Goal: Information Seeking & Learning: Learn about a topic

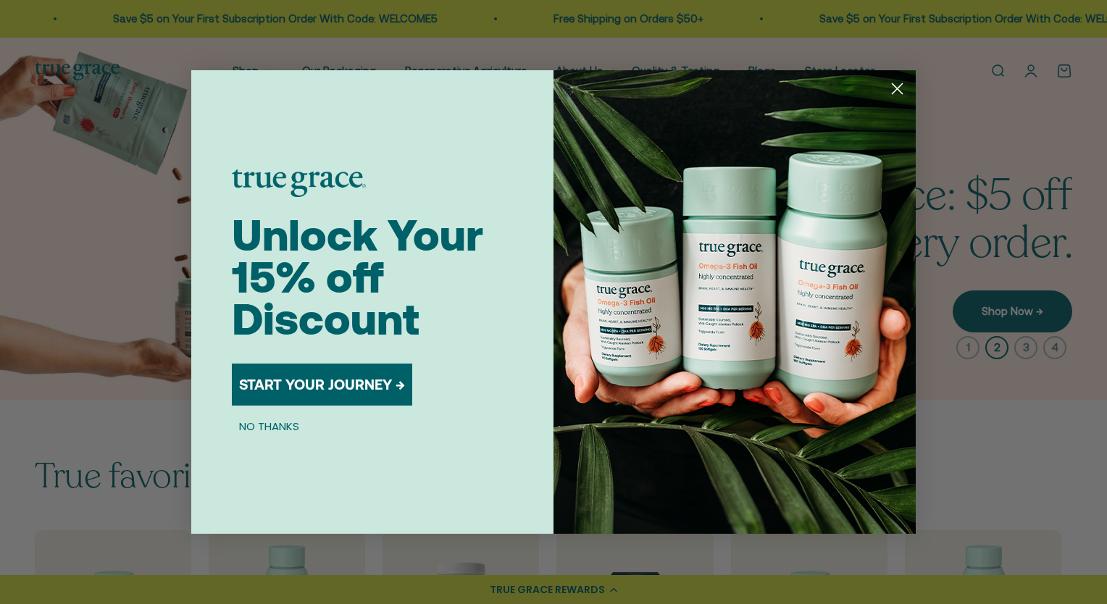
drag, startPoint x: 890, startPoint y: 90, endPoint x: 873, endPoint y: 93, distance: 17.6
click at [890, 90] on circle "Close dialog" at bounding box center [898, 89] width 24 height 24
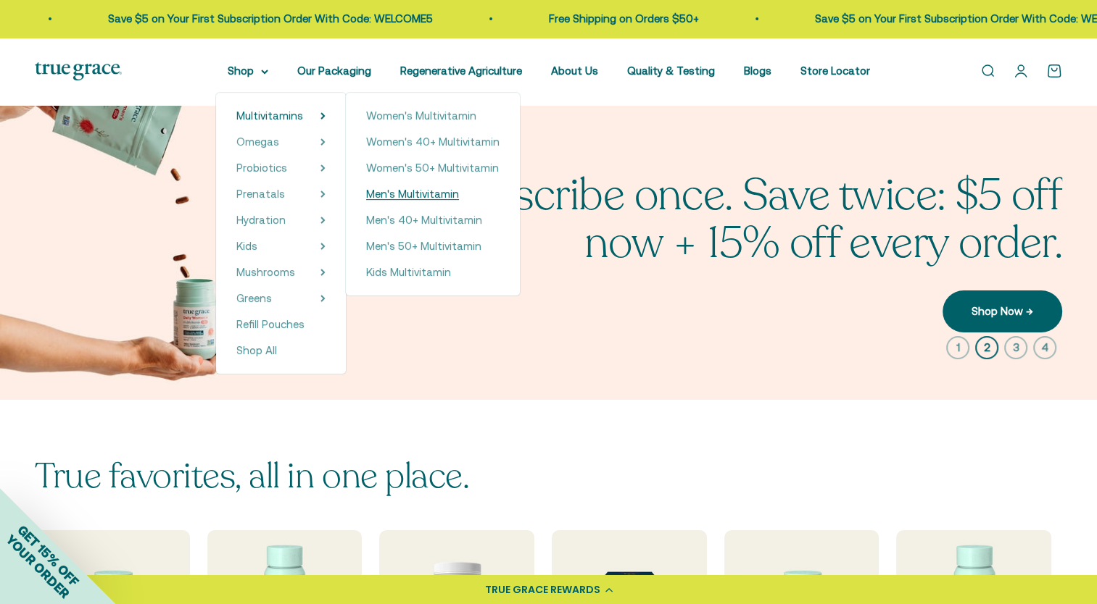
click at [413, 196] on span "Men's Multivitamin" at bounding box center [412, 194] width 93 height 12
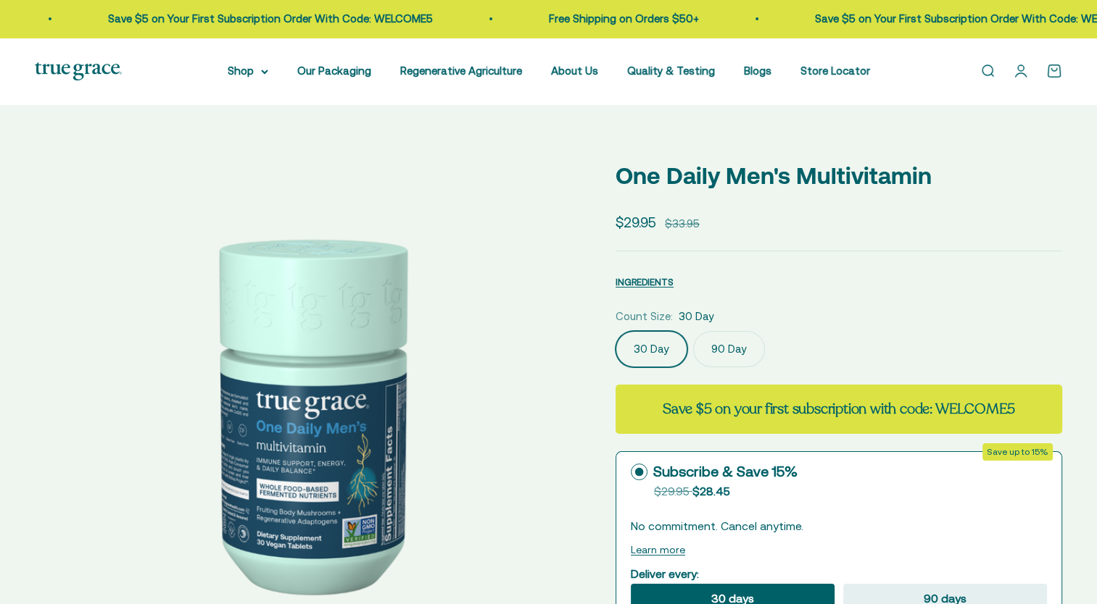
select select "3"
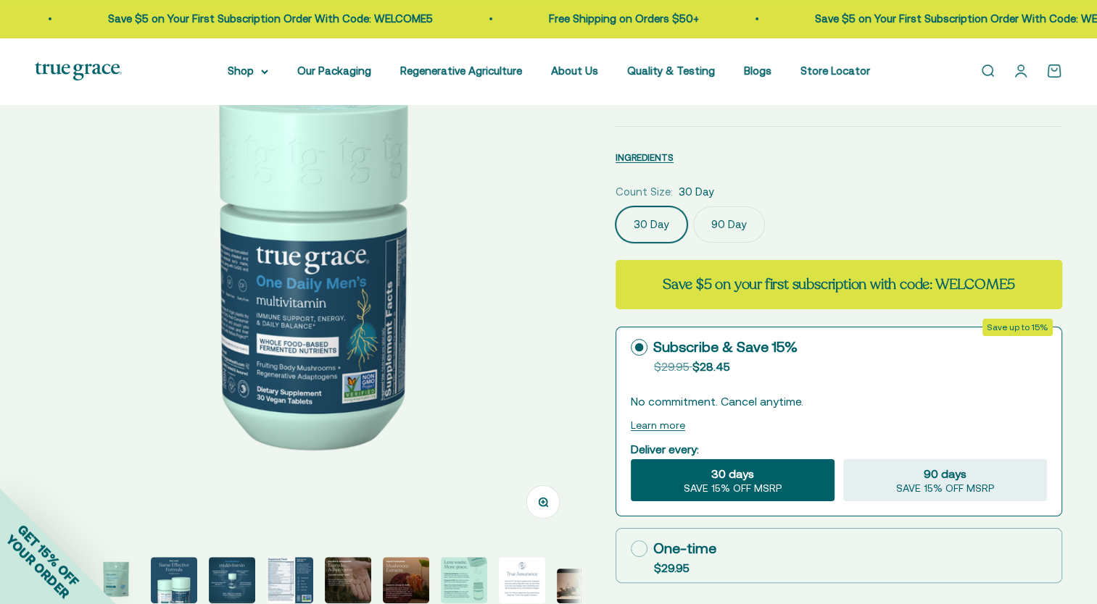
scroll to position [72, 0]
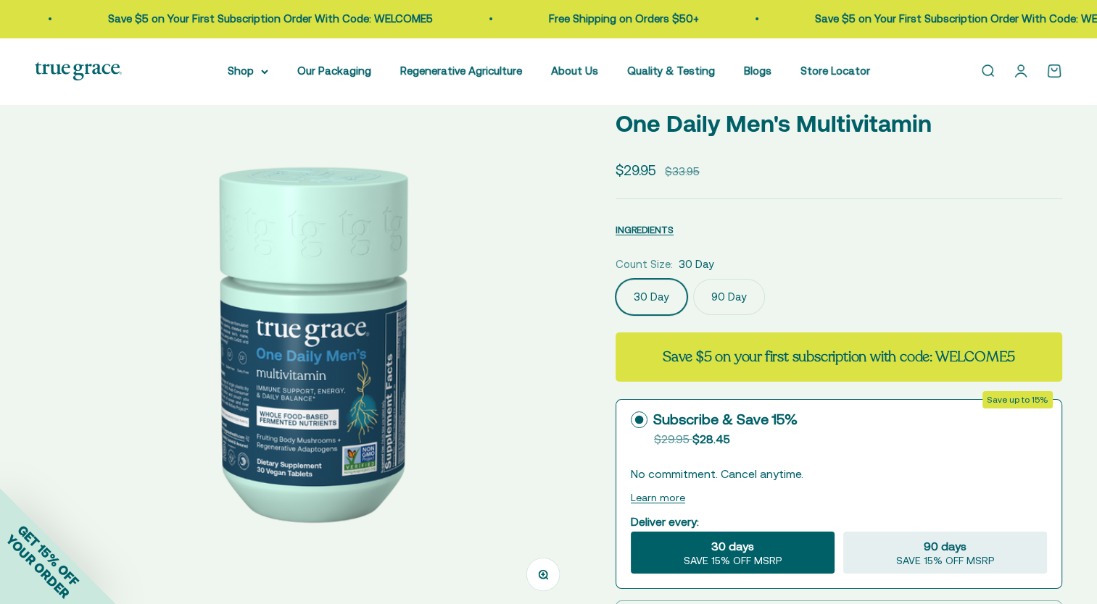
click at [720, 300] on label "90 Day" at bounding box center [729, 297] width 72 height 36
click at [615, 279] on input "90 Day" at bounding box center [615, 278] width 1 height 1
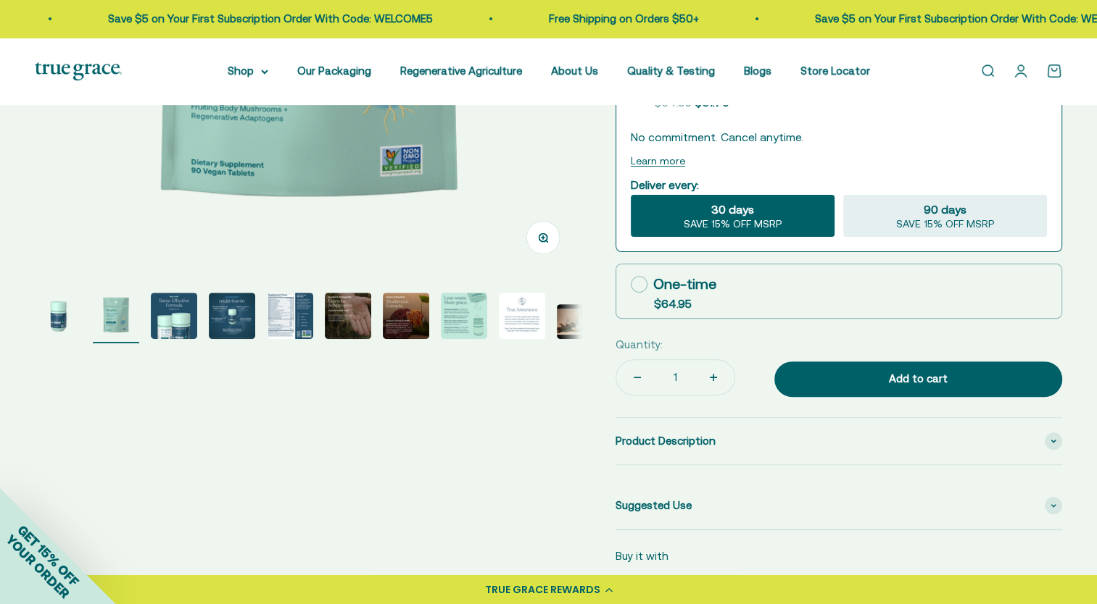
scroll to position [435, 0]
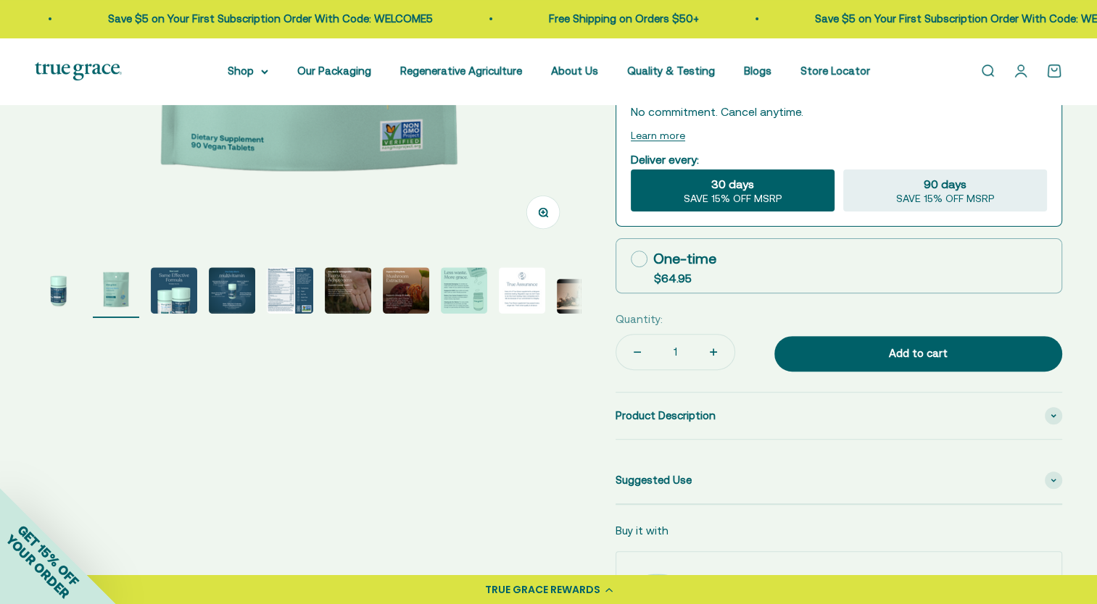
click at [296, 300] on img "Go to item 5" at bounding box center [290, 290] width 46 height 46
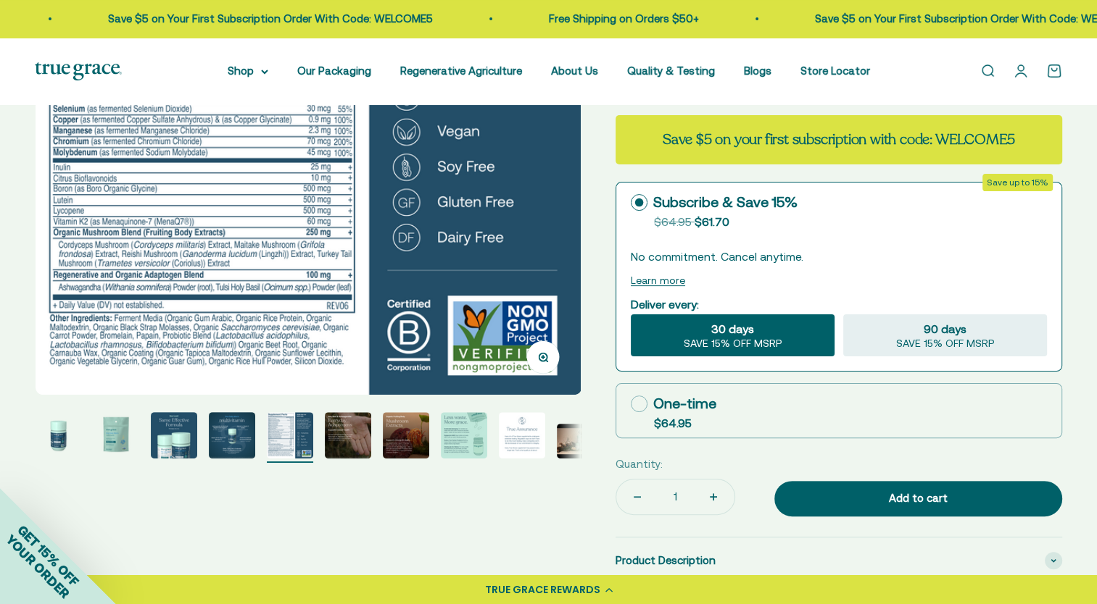
scroll to position [217, 0]
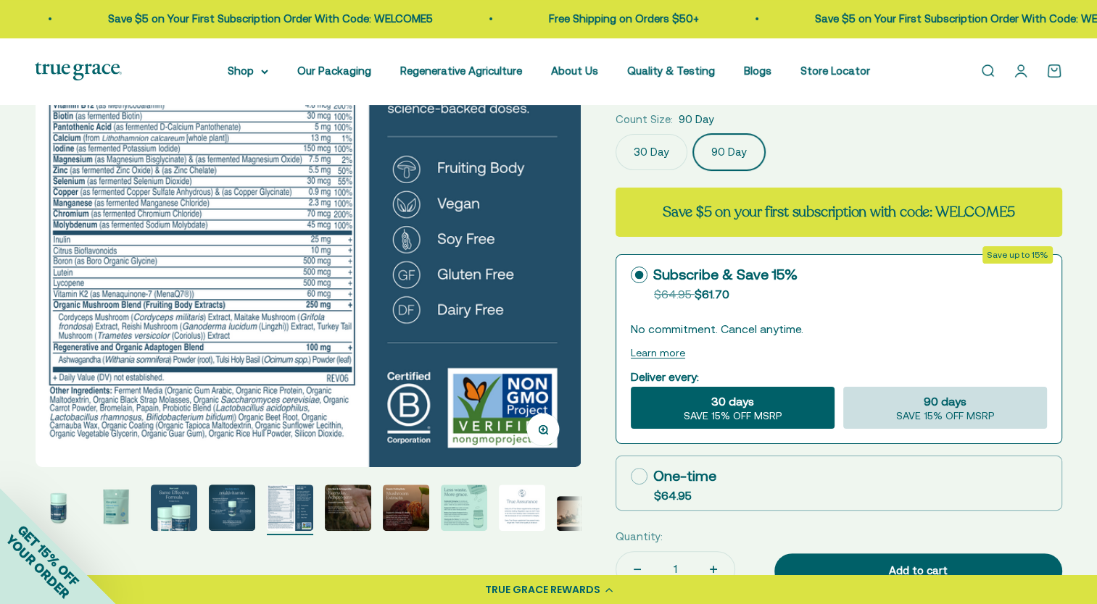
click at [855, 407] on div "90 days SAVE 15% OFF MSRP" at bounding box center [945, 408] width 204 height 42
click at [843, 387] on input "90 days SAVE 15% OFF MSRP" at bounding box center [842, 386] width 1 height 1
radio input "true"
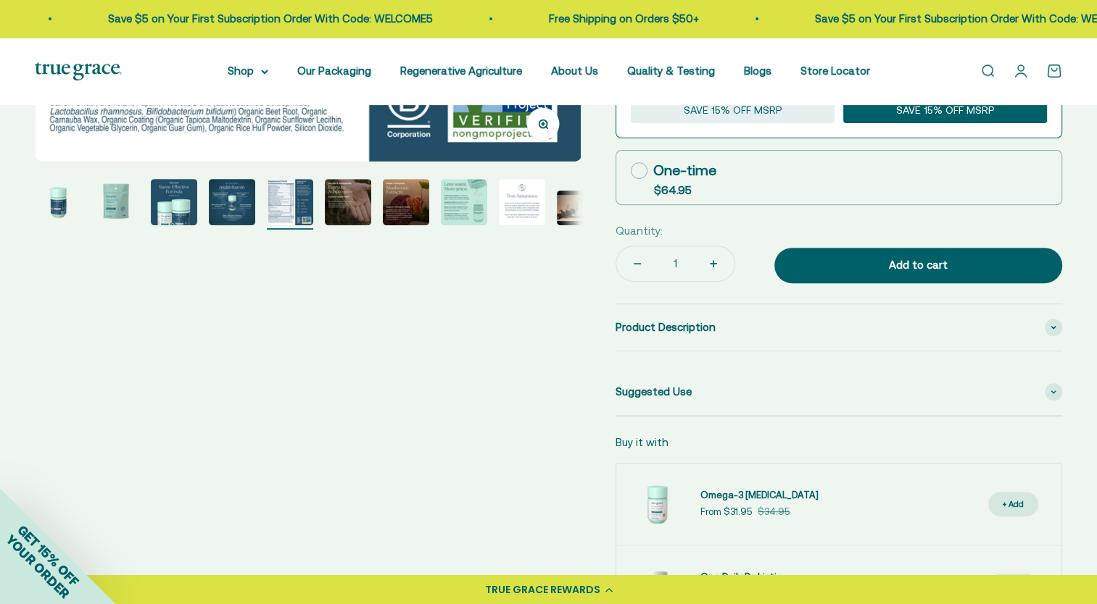
scroll to position [652, 0]
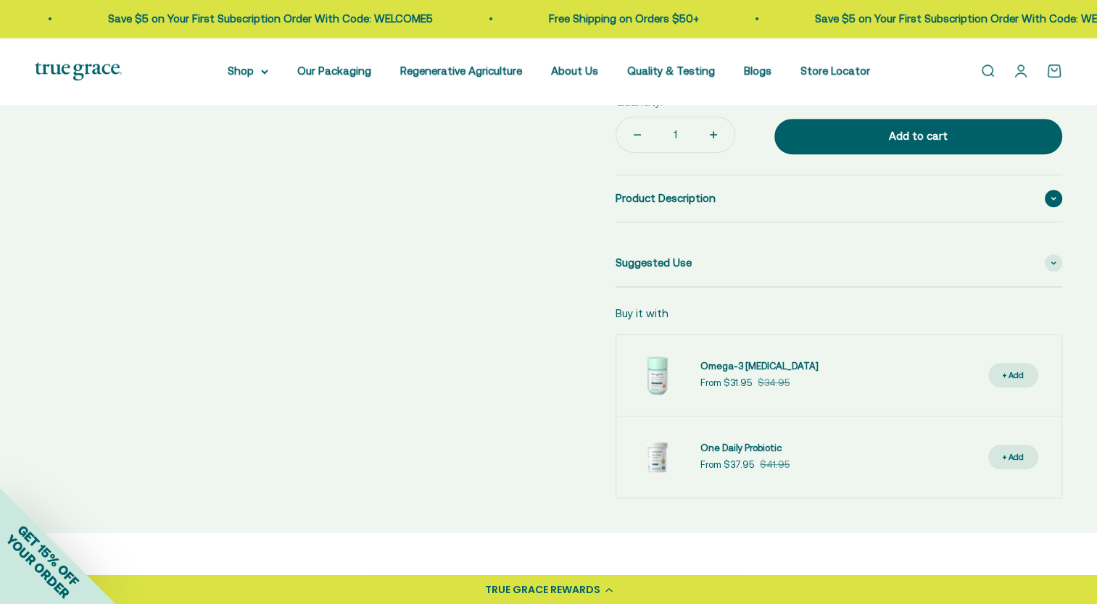
click at [651, 205] on span "Product Description" at bounding box center [665, 198] width 100 height 17
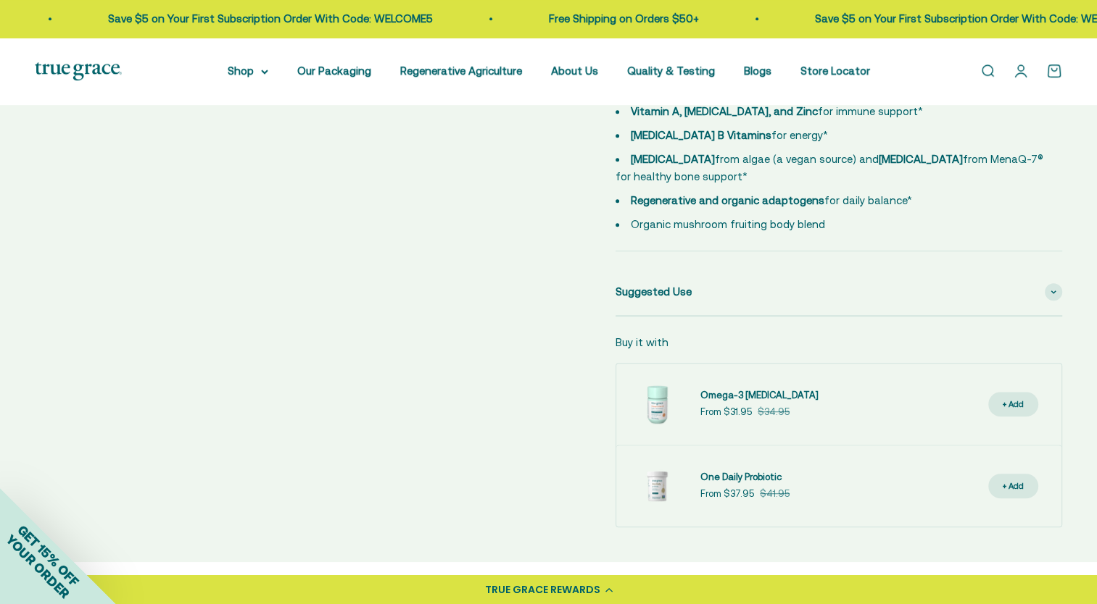
scroll to position [725, 0]
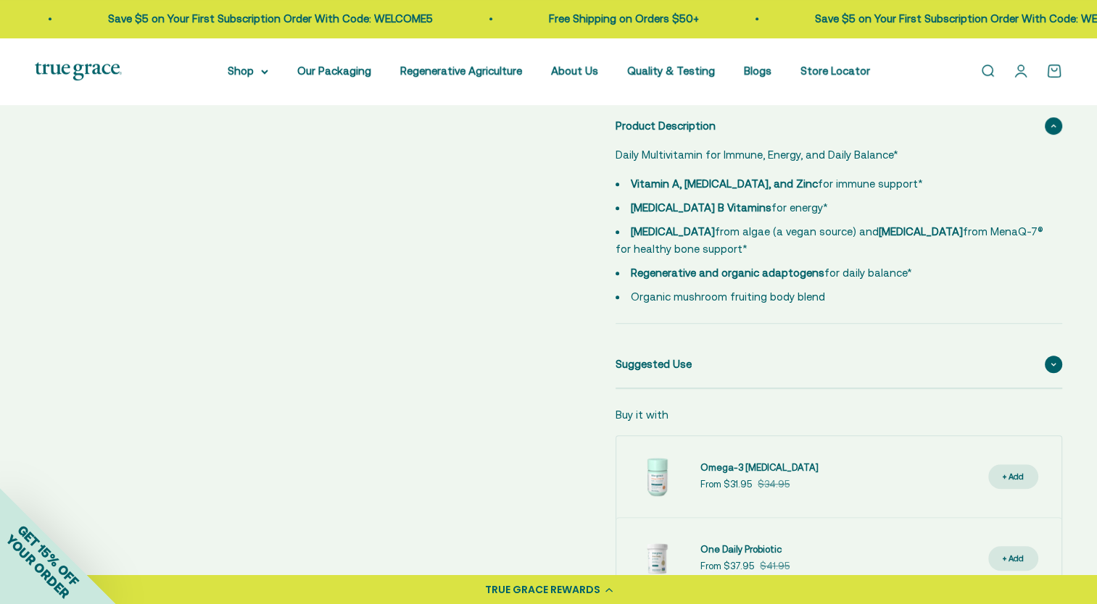
click at [647, 359] on span "Suggested Use" at bounding box center [653, 364] width 76 height 17
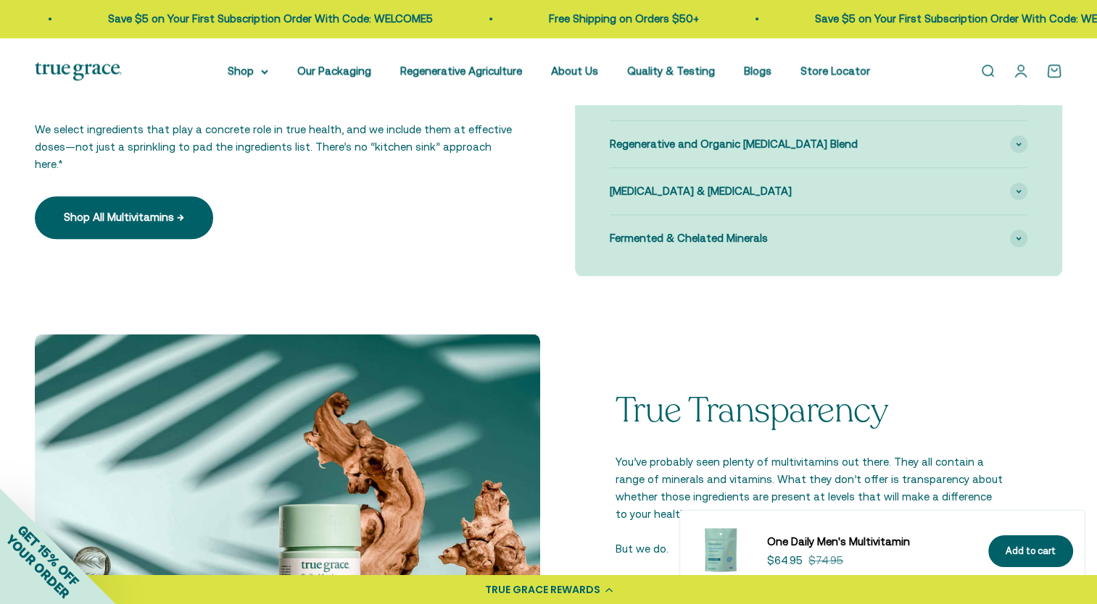
scroll to position [1739, 0]
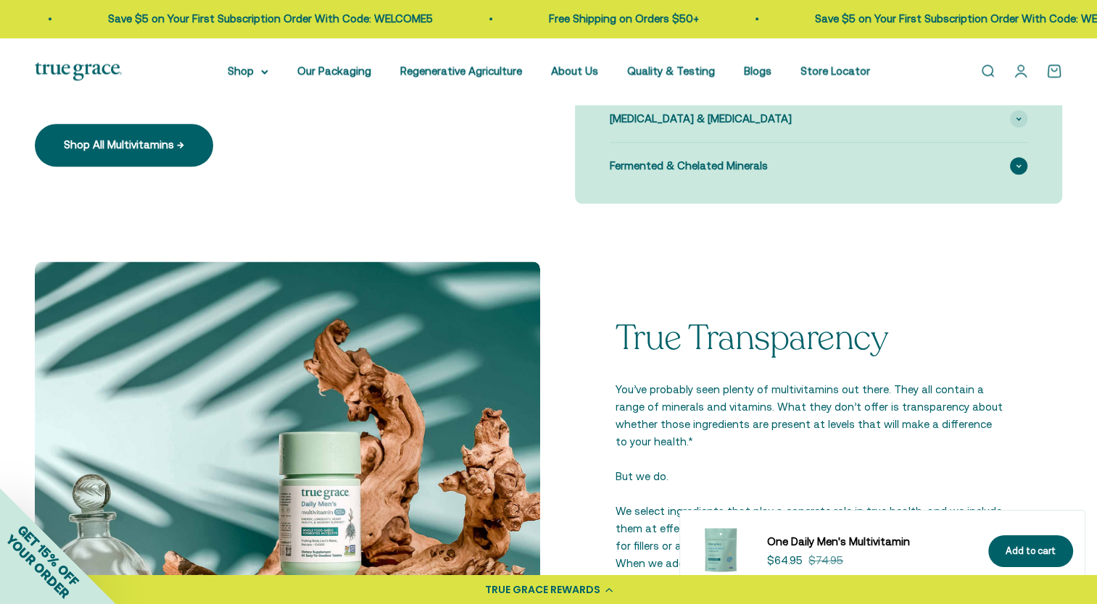
click at [693, 160] on span "Fermented & Chelated Minerals" at bounding box center [688, 165] width 158 height 17
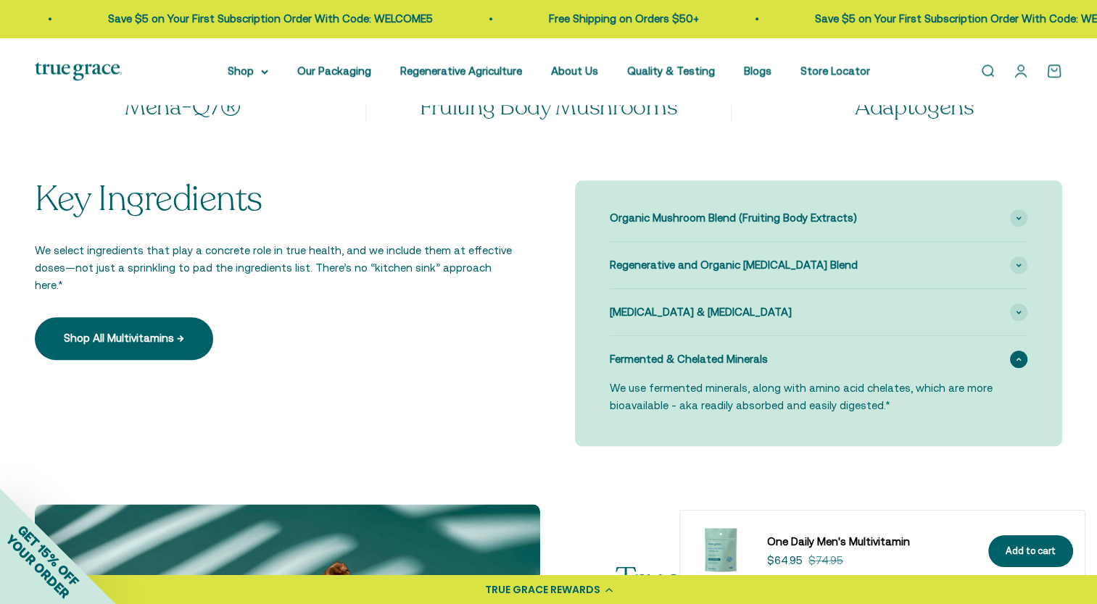
scroll to position [1522, 0]
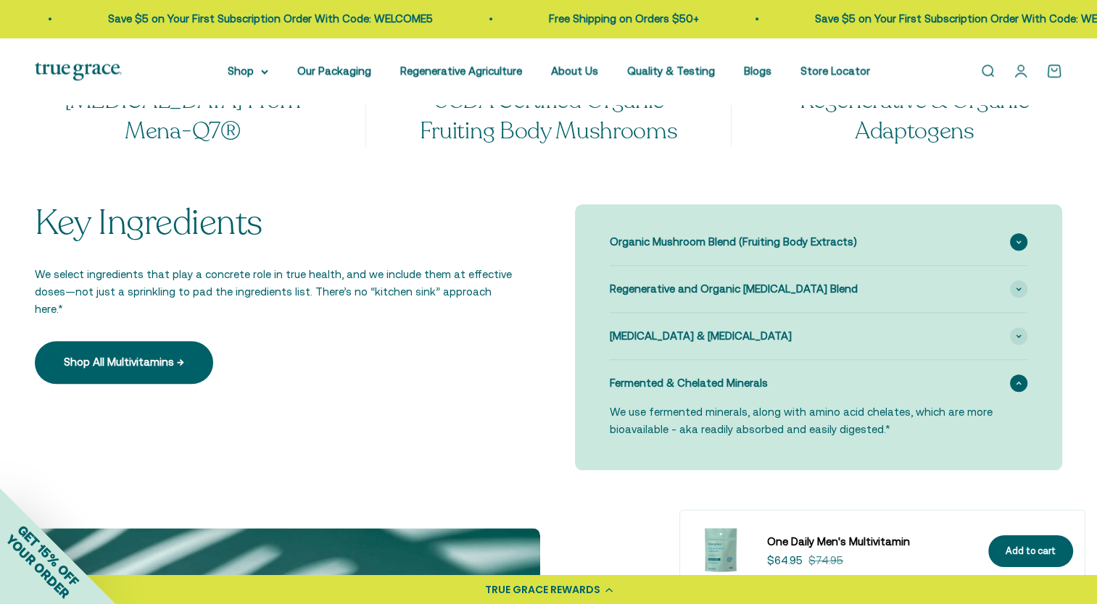
click at [657, 236] on span "Organic Mushroom Blend (Fruiting Body Extracts)" at bounding box center [732, 241] width 247 height 17
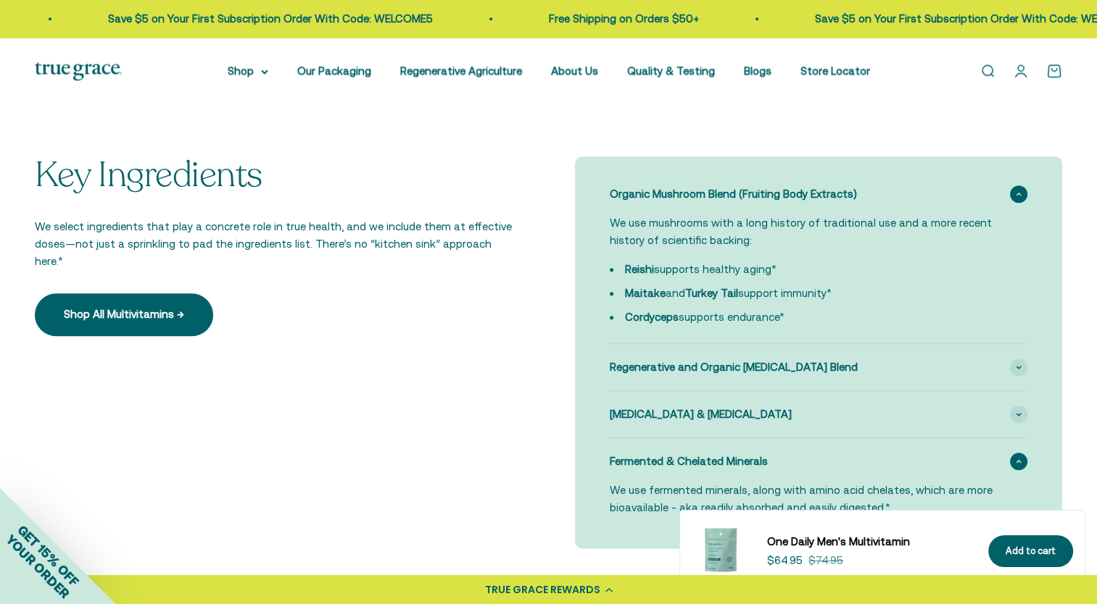
scroll to position [1594, 0]
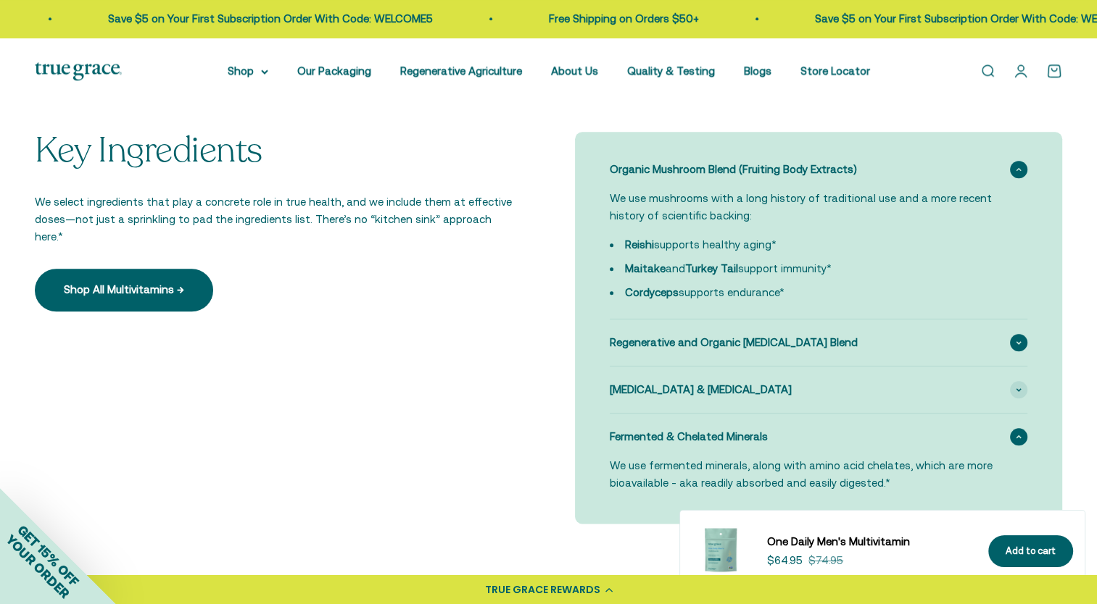
click at [641, 342] on span "Regenerative and Organic Adaptogen Blend" at bounding box center [733, 342] width 248 height 17
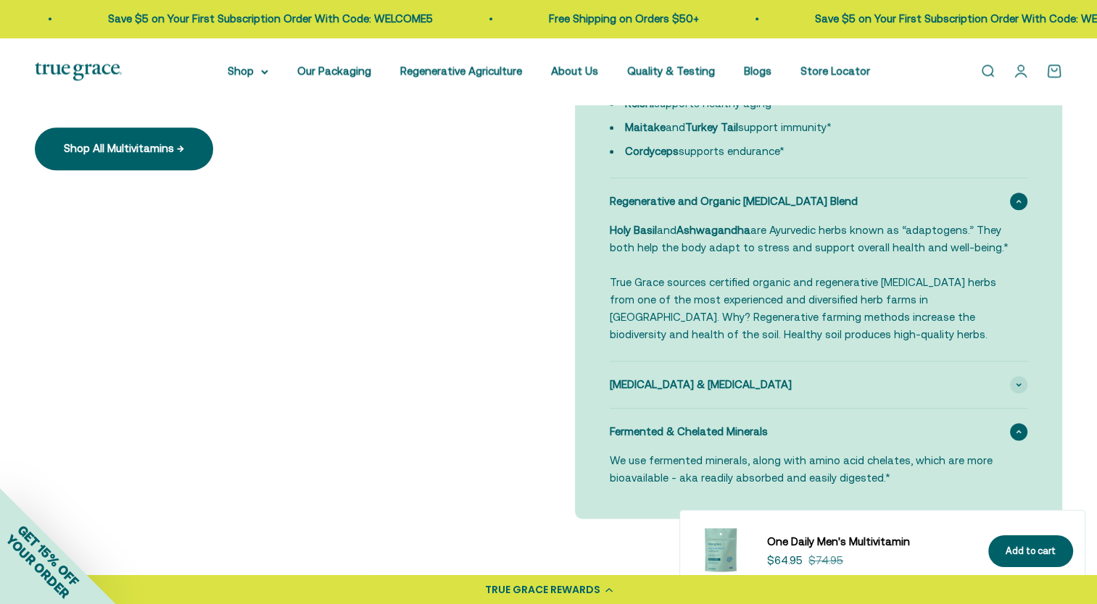
scroll to position [1739, 0]
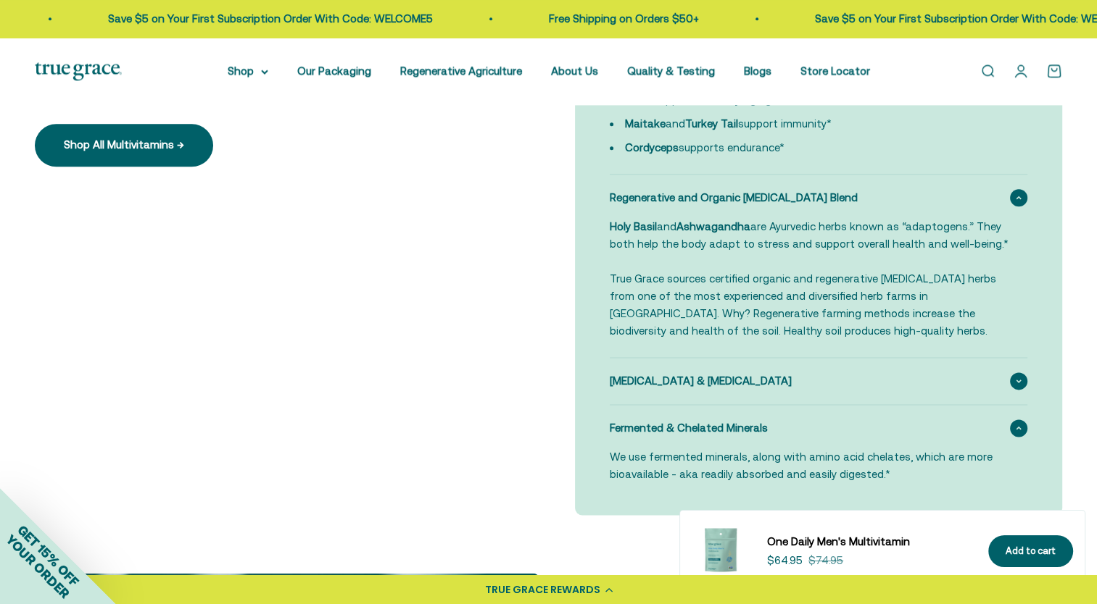
click at [638, 375] on span "Vitamin K2 & Vitamin D3" at bounding box center [700, 381] width 182 height 17
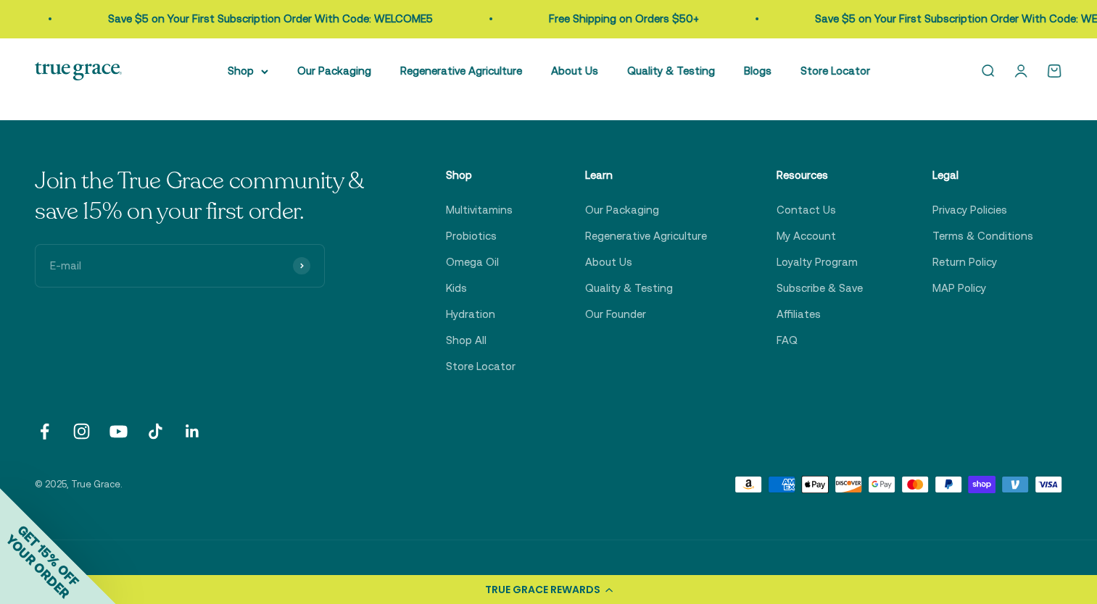
scroll to position [5363, 0]
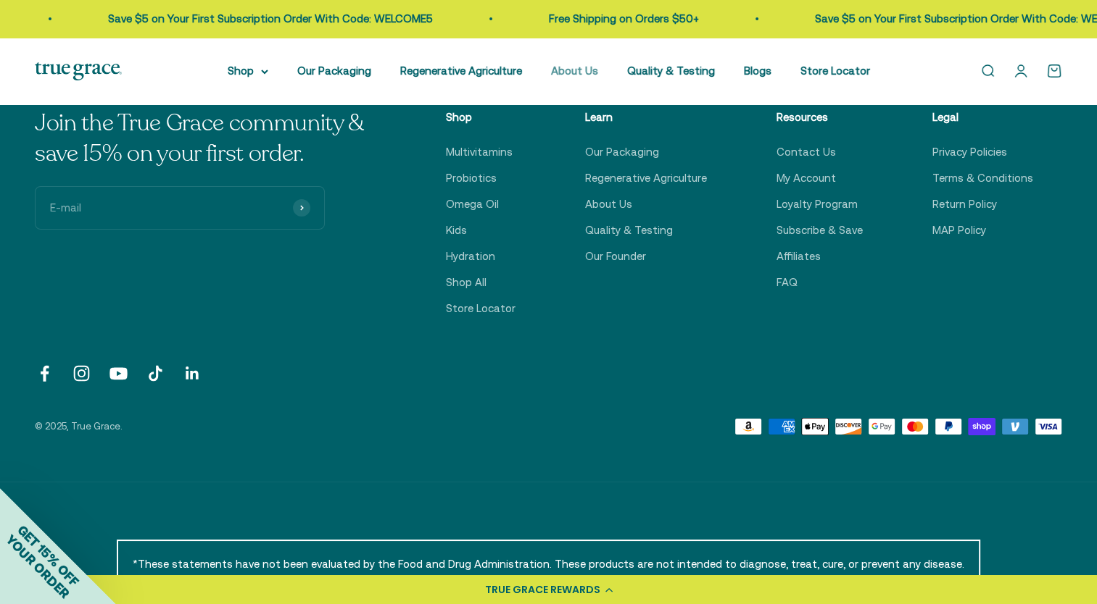
click at [575, 76] on link "About Us" at bounding box center [574, 71] width 47 height 12
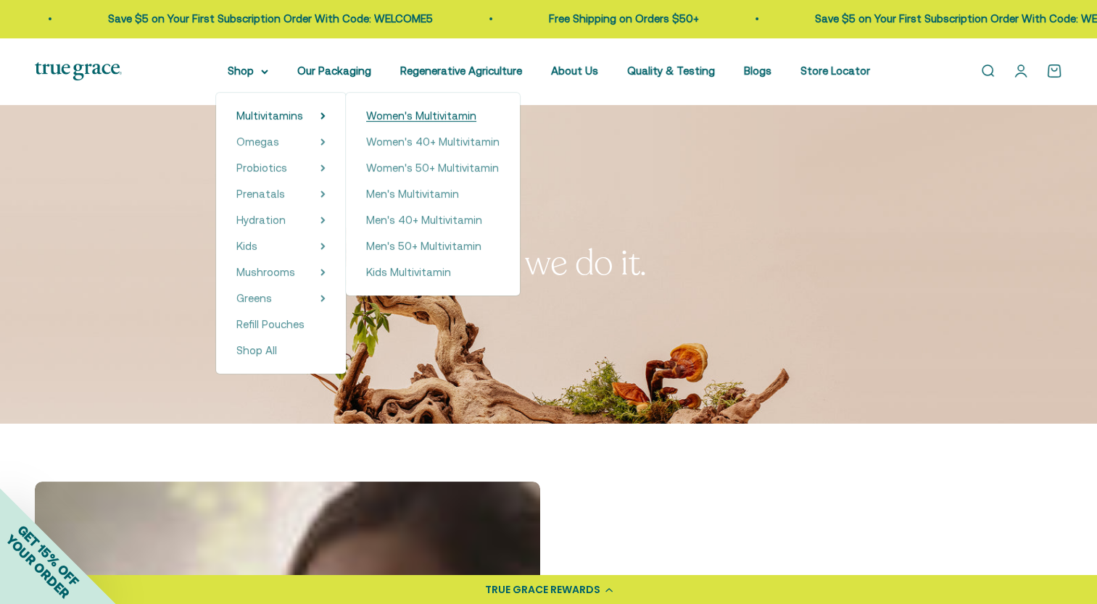
click at [383, 117] on span "Women's Multivitamin" at bounding box center [421, 115] width 110 height 12
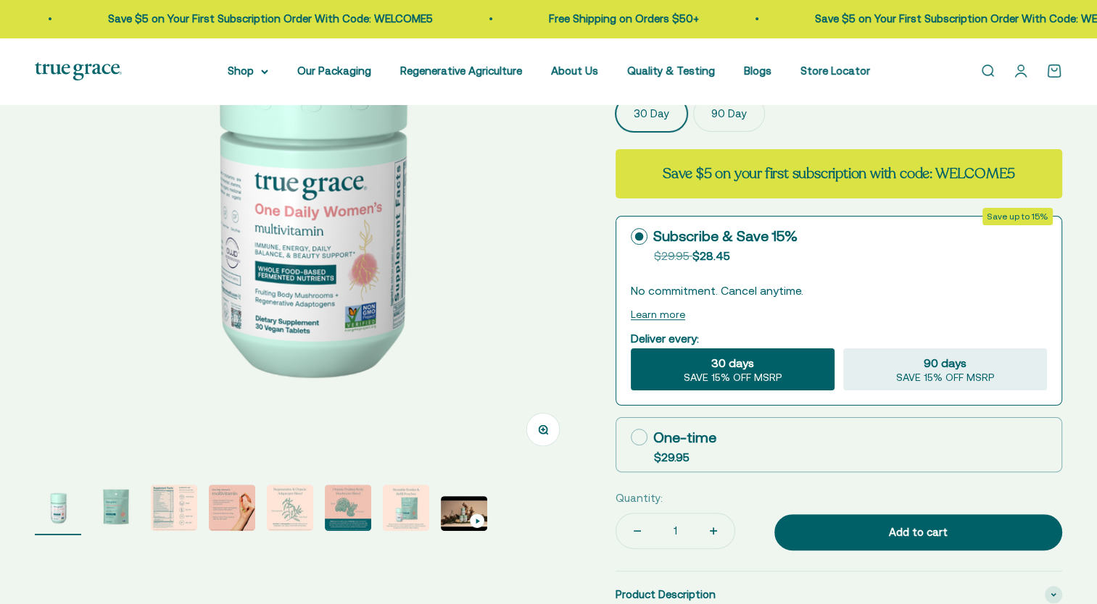
scroll to position [217, 0]
select select "3"
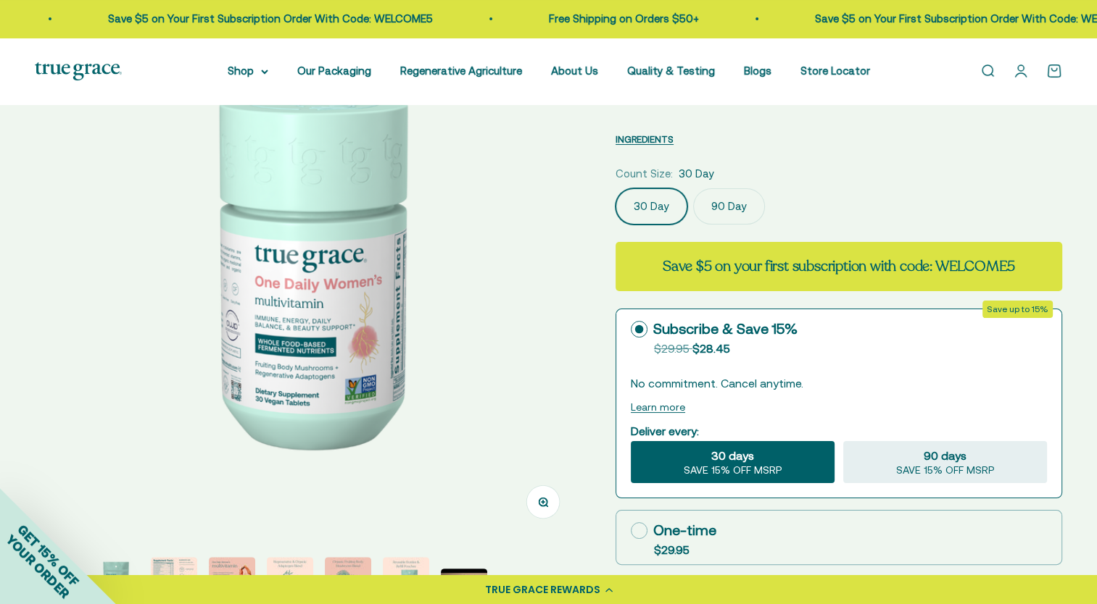
scroll to position [290, 0]
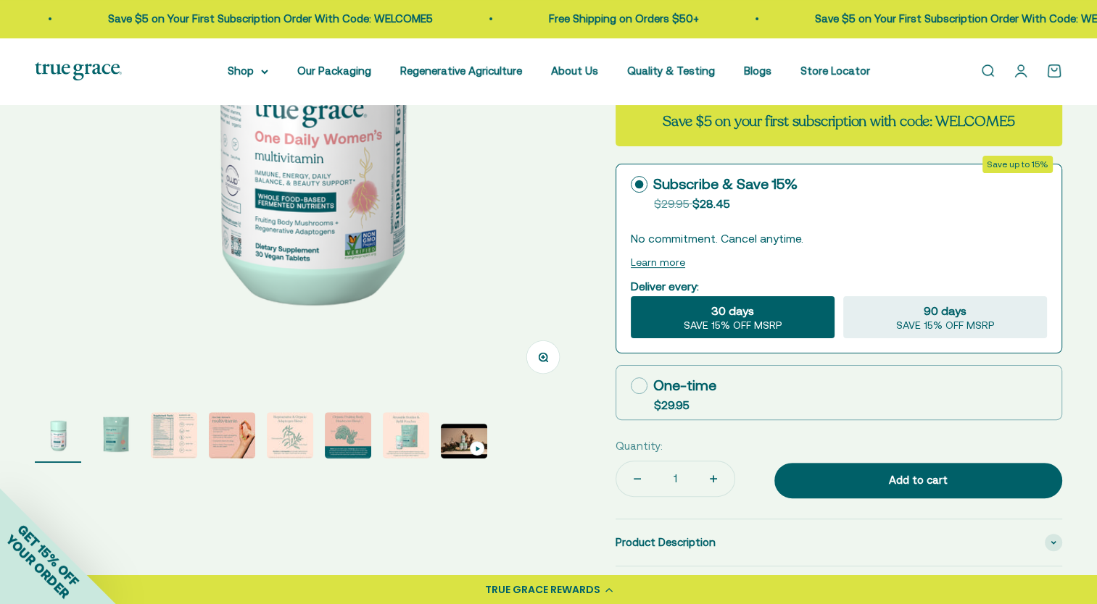
click at [172, 441] on img "Go to item 3" at bounding box center [174, 435] width 46 height 46
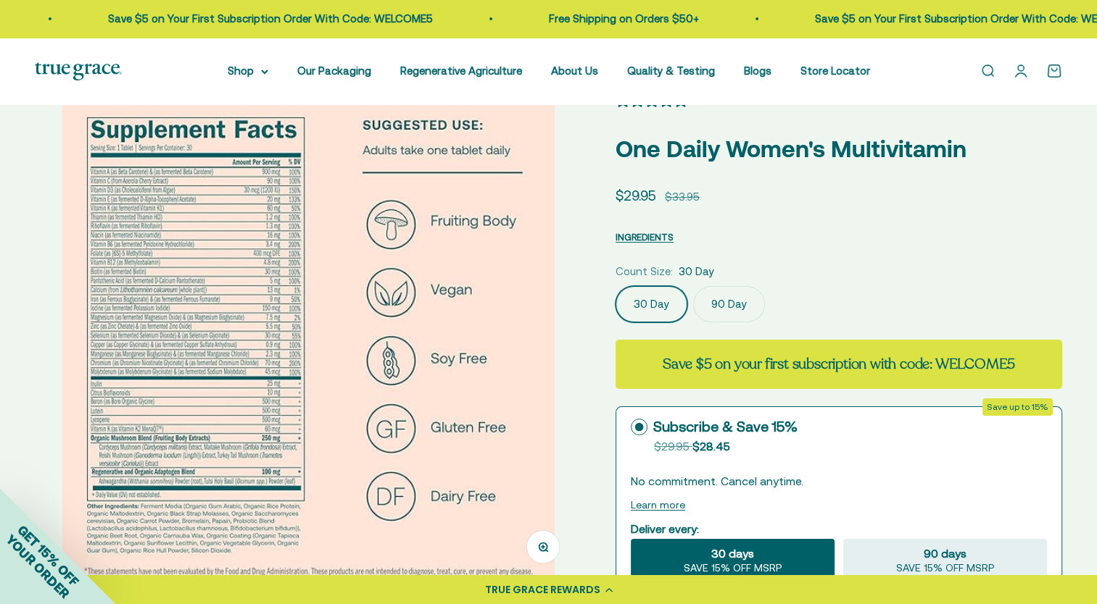
scroll to position [72, 0]
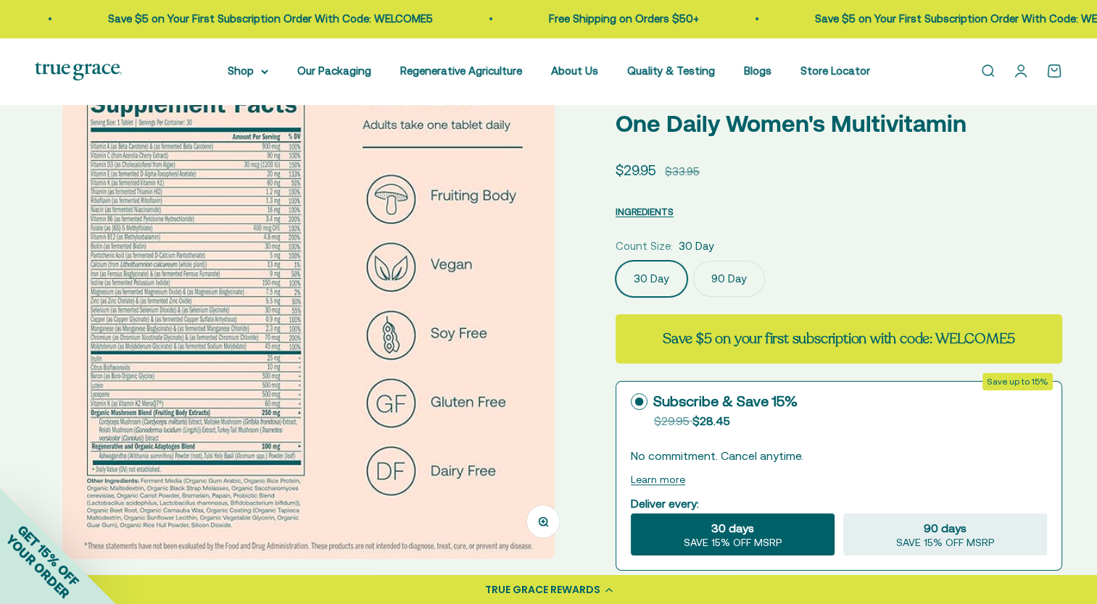
click at [538, 517] on icon "button" at bounding box center [543, 522] width 10 height 10
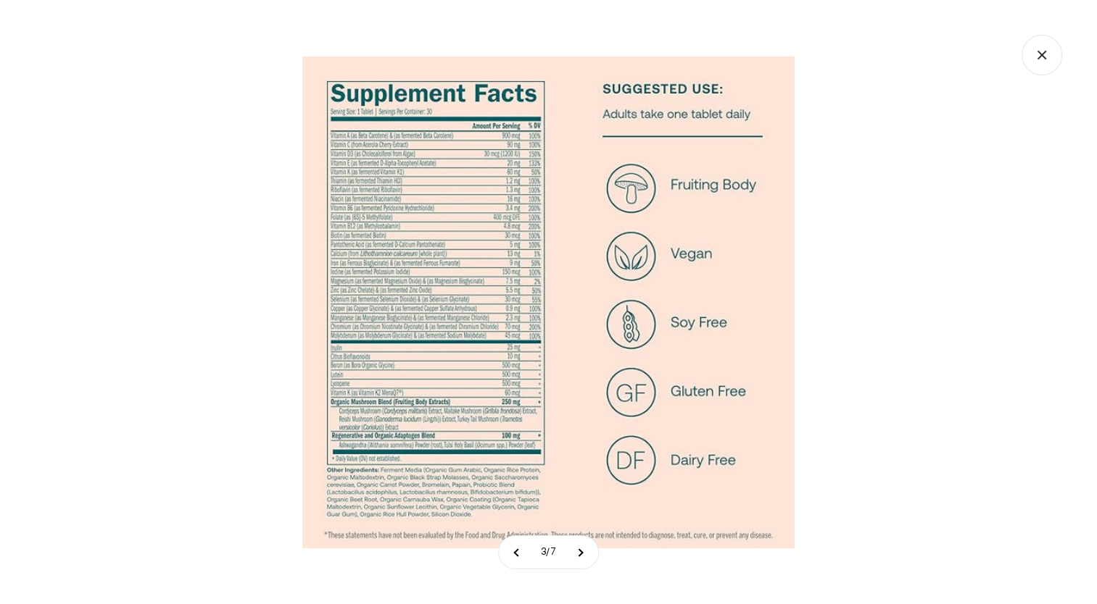
click at [1025, 64] on icon "Close gallery" at bounding box center [1041, 55] width 41 height 41
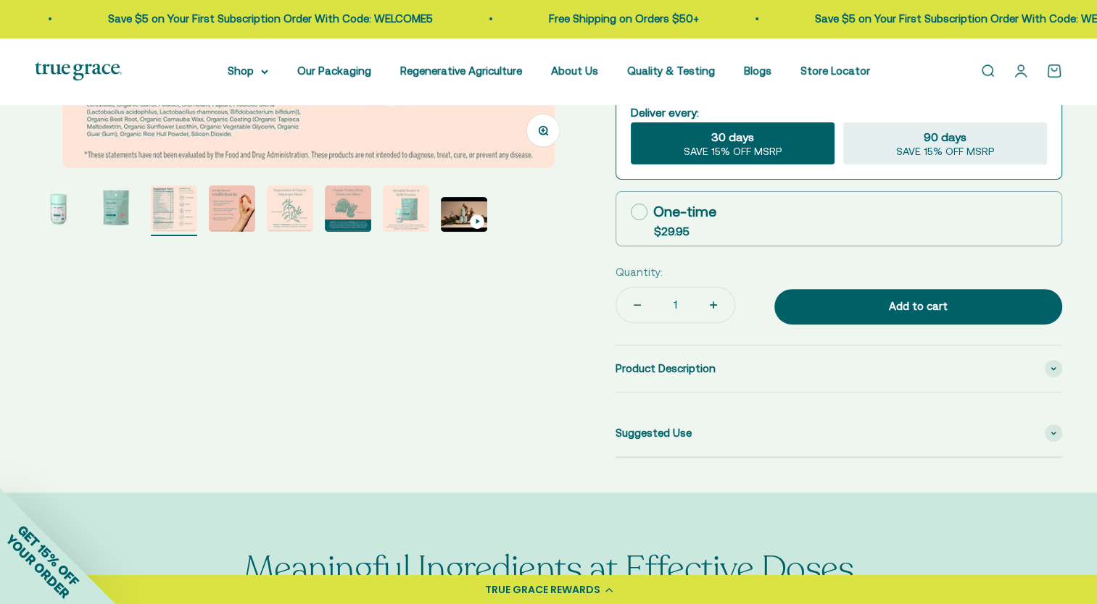
scroll to position [652, 0]
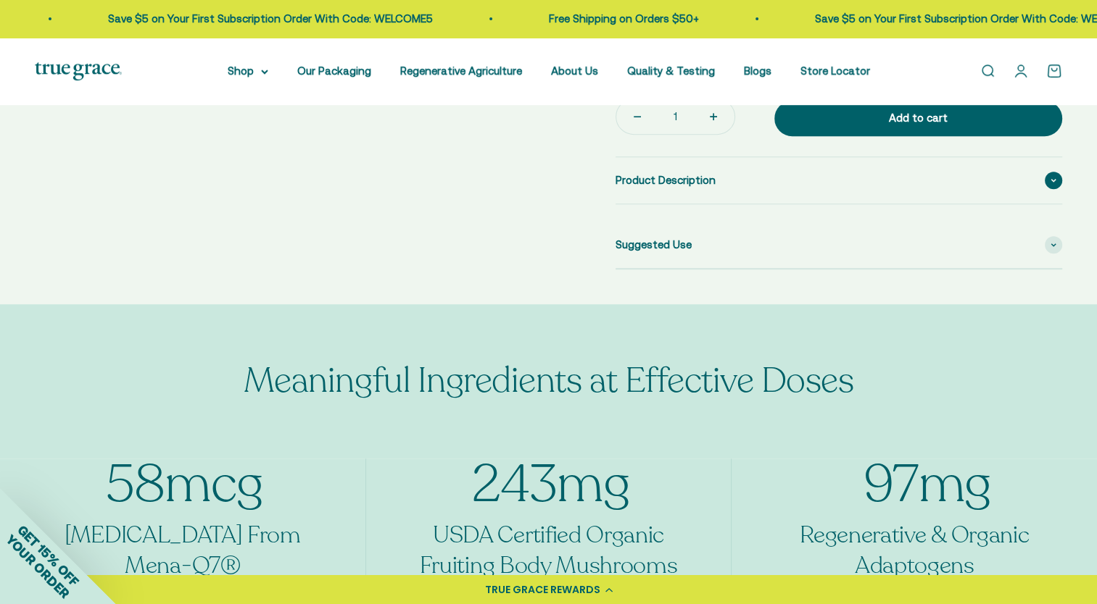
click at [654, 173] on span "Product Description" at bounding box center [665, 180] width 100 height 17
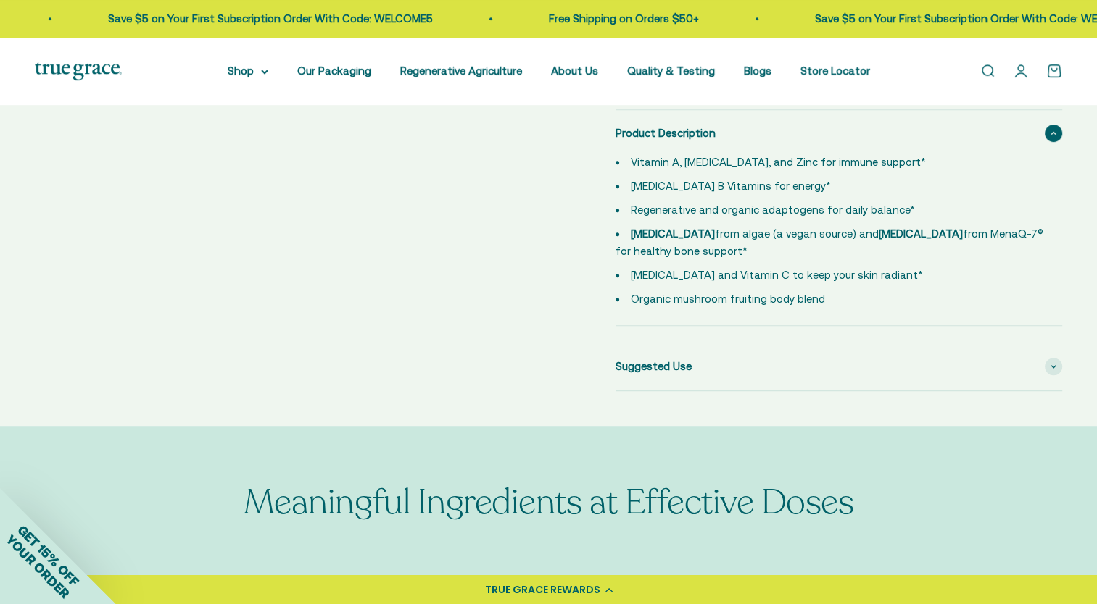
scroll to position [725, 0]
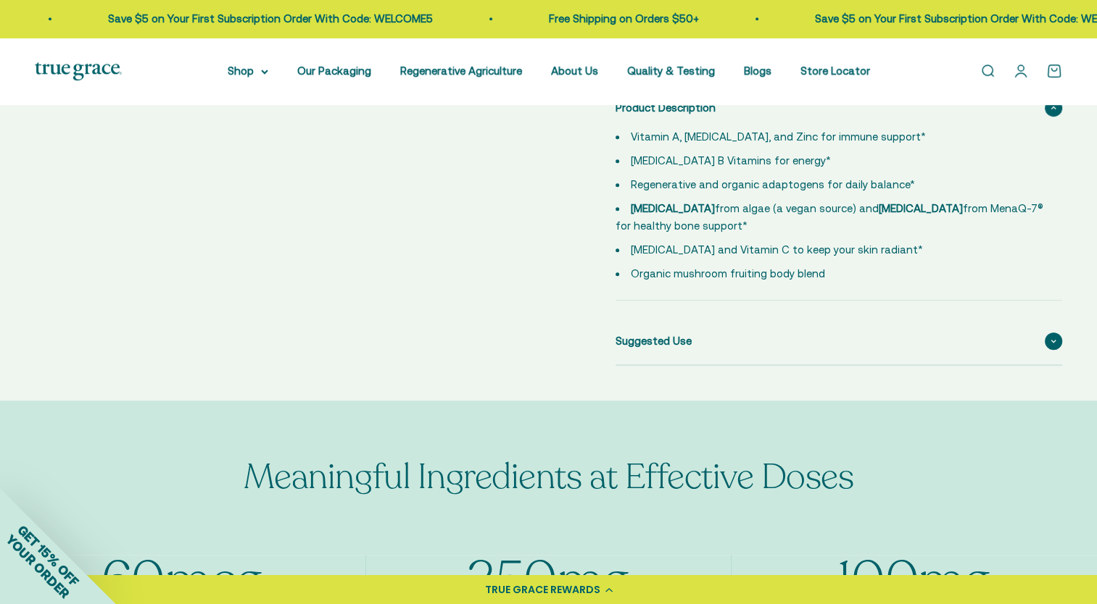
click at [684, 335] on span "Suggested Use" at bounding box center [653, 341] width 76 height 17
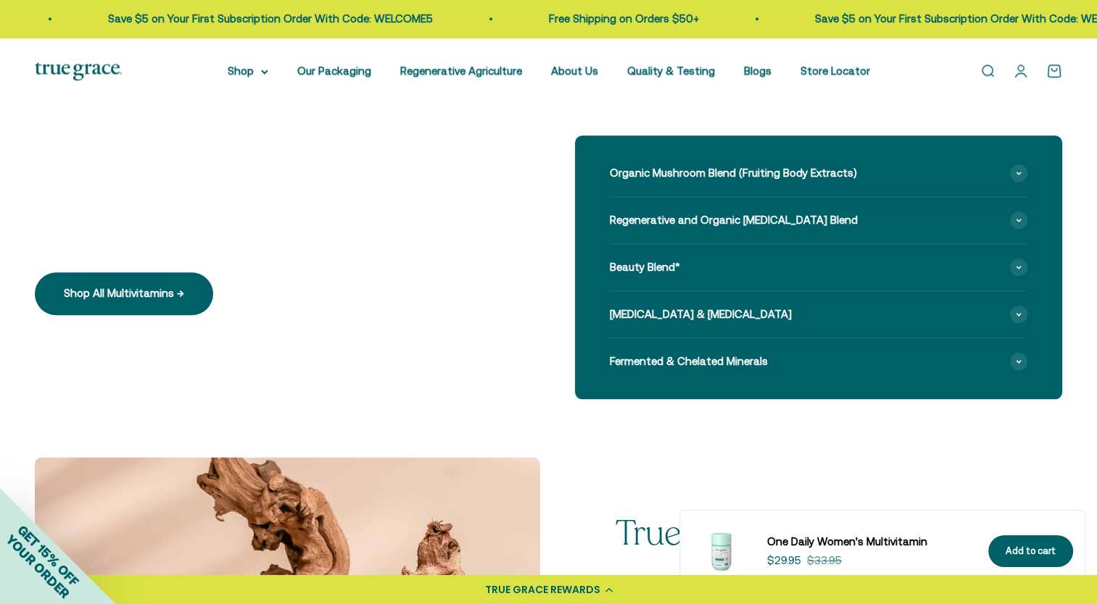
scroll to position [1449, 0]
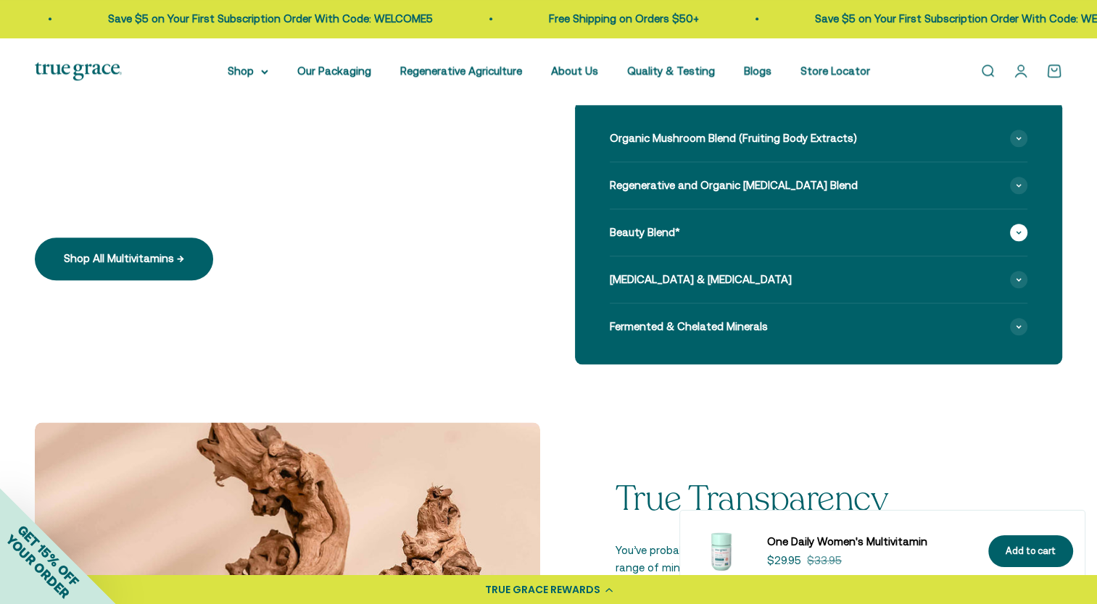
click at [622, 239] on span "Beauty Blend*" at bounding box center [644, 232] width 70 height 17
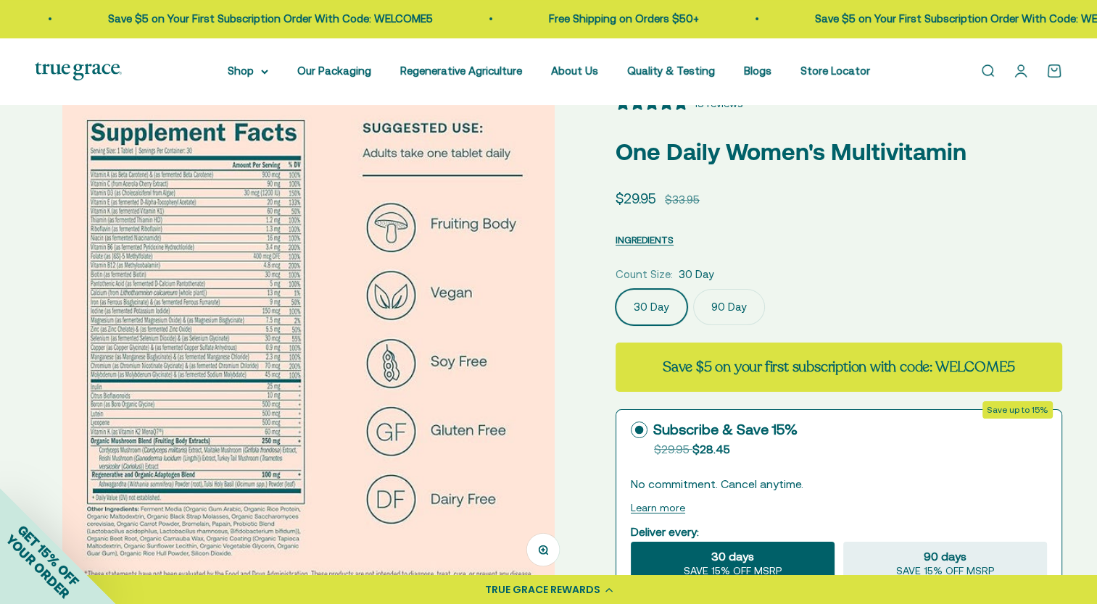
scroll to position [0, 0]
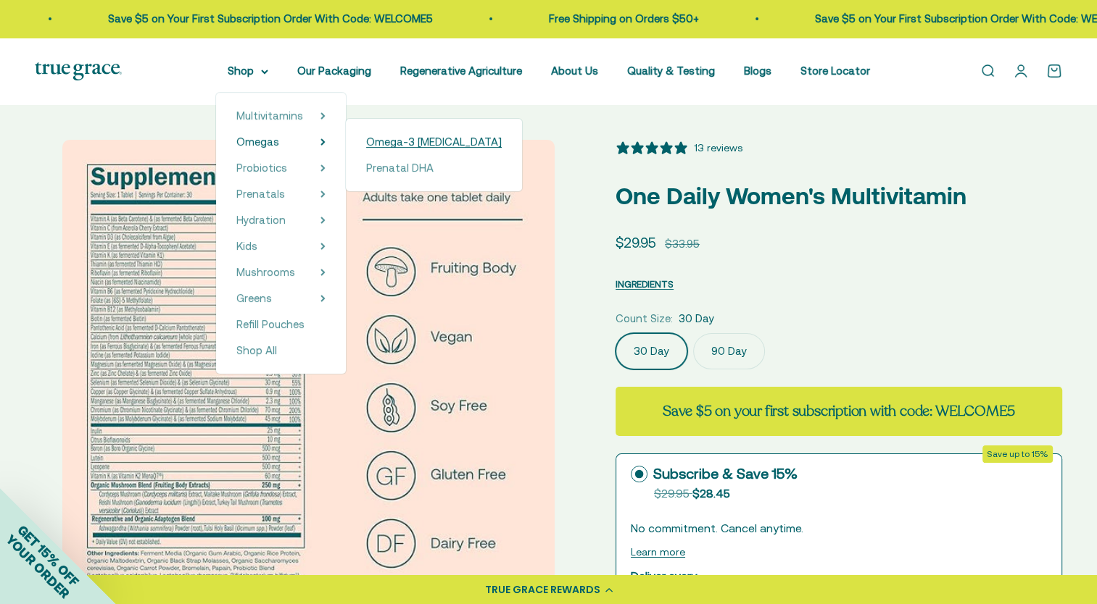
click at [376, 141] on span "Omega-3 [MEDICAL_DATA]" at bounding box center [434, 142] width 136 height 12
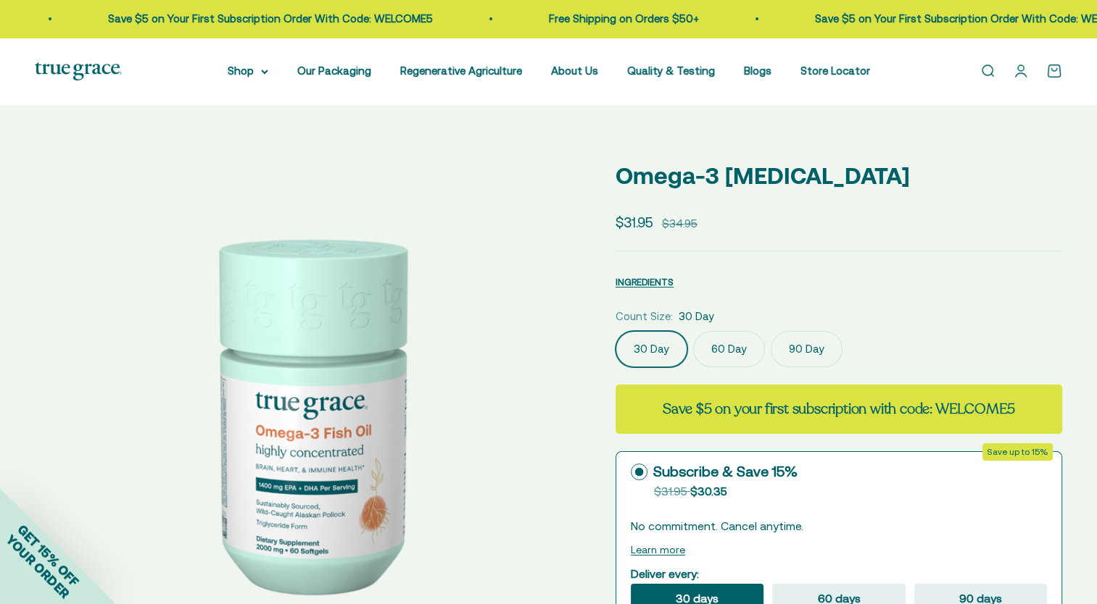
select select "3"
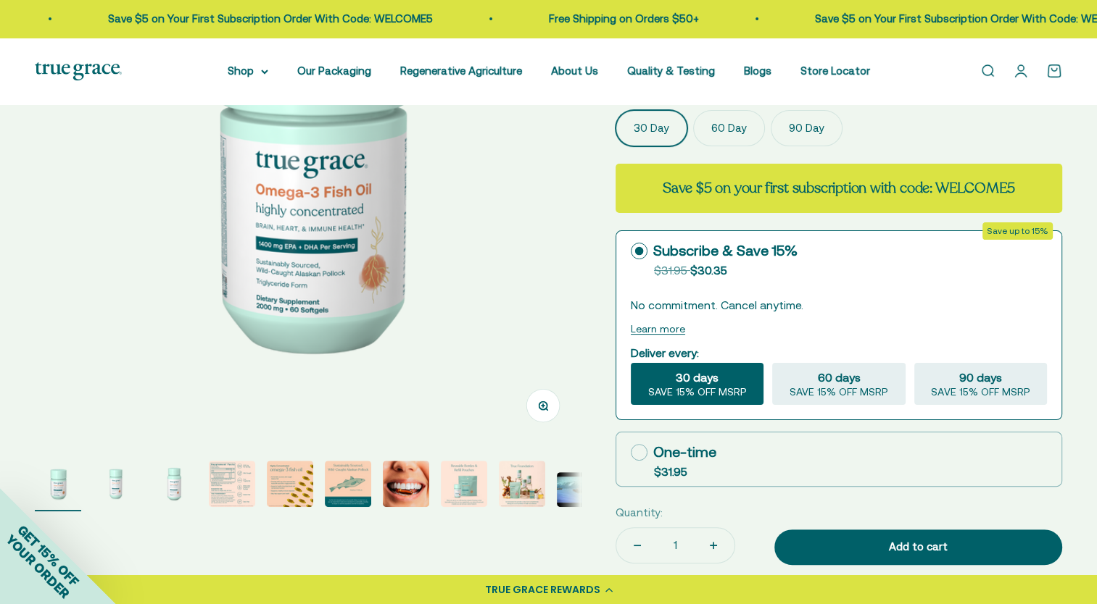
scroll to position [217, 0]
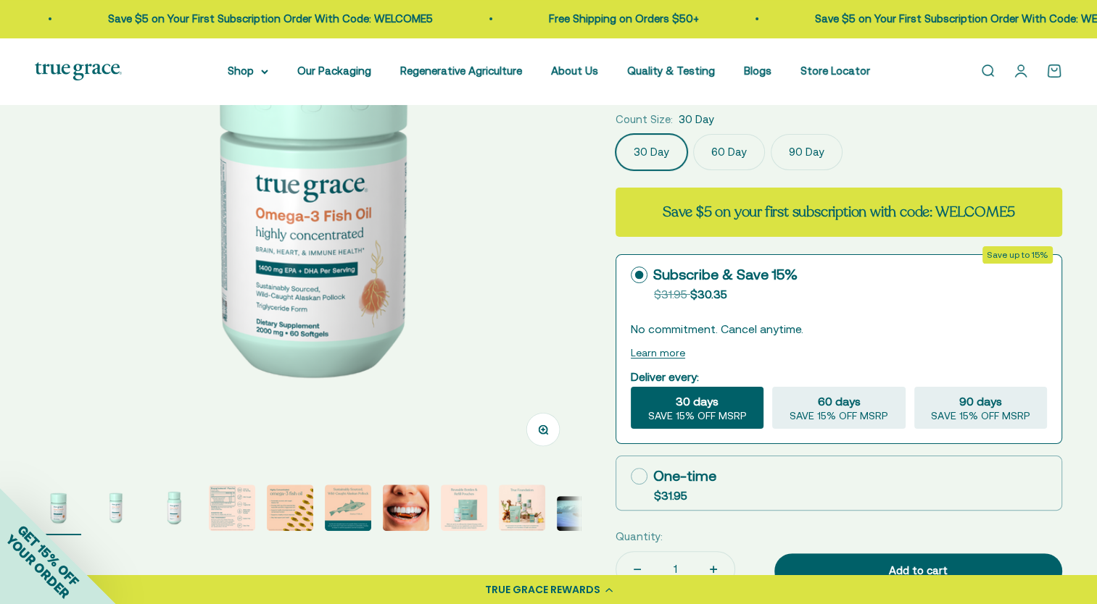
click at [803, 153] on label "90 Day" at bounding box center [806, 152] width 72 height 36
click at [615, 134] on input "90 Day" at bounding box center [615, 133] width 1 height 1
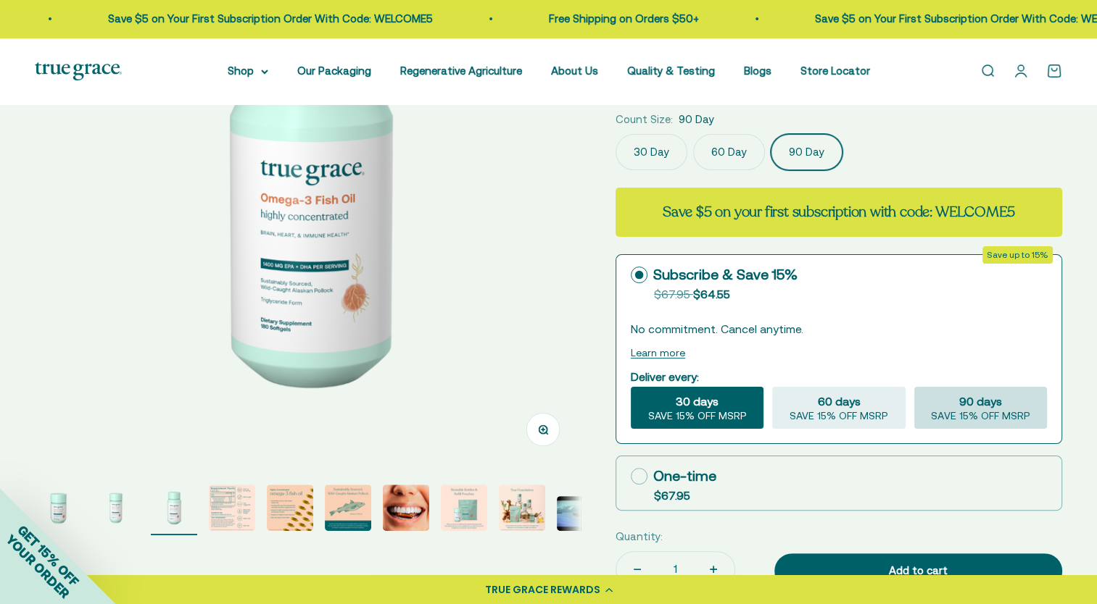
click at [960, 404] on span "90 days" at bounding box center [980, 401] width 43 height 17
click at [914, 387] on input "90 days SAVE 15% OFF MSRP" at bounding box center [913, 386] width 1 height 1
radio input "true"
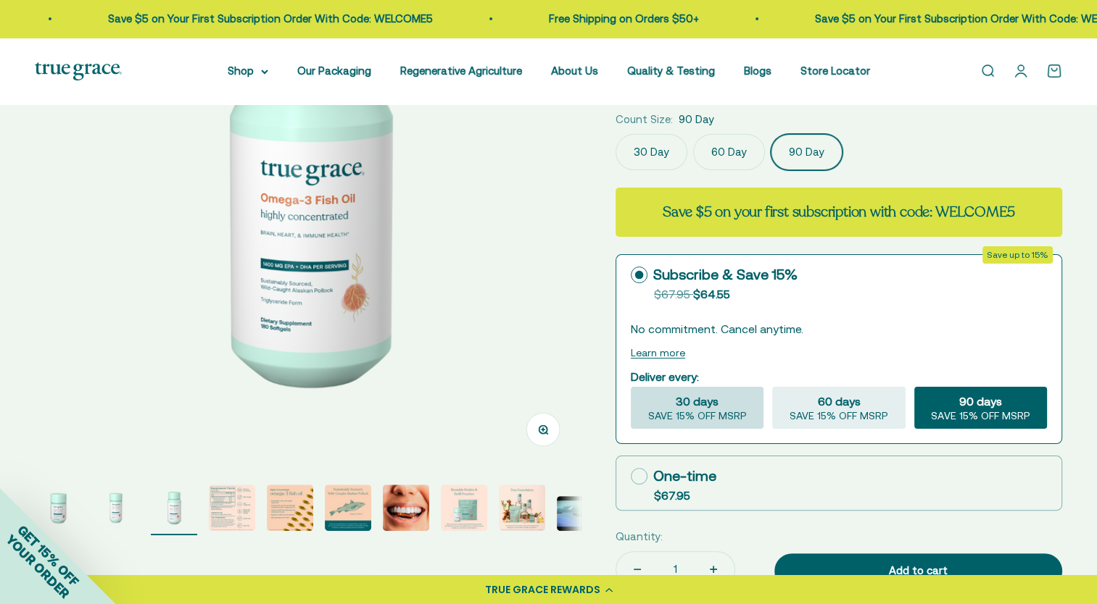
click at [743, 417] on span "SAVE 15% OFF MSRP" at bounding box center [697, 416] width 99 height 13
click at [631, 387] on input "30 days SAVE 15% OFF MSRP" at bounding box center [630, 386] width 1 height 1
radio input "true"
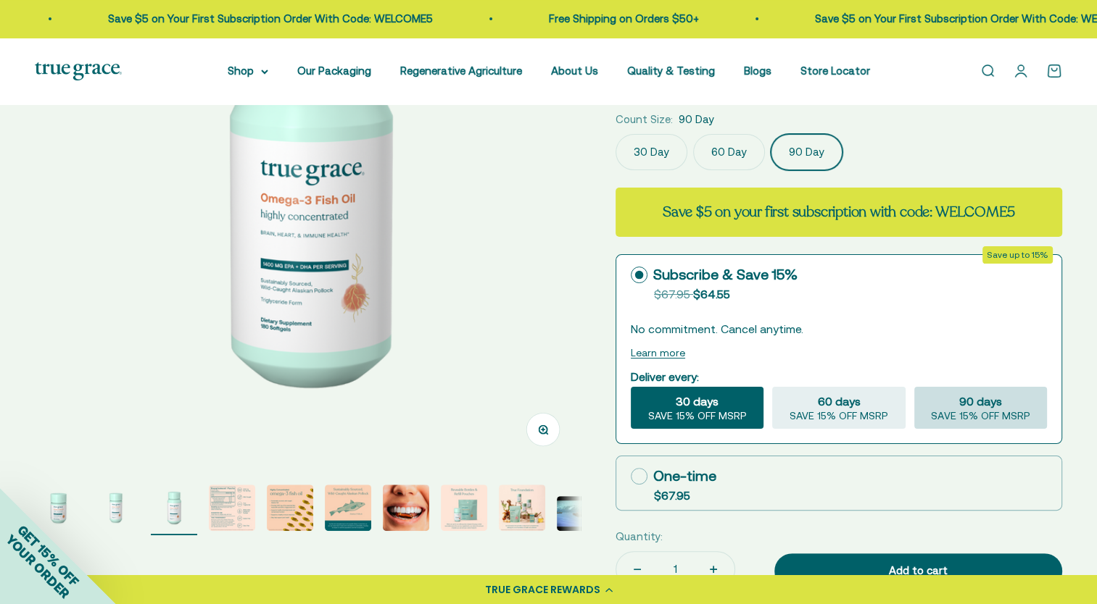
click at [959, 404] on span "90 days" at bounding box center [980, 401] width 43 height 17
click at [914, 387] on input "90 days SAVE 15% OFF MSRP" at bounding box center [913, 386] width 1 height 1
radio input "true"
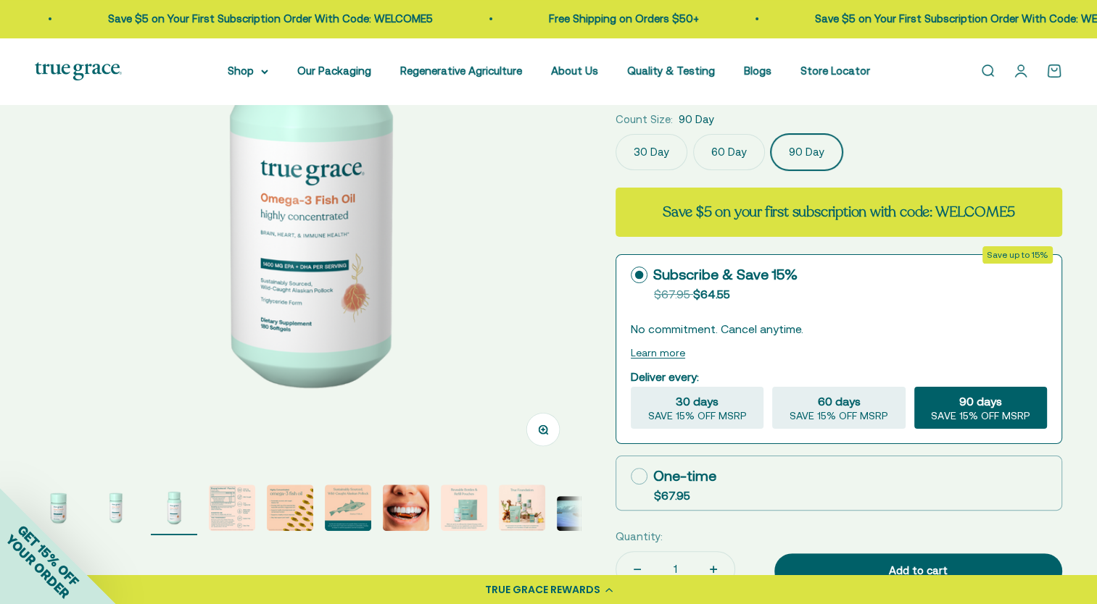
click at [597, 383] on div "Zoom Go to item 1 Go to item 2 Go to item 3 Go to item 4 Go to item 5 Go to ite…" at bounding box center [548, 387] width 1027 height 930
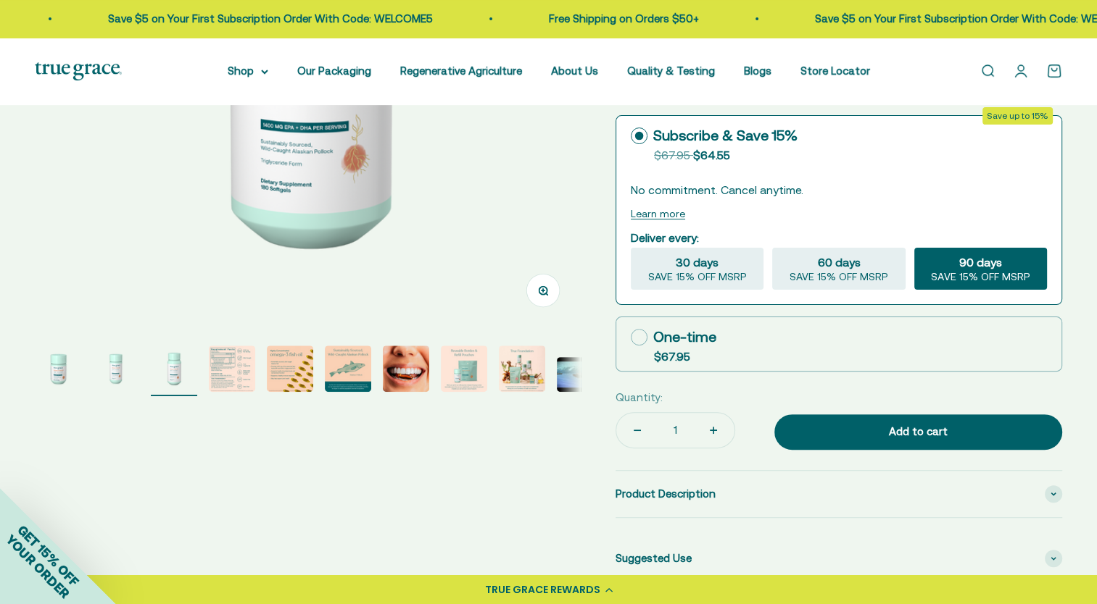
scroll to position [362, 0]
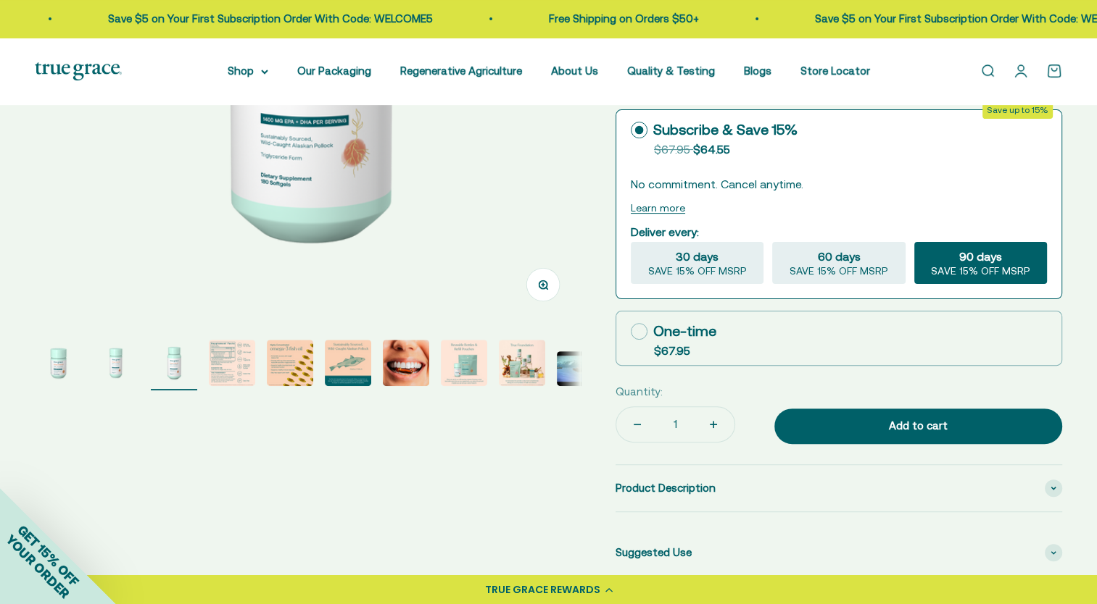
click at [299, 377] on img "Go to item 5" at bounding box center [290, 363] width 46 height 46
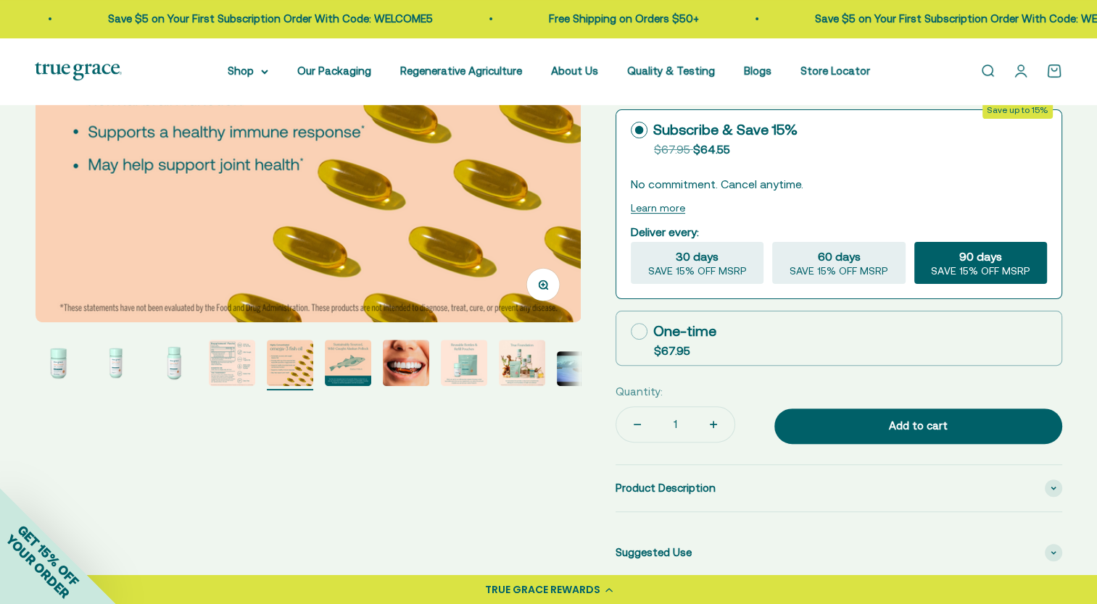
click at [245, 370] on img "Go to item 4" at bounding box center [232, 363] width 46 height 46
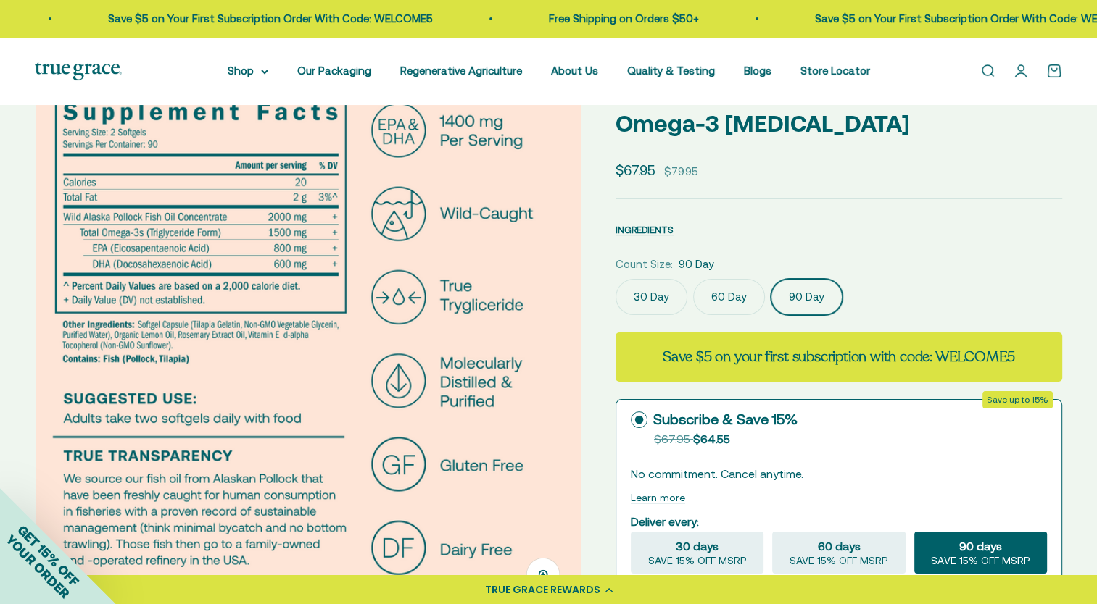
scroll to position [0, 0]
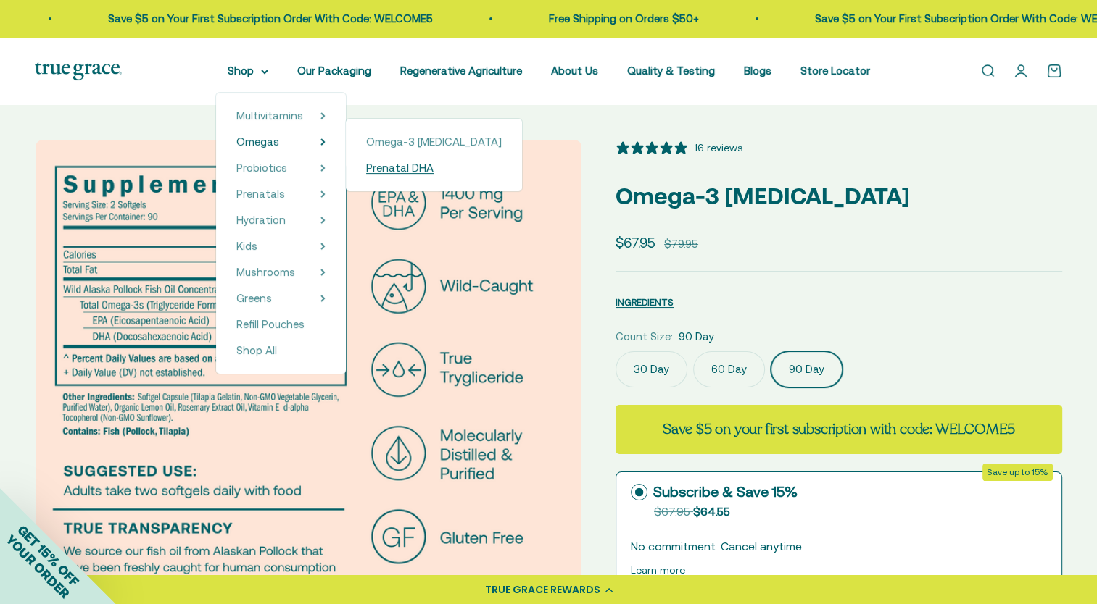
click at [377, 164] on span "Prenatal DHA" at bounding box center [399, 168] width 67 height 12
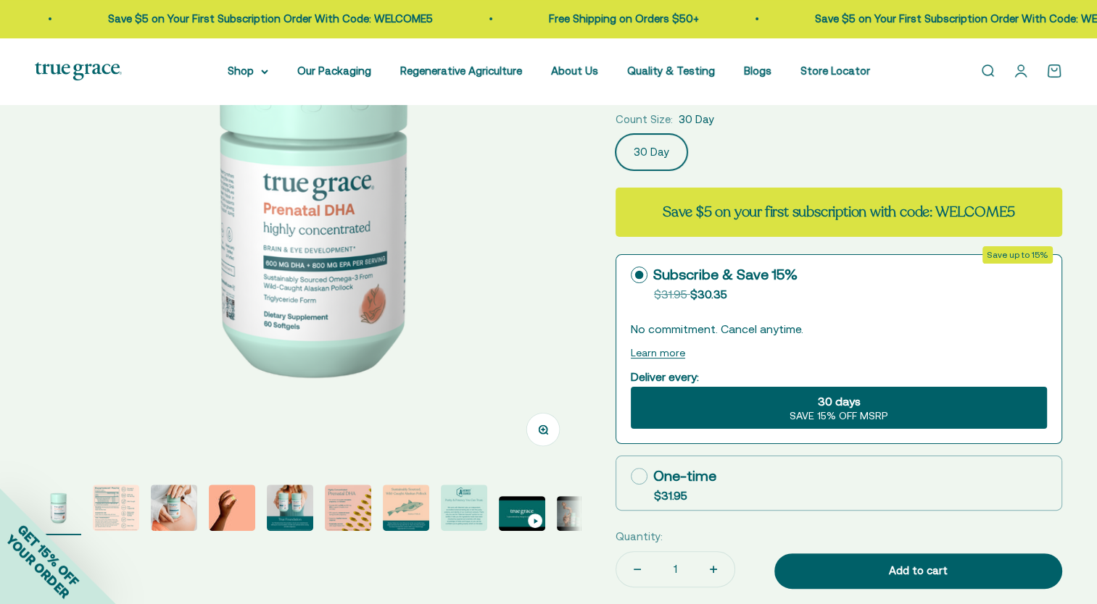
select select "3"
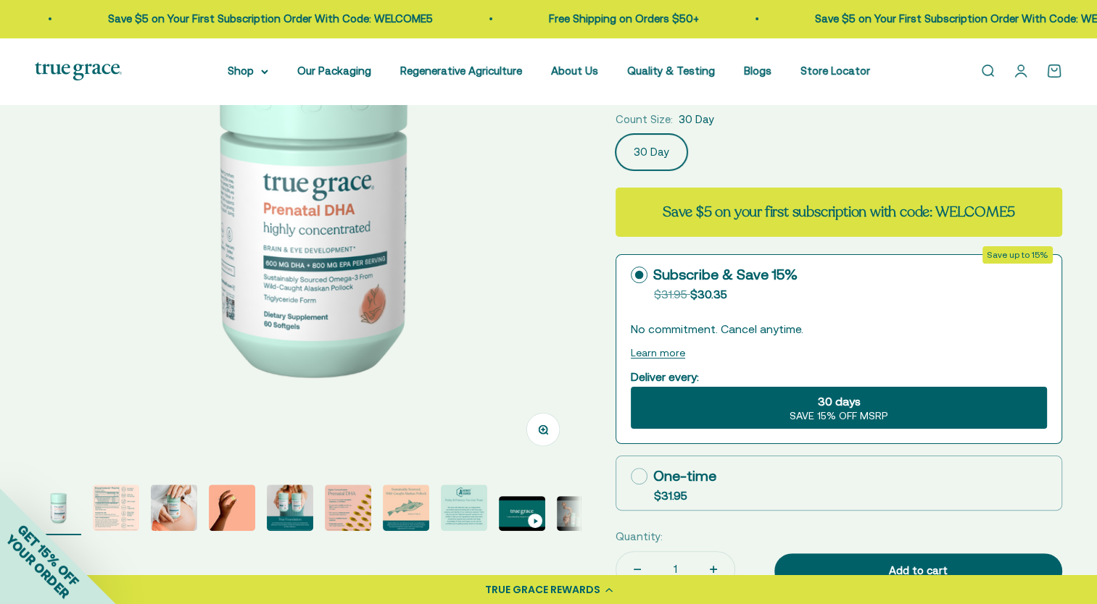
click at [112, 505] on div "GET 15% OFF YOUR ORDER" at bounding box center [58, 546] width 116 height 116
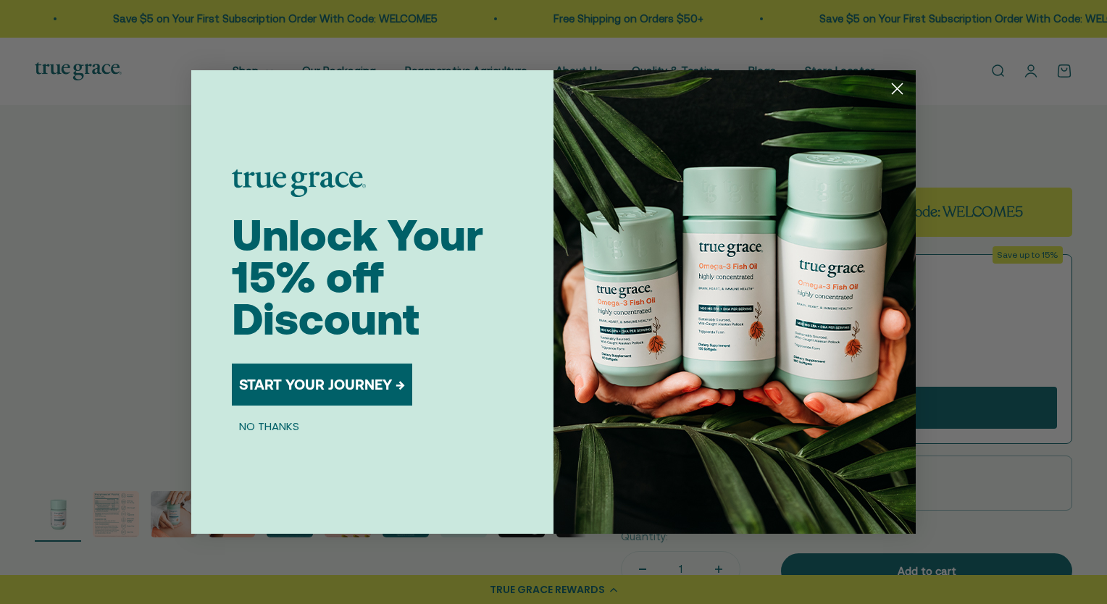
click at [891, 93] on circle "Close dialog" at bounding box center [898, 89] width 24 height 24
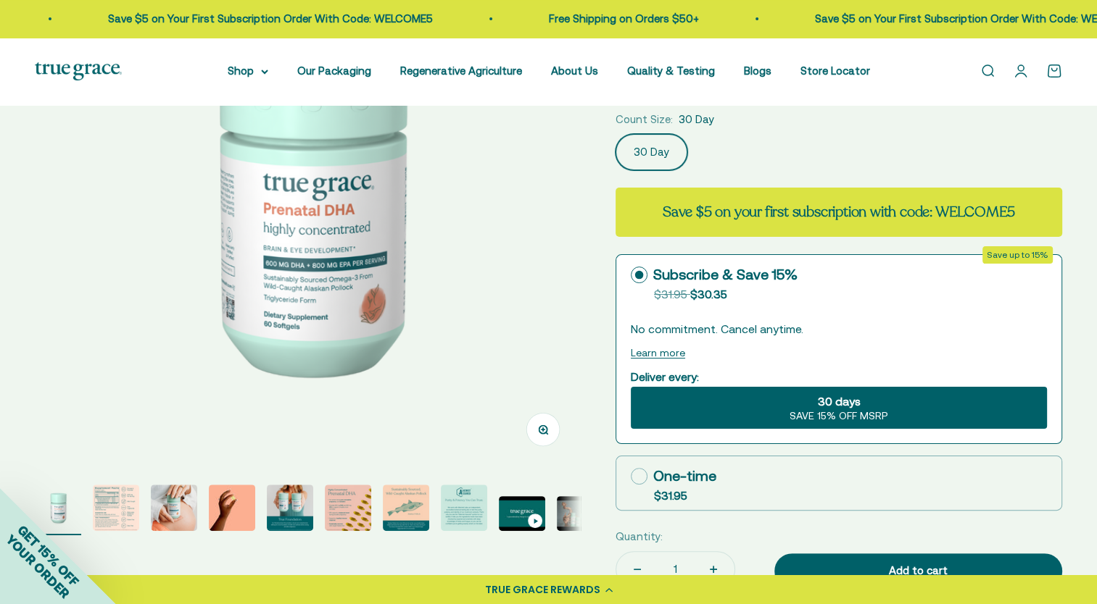
click at [114, 509] on div "GET 15% OFF YOUR ORDER" at bounding box center [58, 546] width 116 height 116
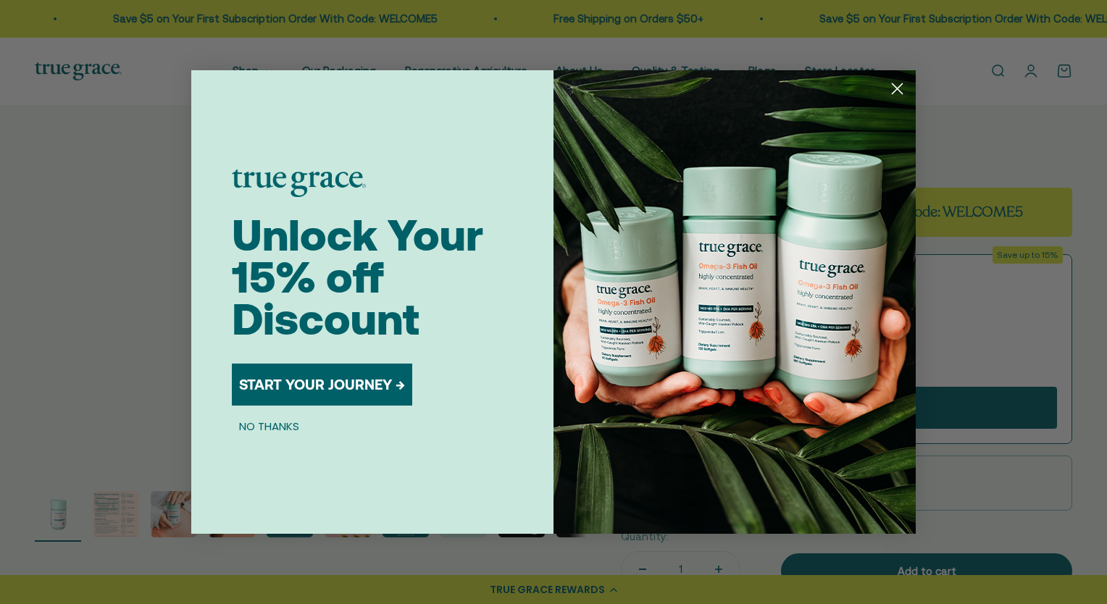
click at [896, 86] on circle "Close dialog" at bounding box center [898, 89] width 24 height 24
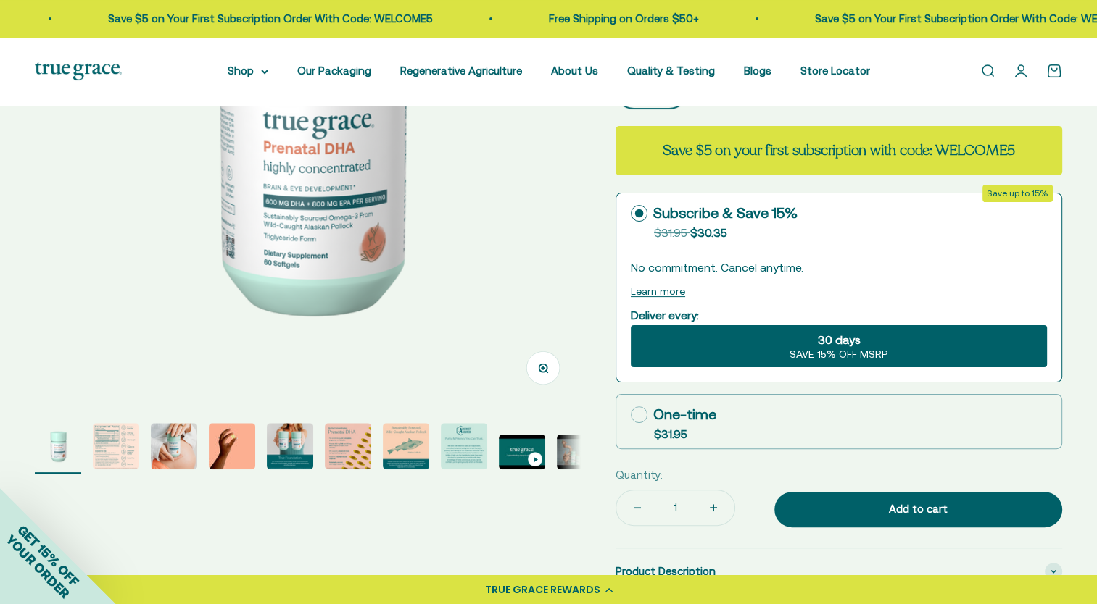
scroll to position [435, 0]
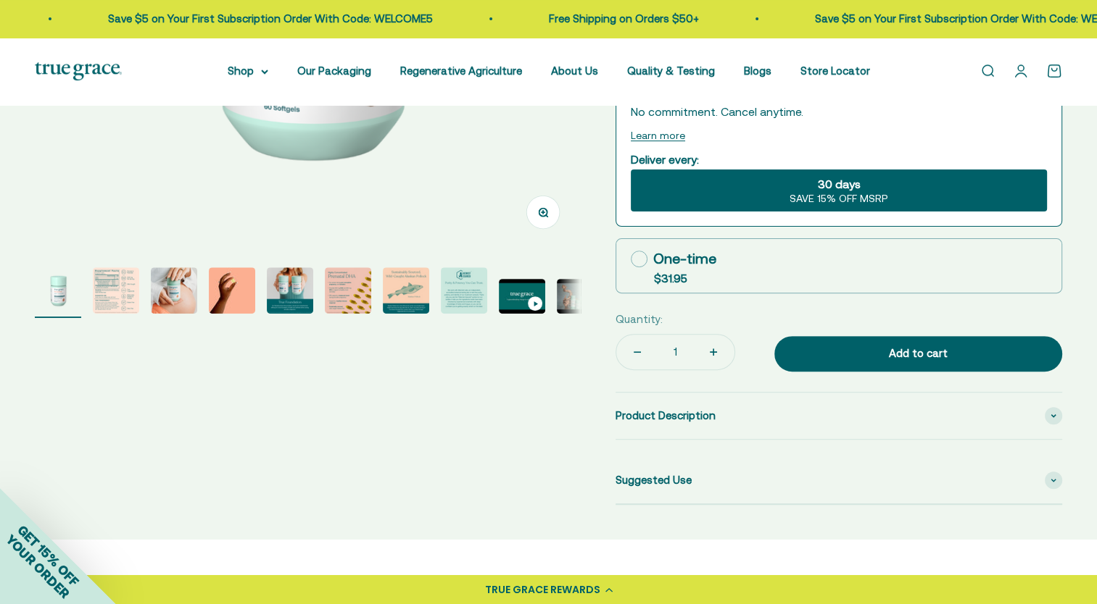
click at [115, 290] on img "Go to item 2" at bounding box center [116, 290] width 46 height 46
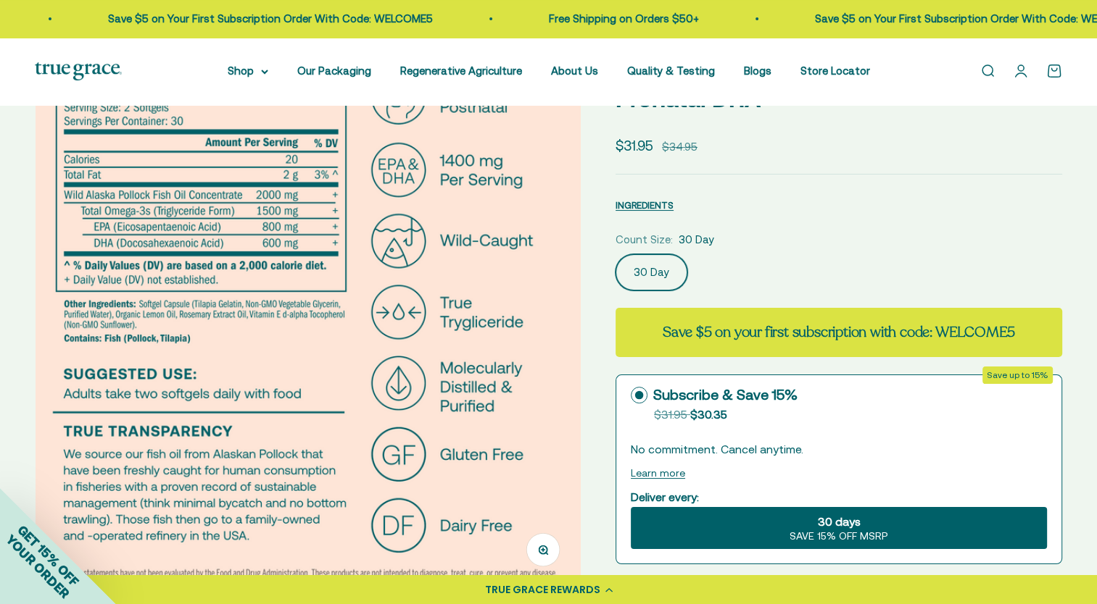
scroll to position [72, 0]
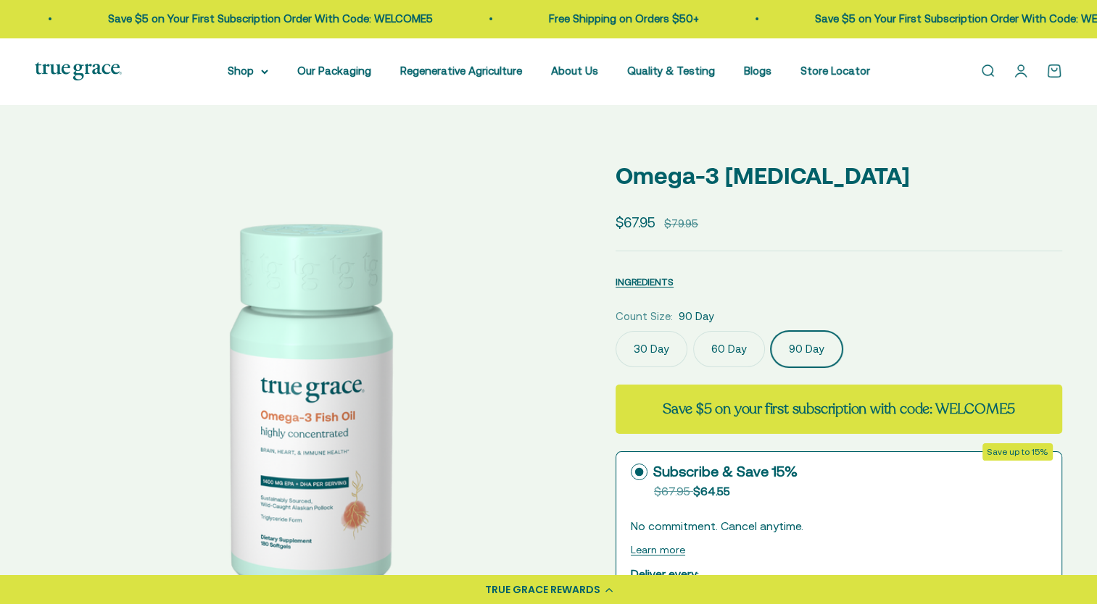
select select "3"
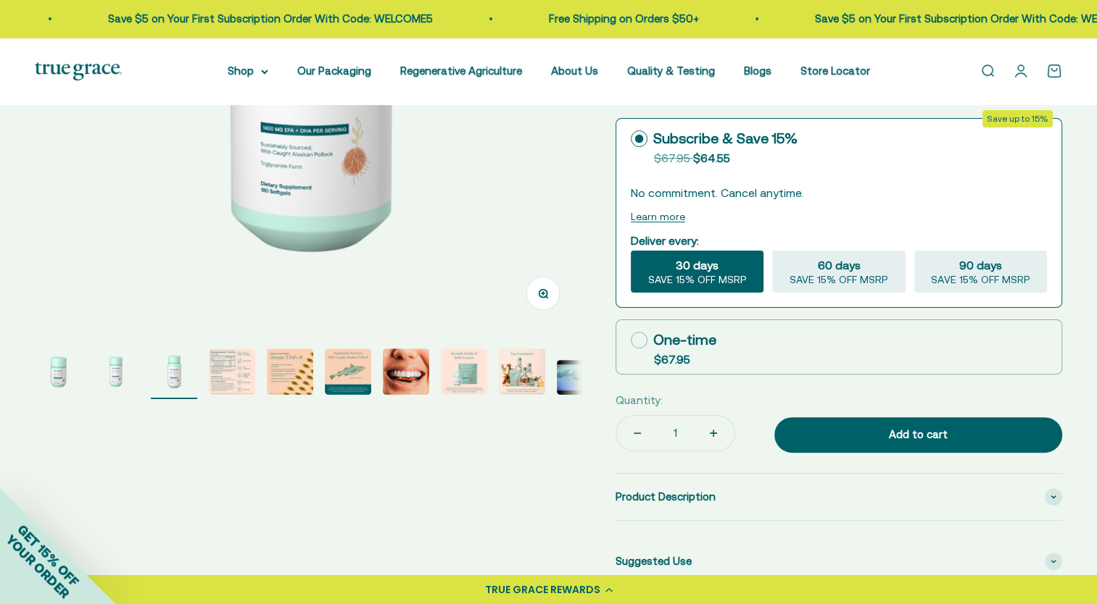
scroll to position [362, 0]
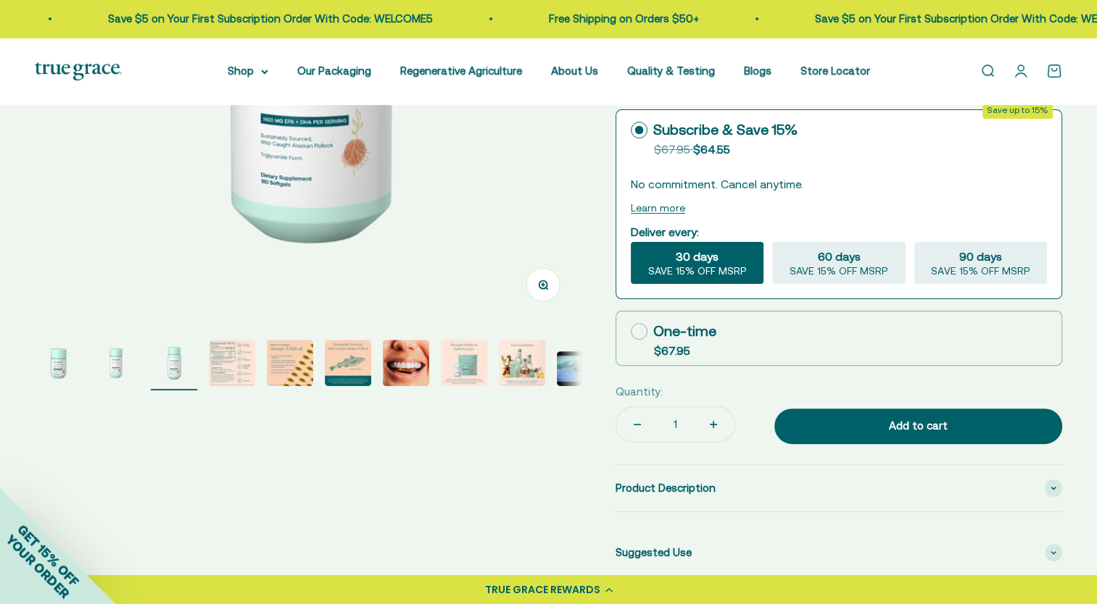
click at [226, 359] on img "Go to item 4" at bounding box center [232, 363] width 46 height 46
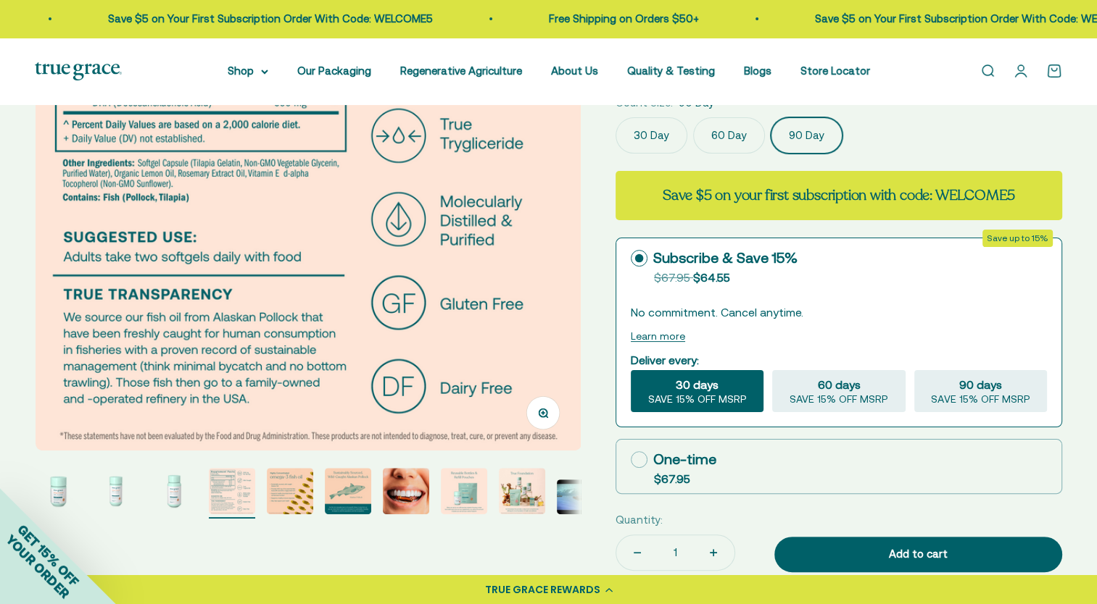
scroll to position [72, 0]
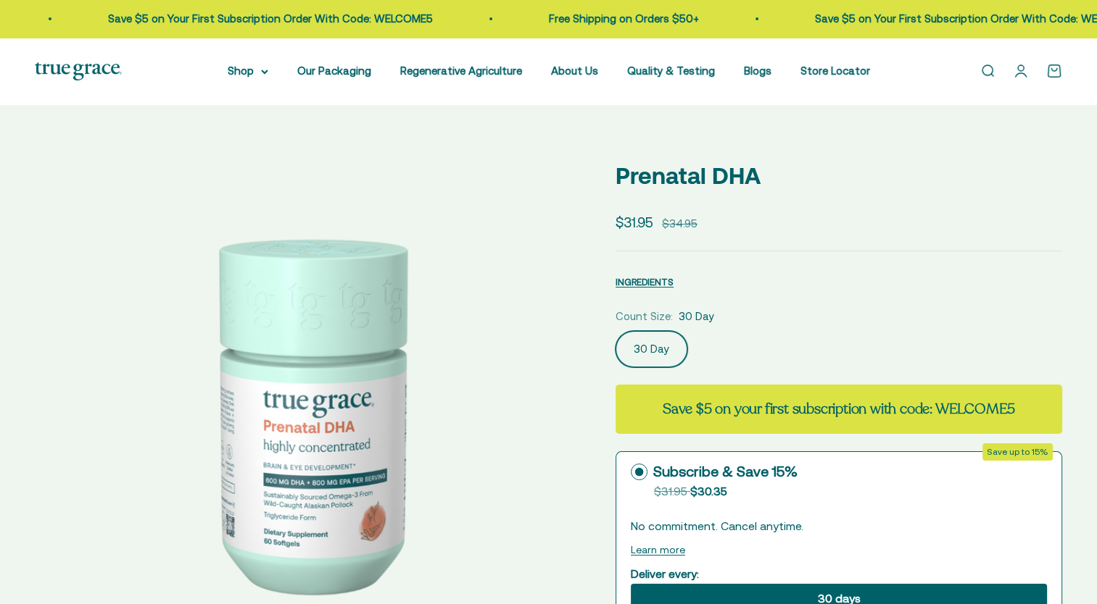
select select "3"
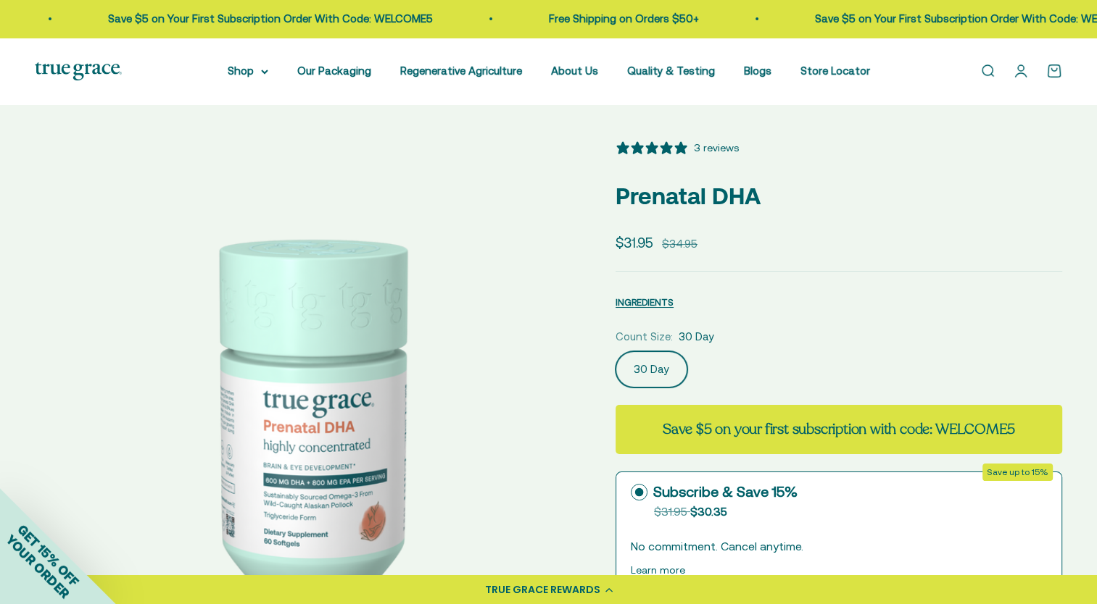
scroll to position [362, 0]
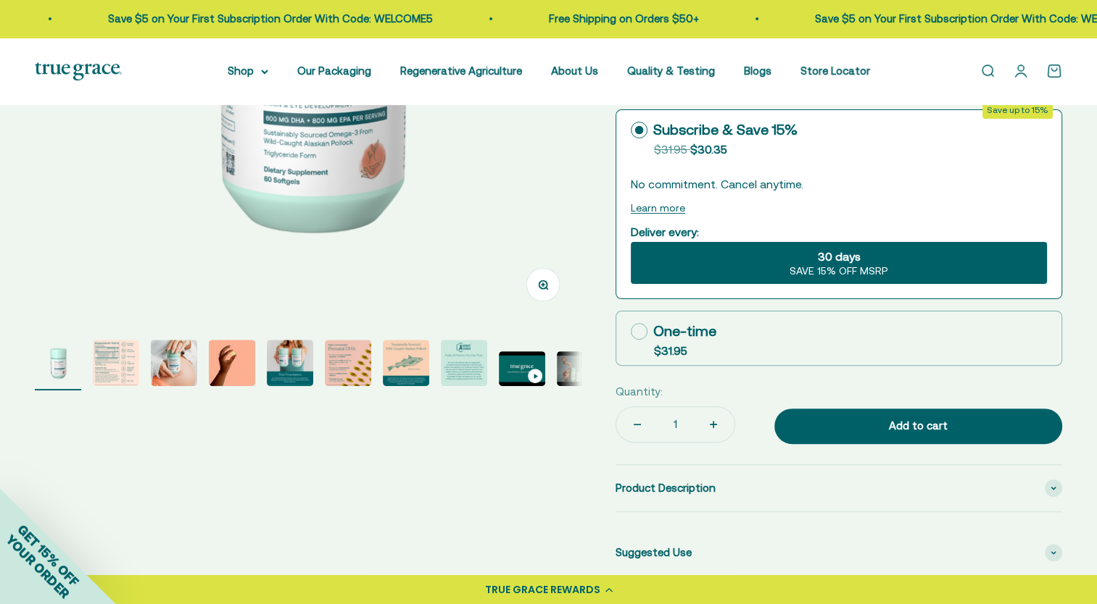
click at [136, 357] on img "Go to item 2" at bounding box center [116, 363] width 46 height 46
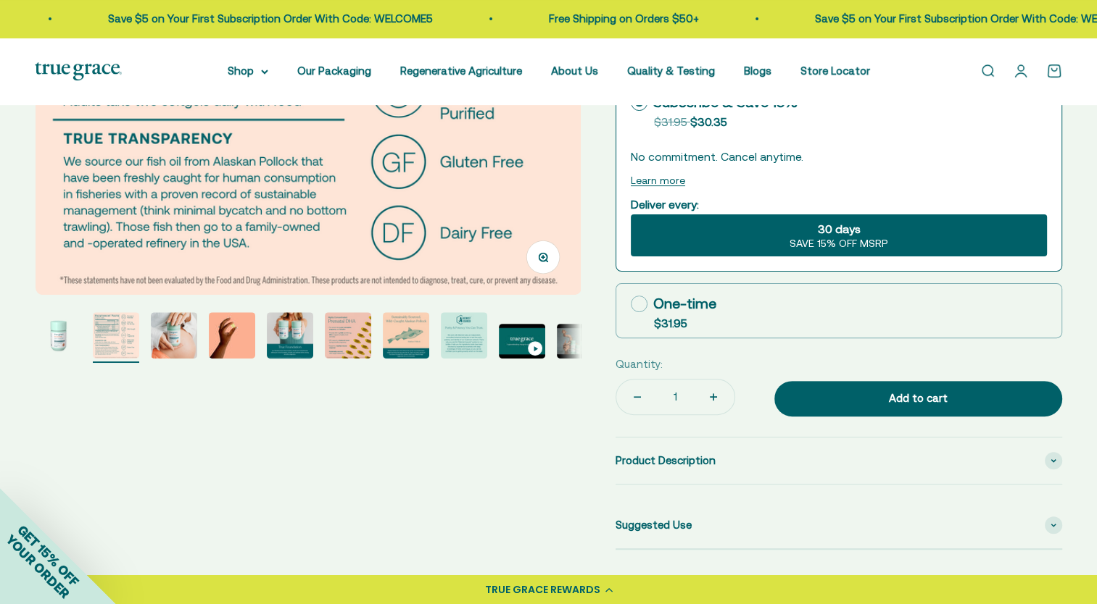
scroll to position [580, 0]
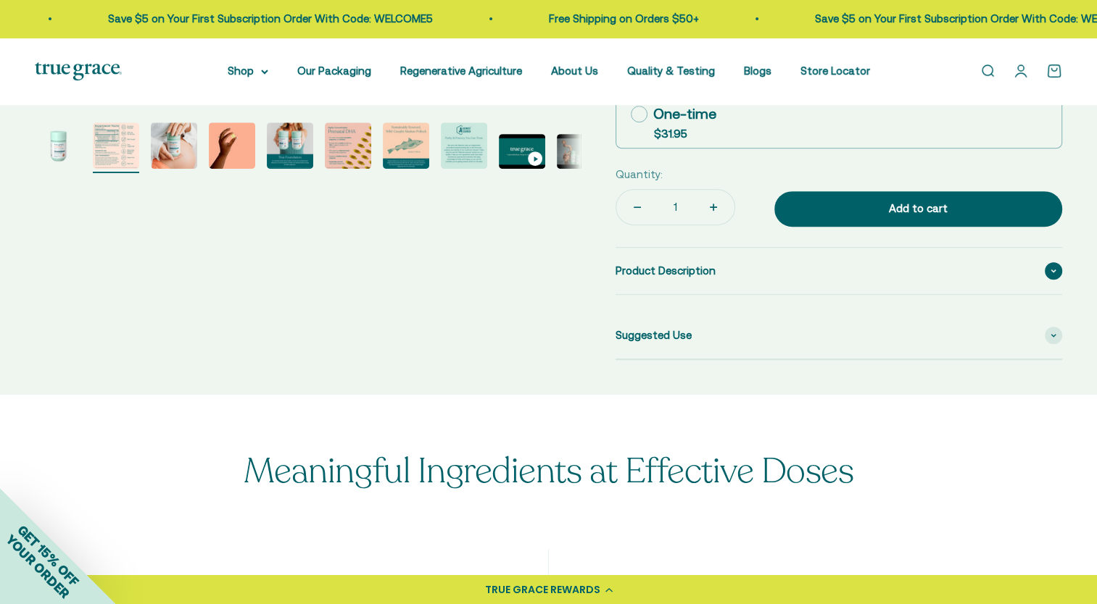
click at [620, 274] on span "Product Description" at bounding box center [665, 270] width 100 height 17
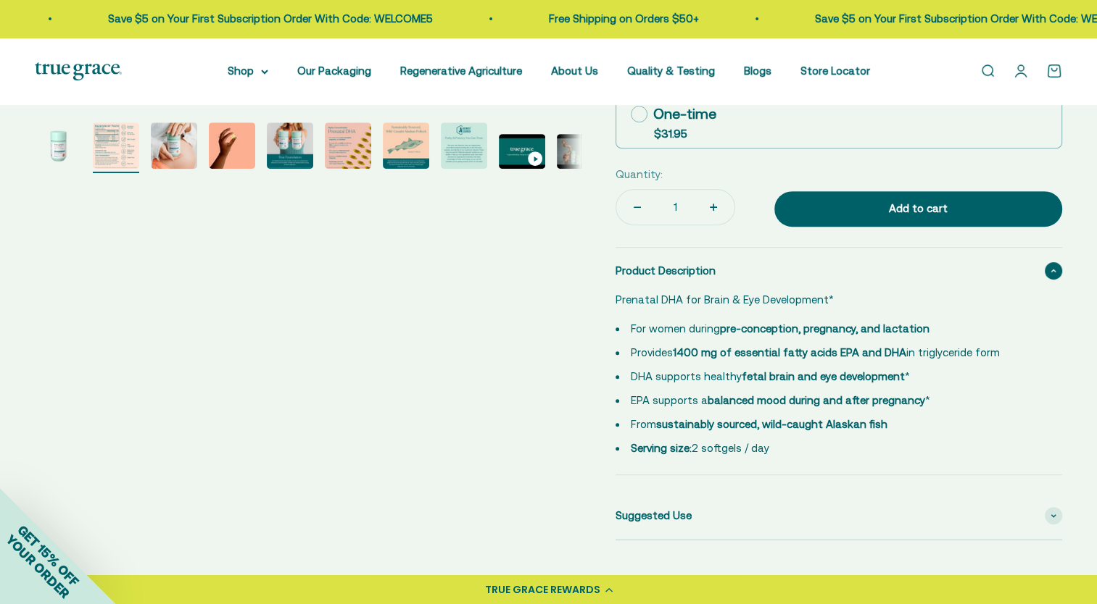
scroll to position [652, 0]
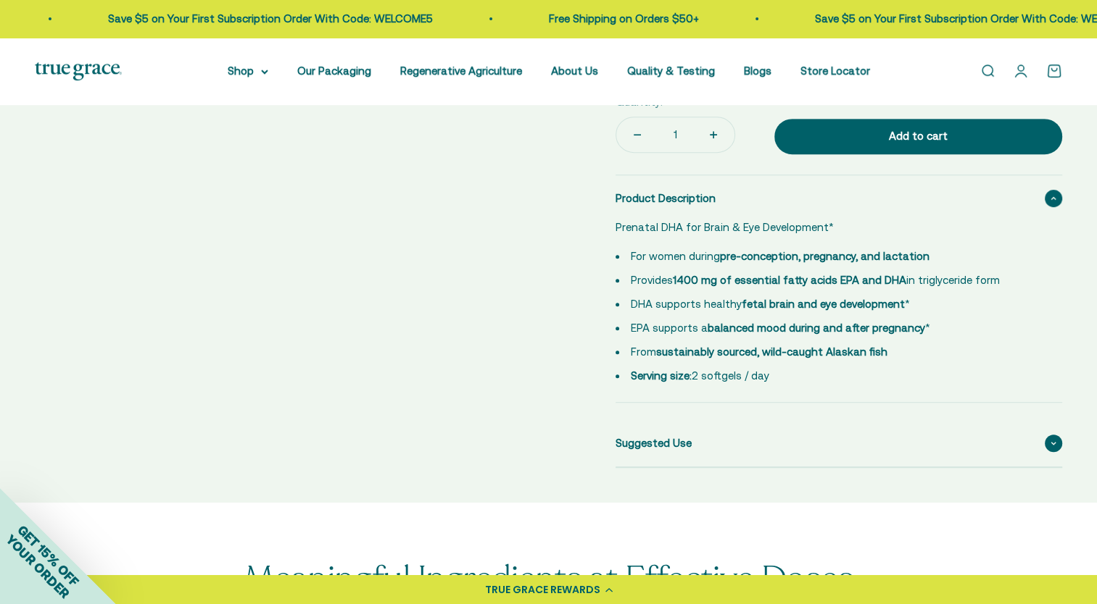
click at [664, 440] on span "Suggested Use" at bounding box center [653, 443] width 76 height 17
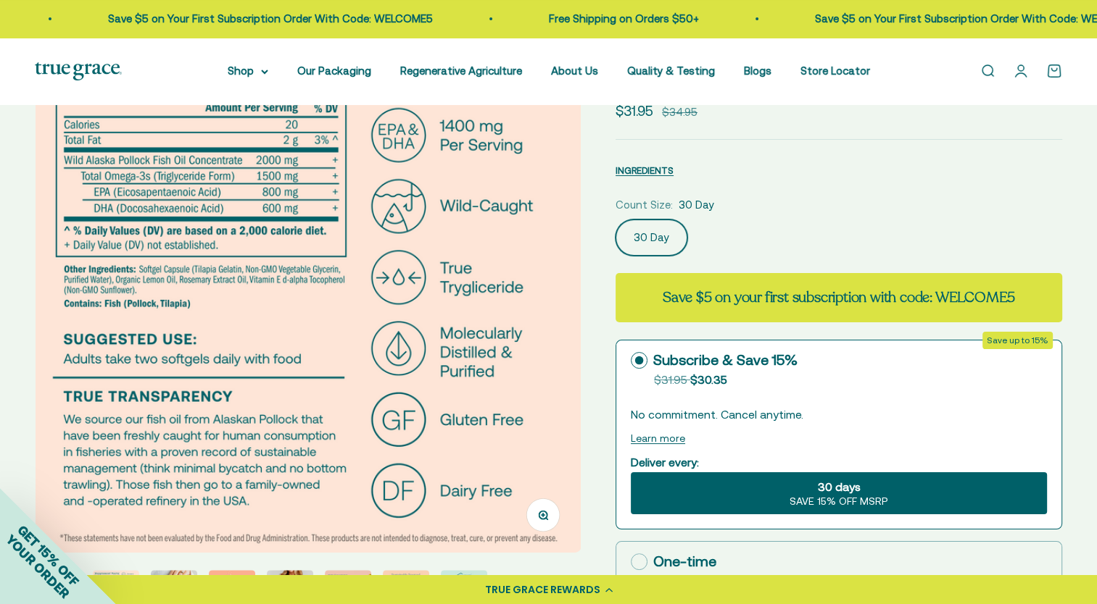
scroll to position [0, 0]
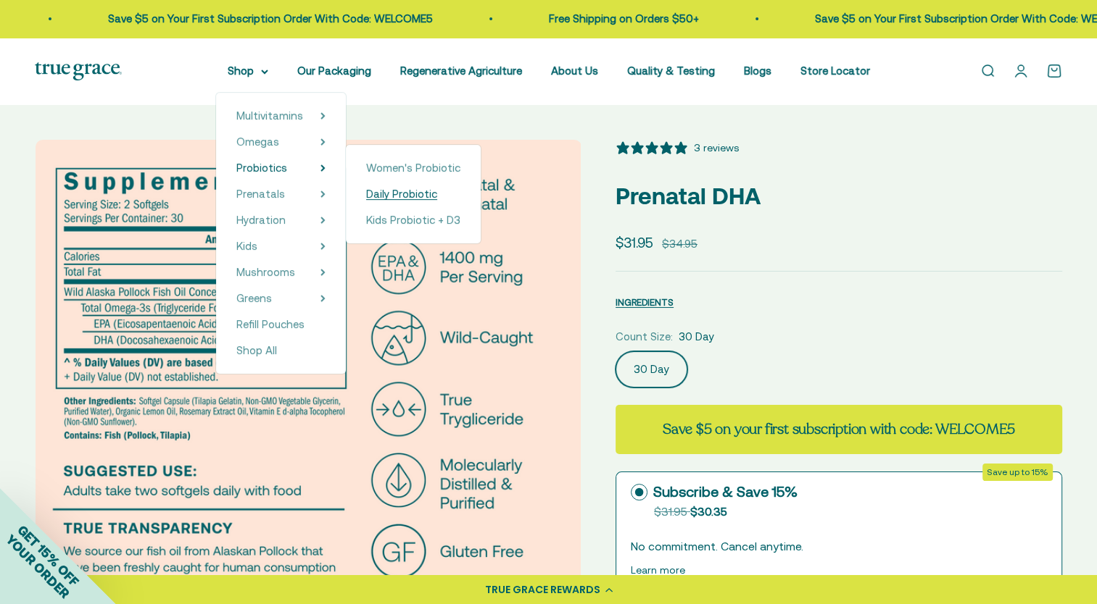
click at [407, 195] on span "Daily Probiotic" at bounding box center [401, 194] width 71 height 12
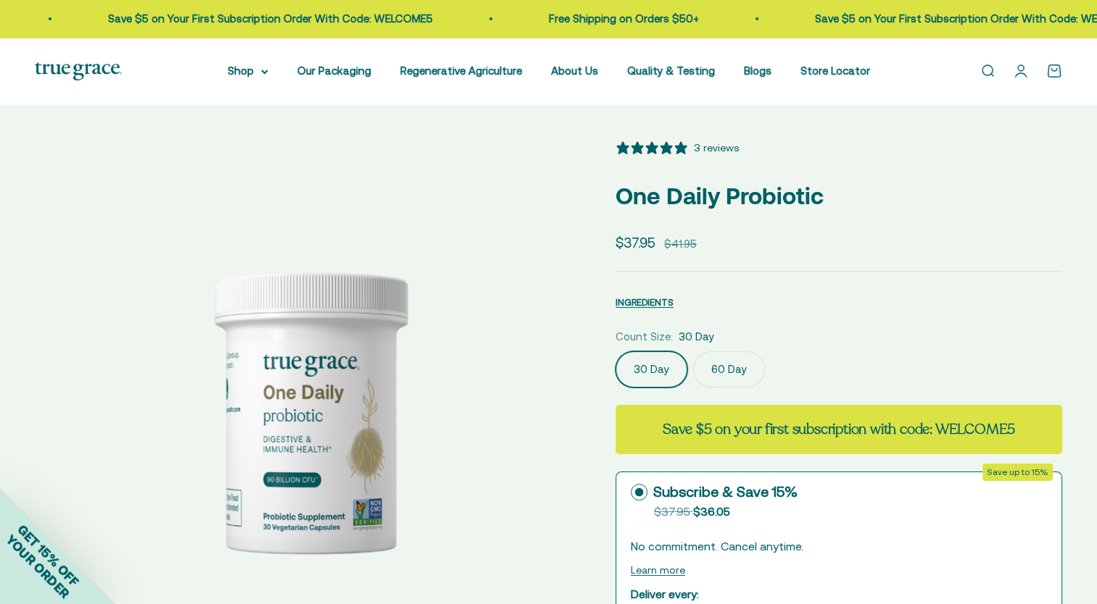
select select "3"
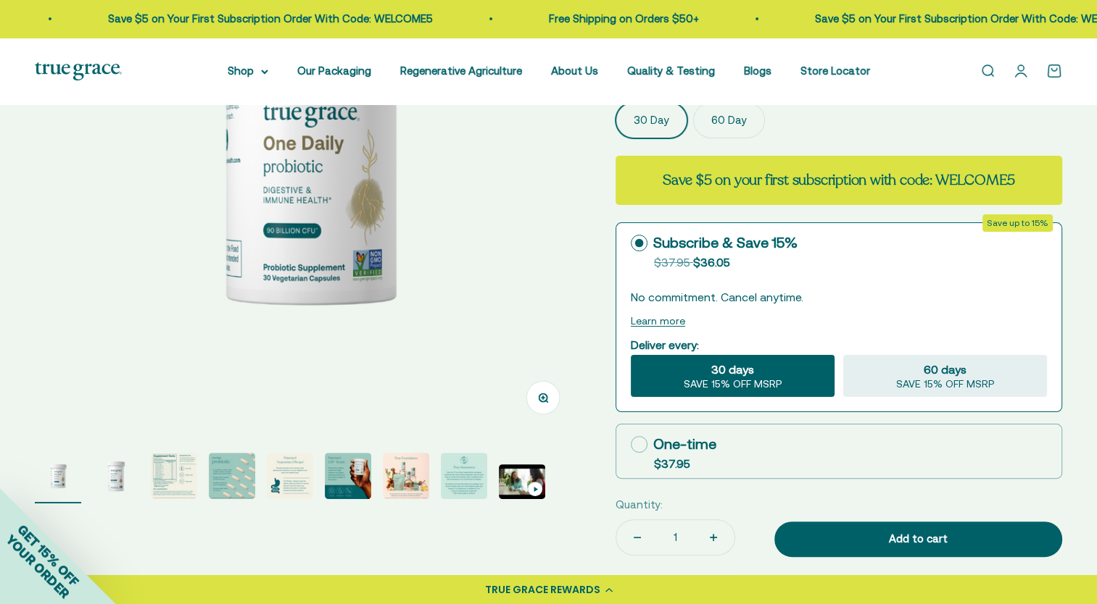
scroll to position [290, 0]
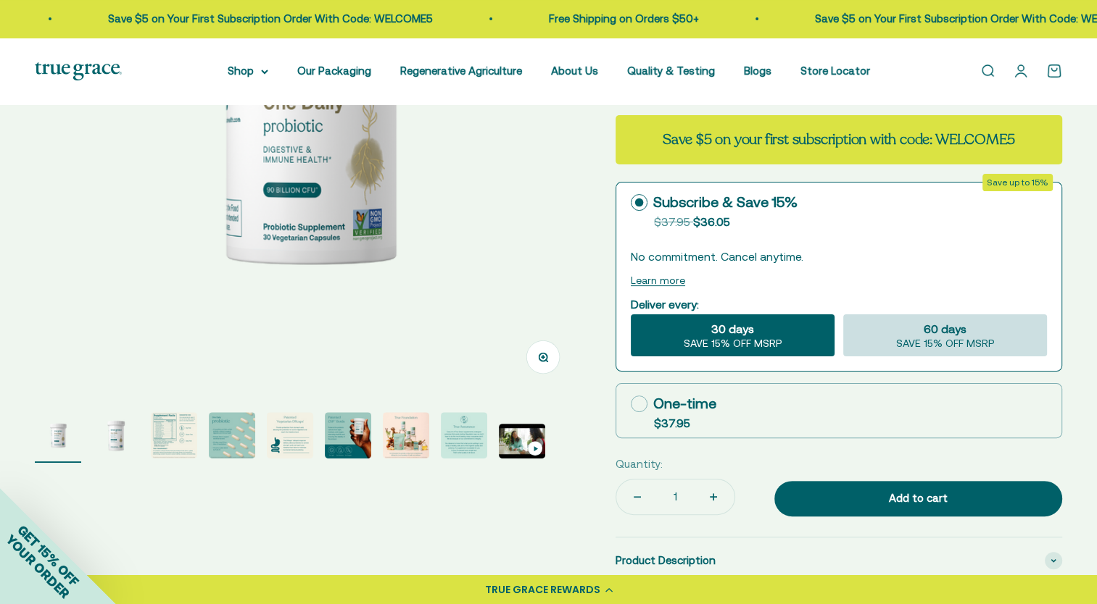
click at [910, 334] on div "60 days SAVE 15% OFF MSRP" at bounding box center [945, 336] width 204 height 42
click at [843, 315] on input "60 days SAVE 15% OFF MSRP" at bounding box center [842, 314] width 1 height 1
radio input "true"
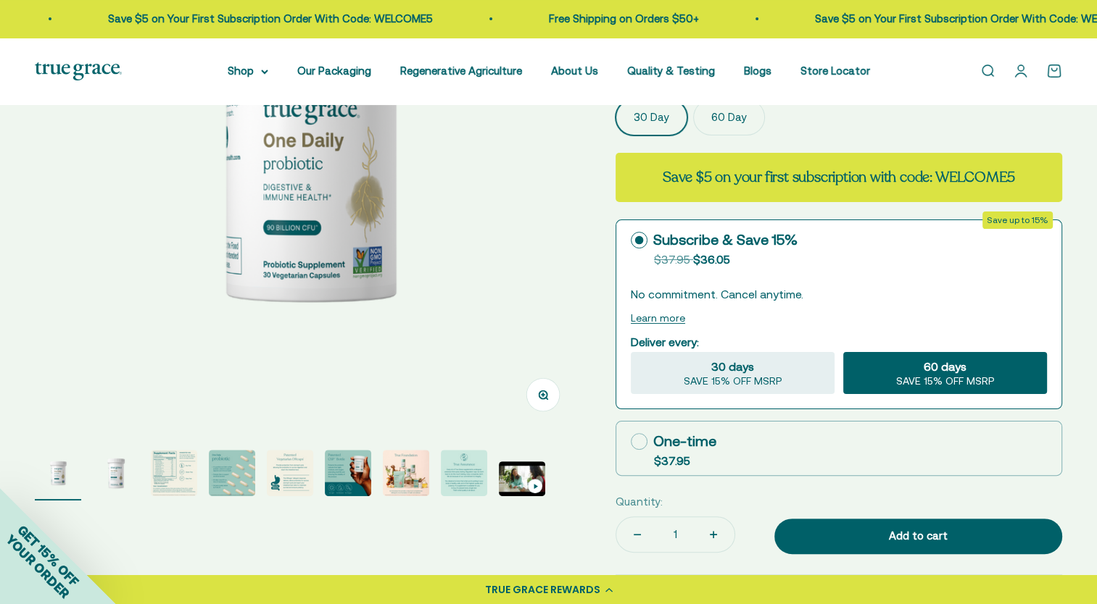
scroll to position [217, 0]
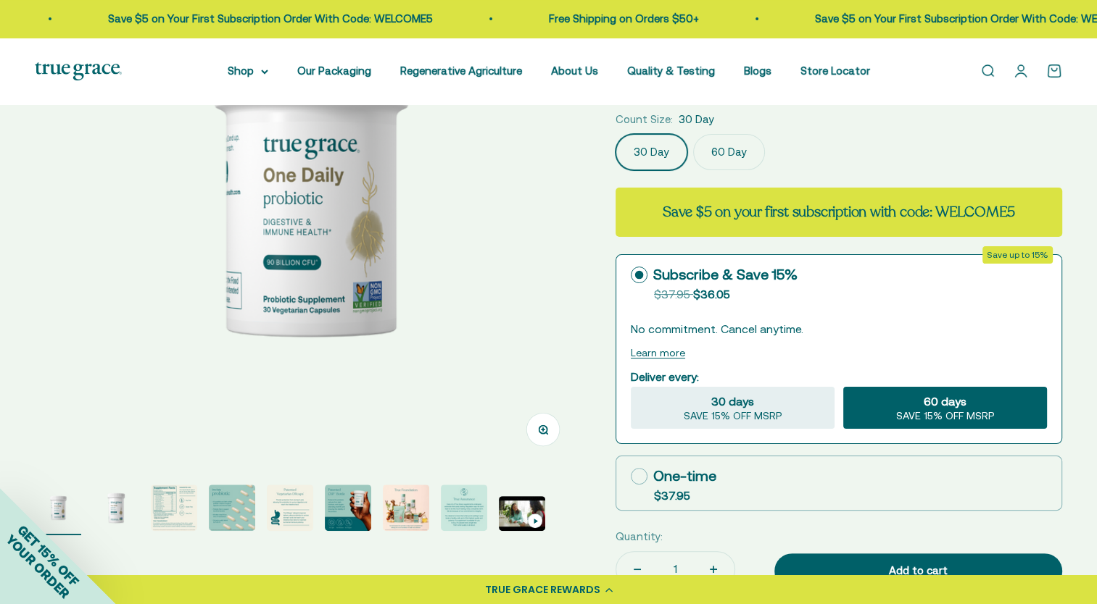
click at [748, 158] on label "60 Day" at bounding box center [729, 152] width 72 height 36
click at [615, 134] on input "60 Day" at bounding box center [615, 133] width 1 height 1
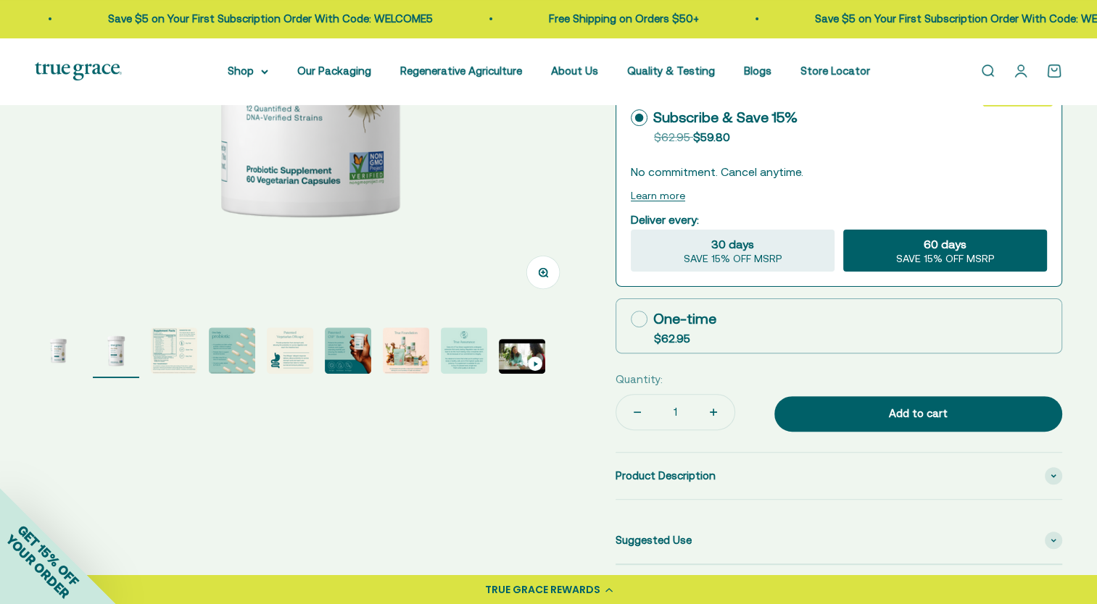
scroll to position [435, 0]
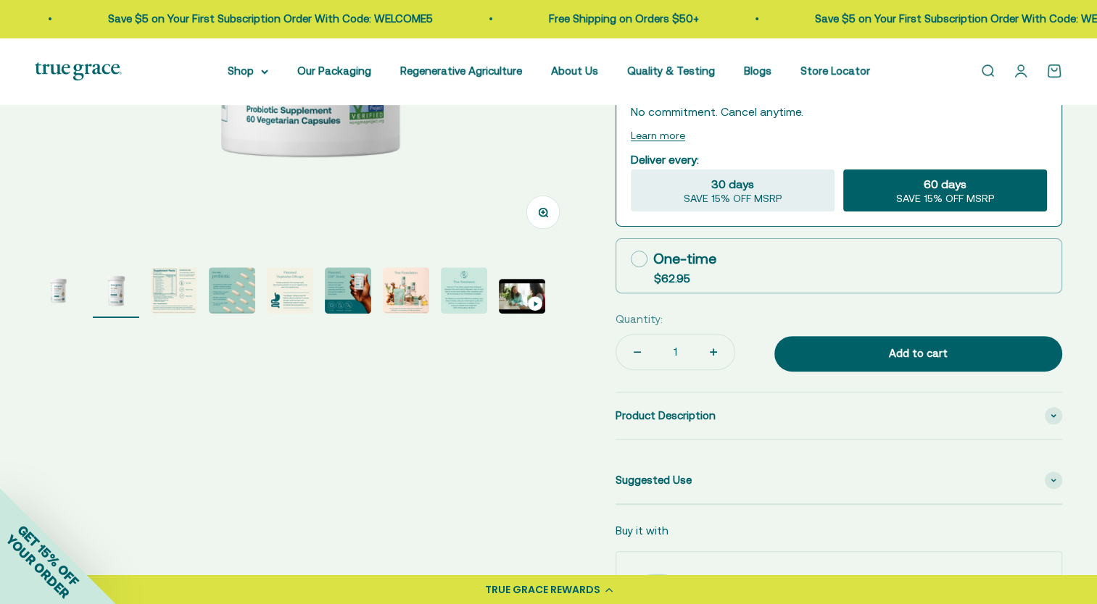
click at [502, 415] on div "Zoom Go to item 1 Go to item 2 Go to item 3 Go to item 4 Go to item 5 Go to ite…" at bounding box center [548, 211] width 1027 height 1012
click at [653, 415] on span "Product Description" at bounding box center [665, 415] width 100 height 17
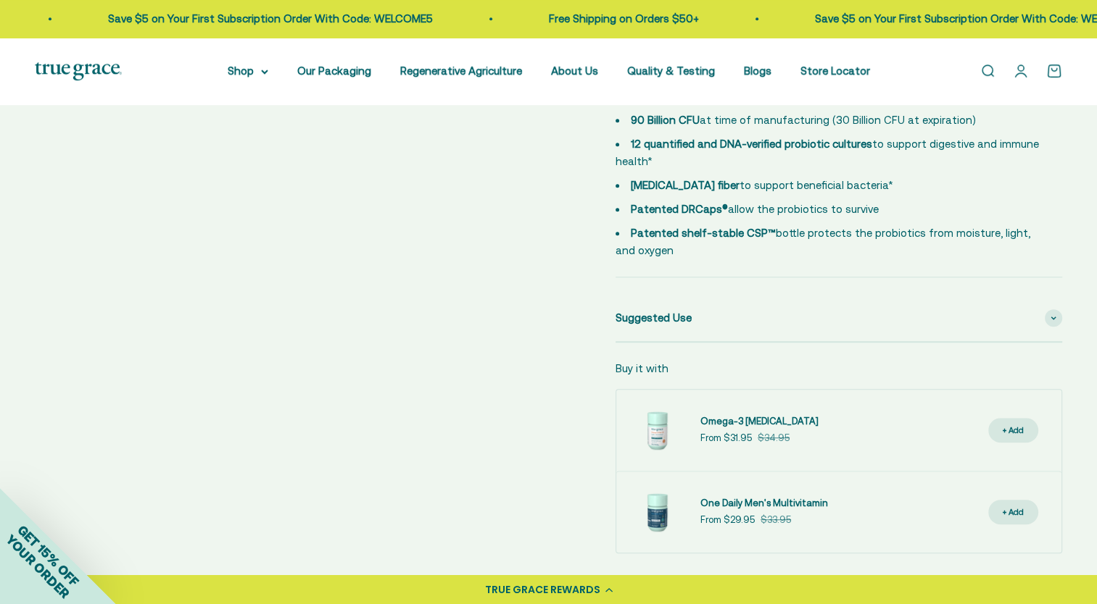
scroll to position [797, 0]
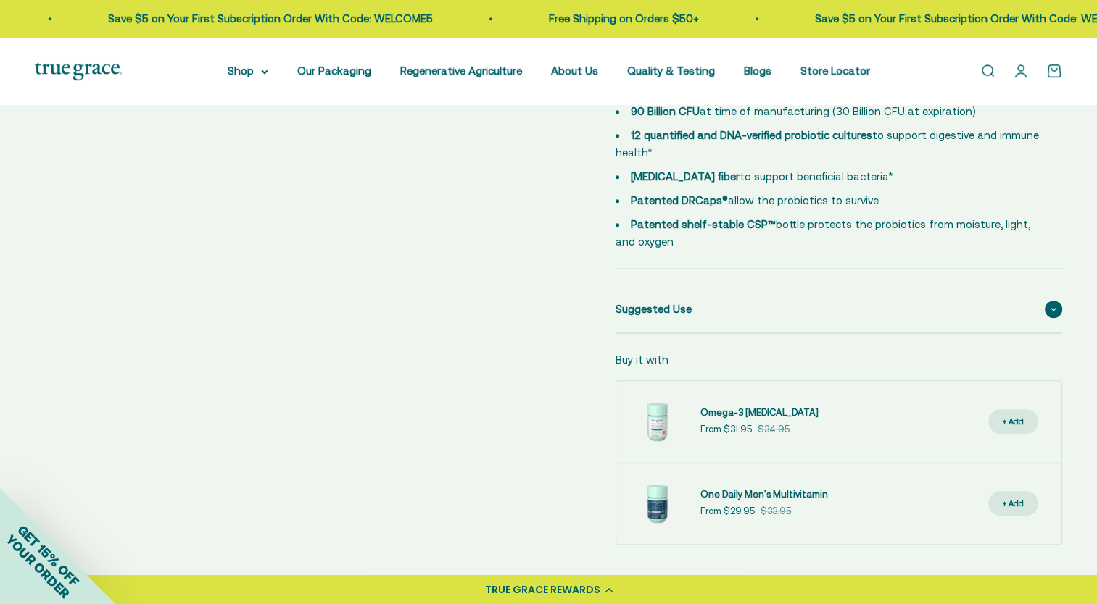
click at [669, 312] on span "Suggested Use" at bounding box center [653, 309] width 76 height 17
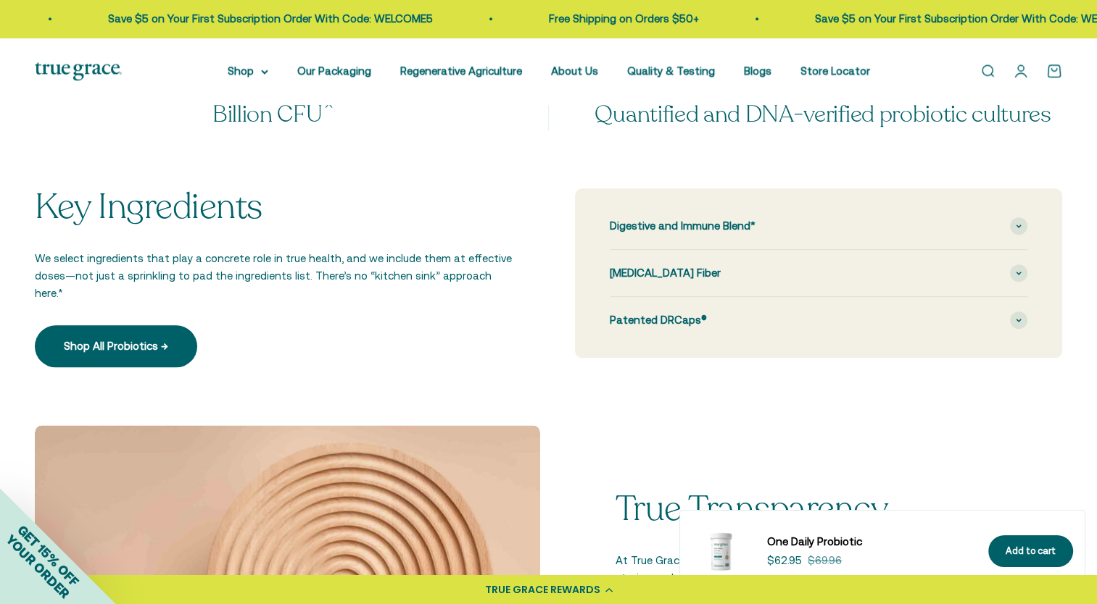
scroll to position [1594, 0]
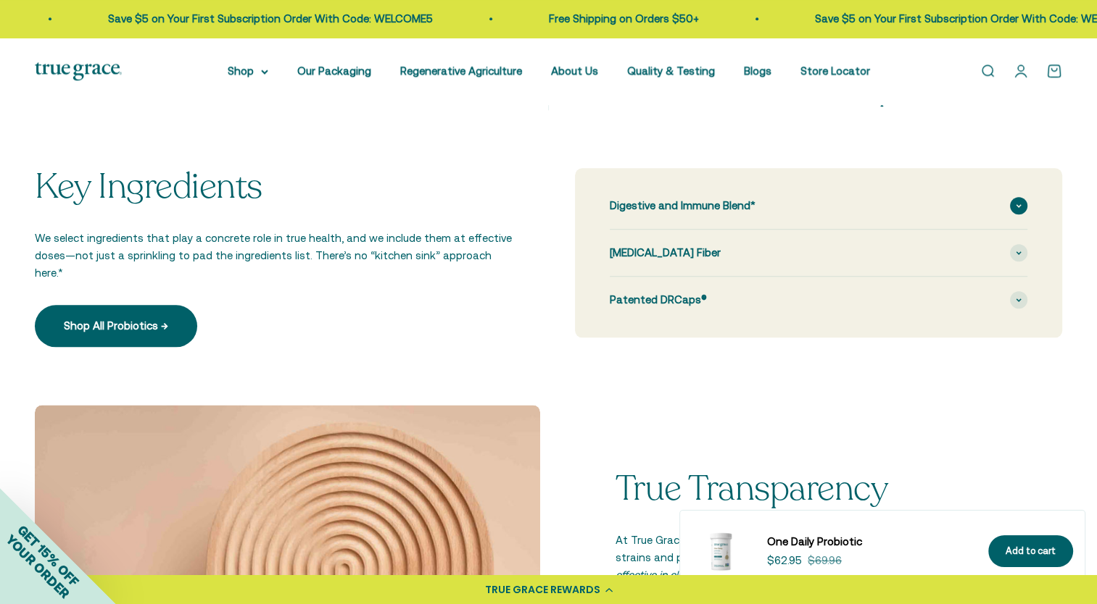
click at [645, 196] on div "Digestive and Immune Blend*" at bounding box center [818, 206] width 418 height 46
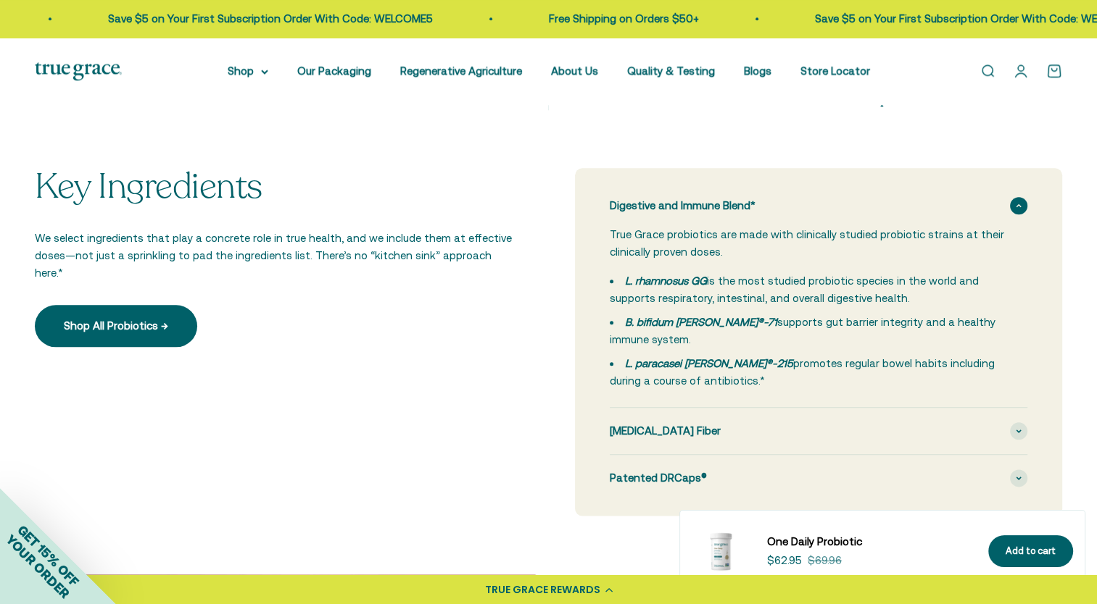
scroll to position [1667, 0]
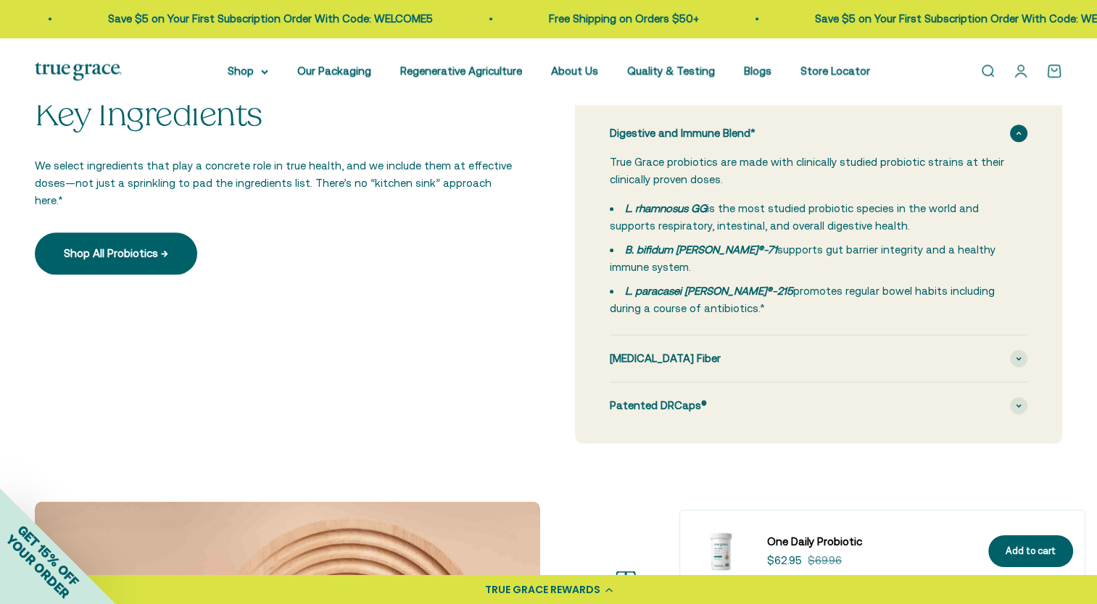
click at [596, 249] on div "Digestive and Immune Blend* True Grace probiotics are made with clinically stud…" at bounding box center [819, 270] width 488 height 348
click at [1012, 350] on span at bounding box center [1018, 358] width 17 height 17
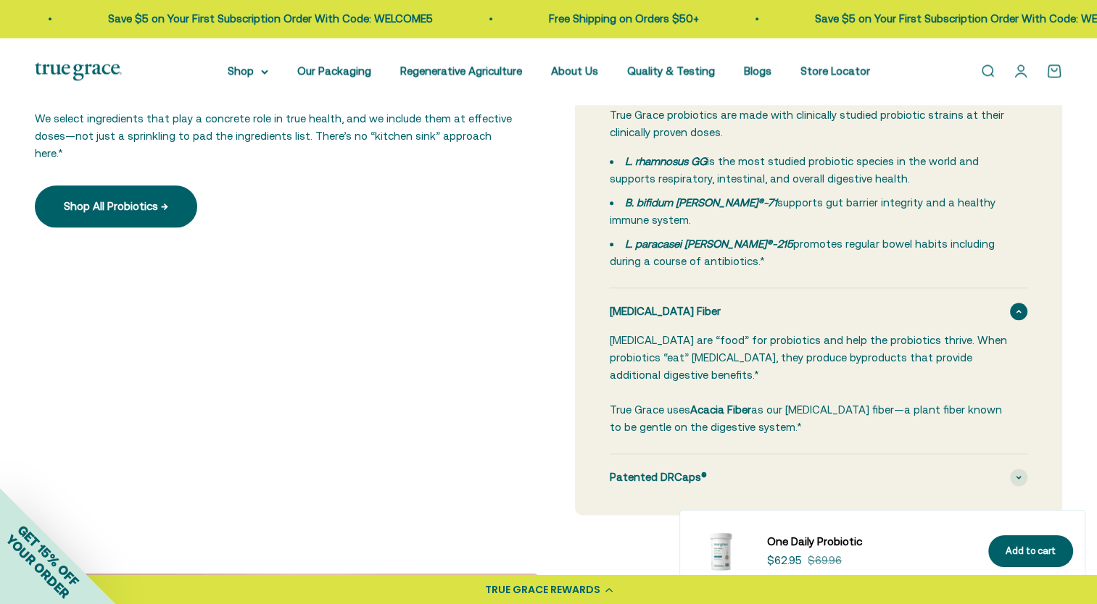
scroll to position [1739, 0]
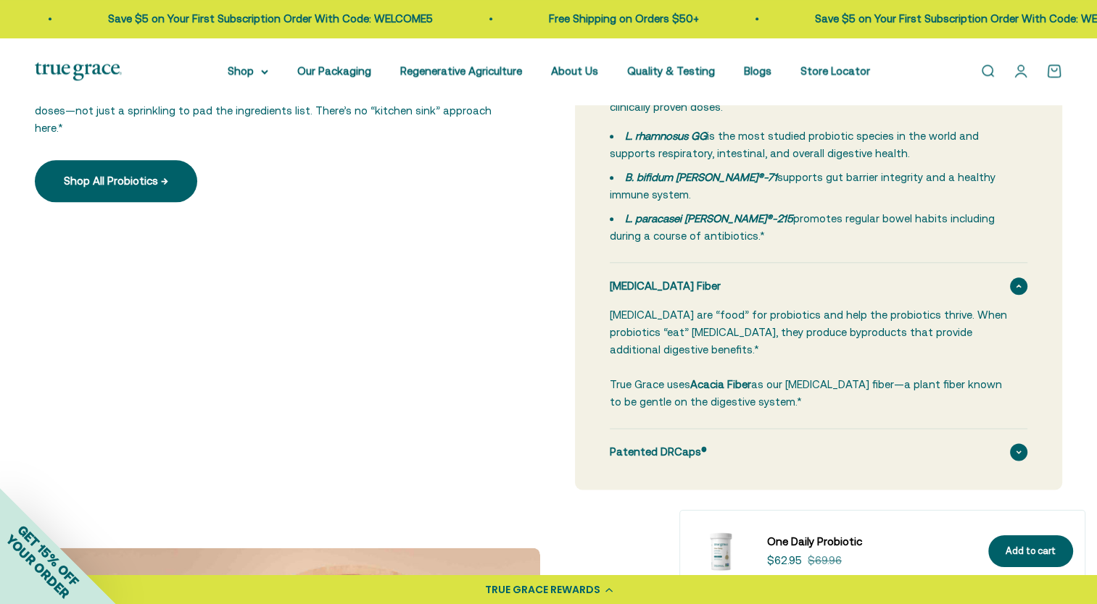
click at [697, 444] on span "Patented DRCaps®" at bounding box center [657, 452] width 97 height 17
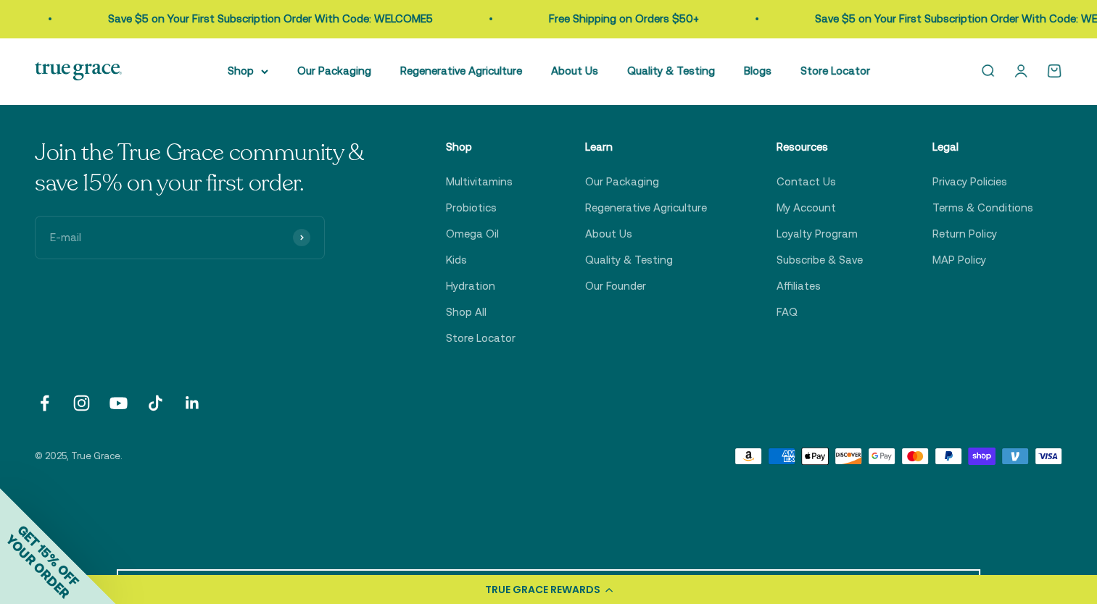
scroll to position [4928, 0]
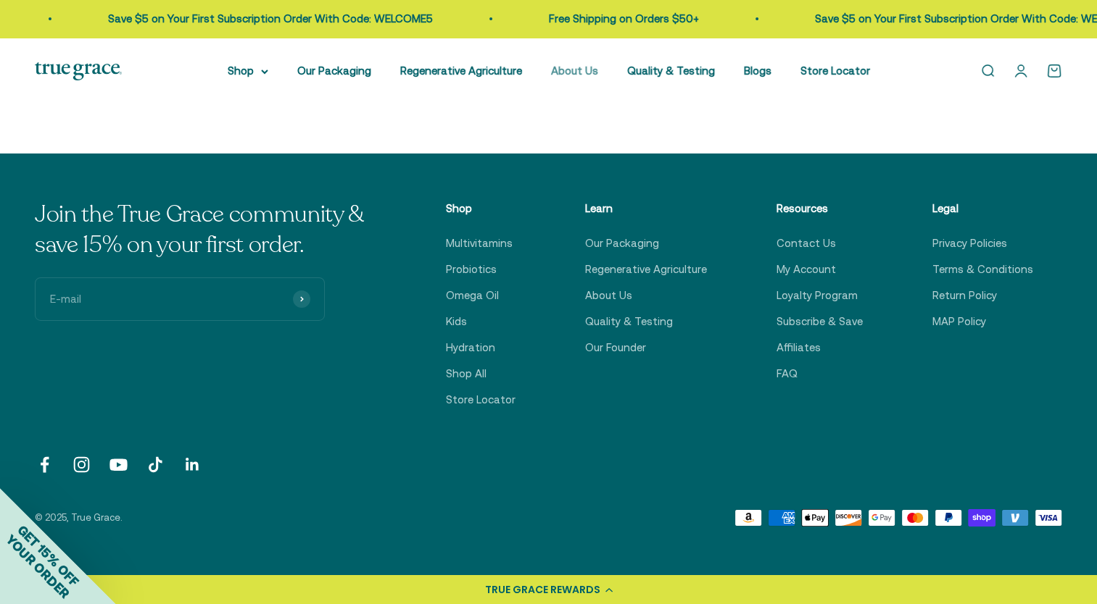
click at [570, 71] on link "About Us" at bounding box center [574, 71] width 47 height 12
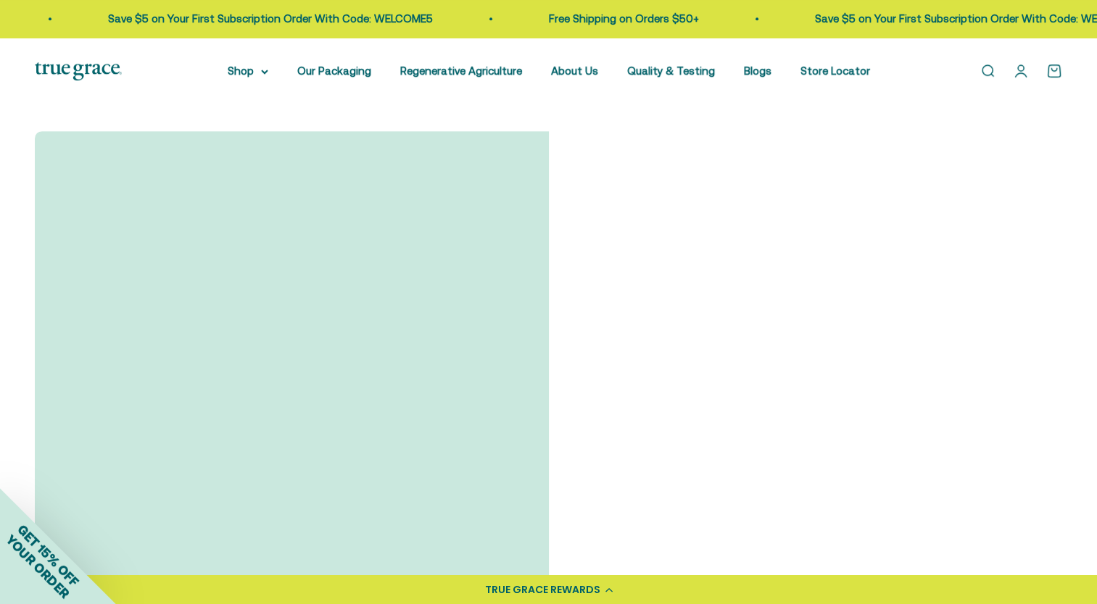
scroll to position [1087, 0]
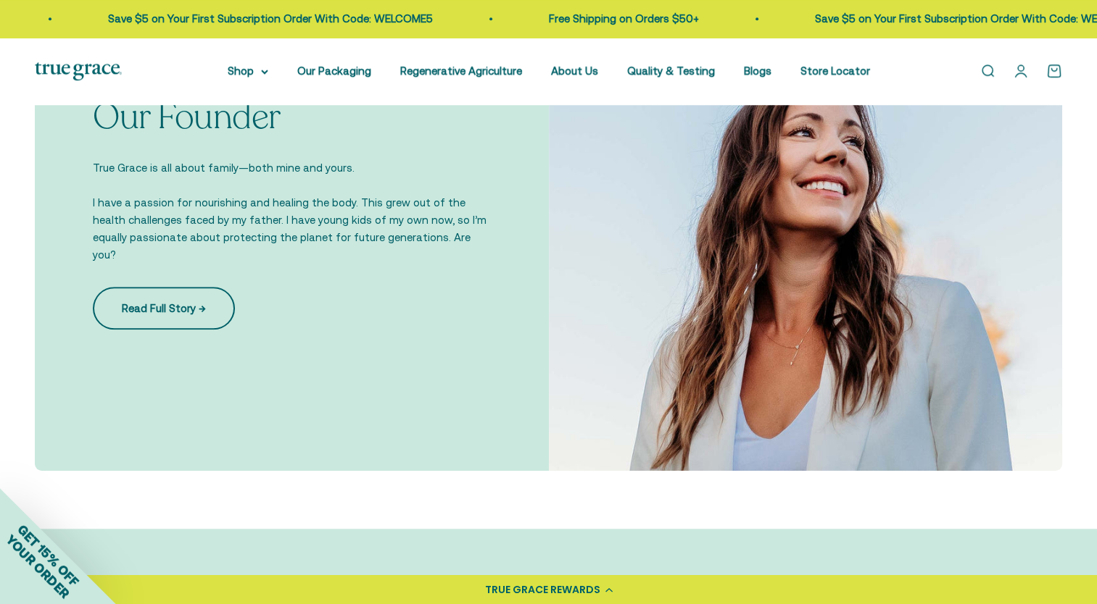
click at [165, 306] on link "Read Full Story →" at bounding box center [164, 308] width 142 height 42
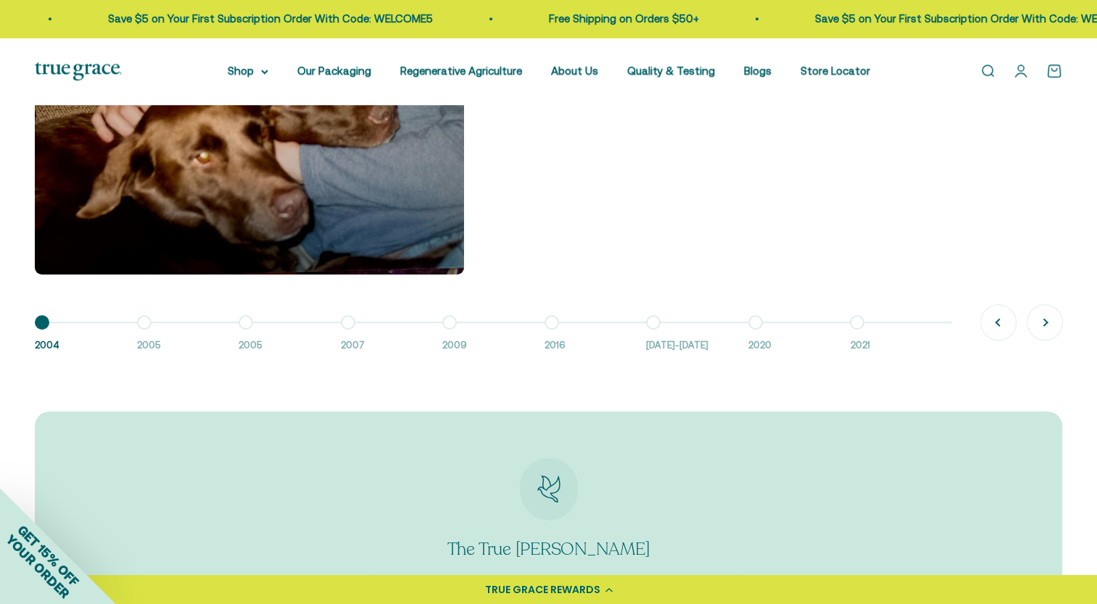
scroll to position [1305, 0]
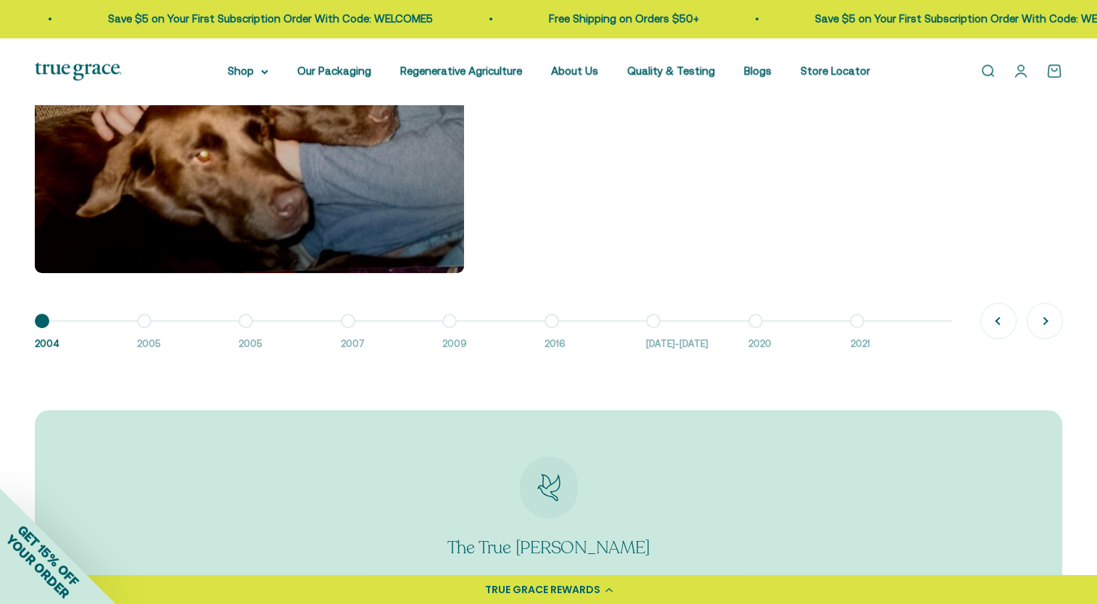
click at [147, 341] on span "2005" at bounding box center [181, 344] width 88 height 15
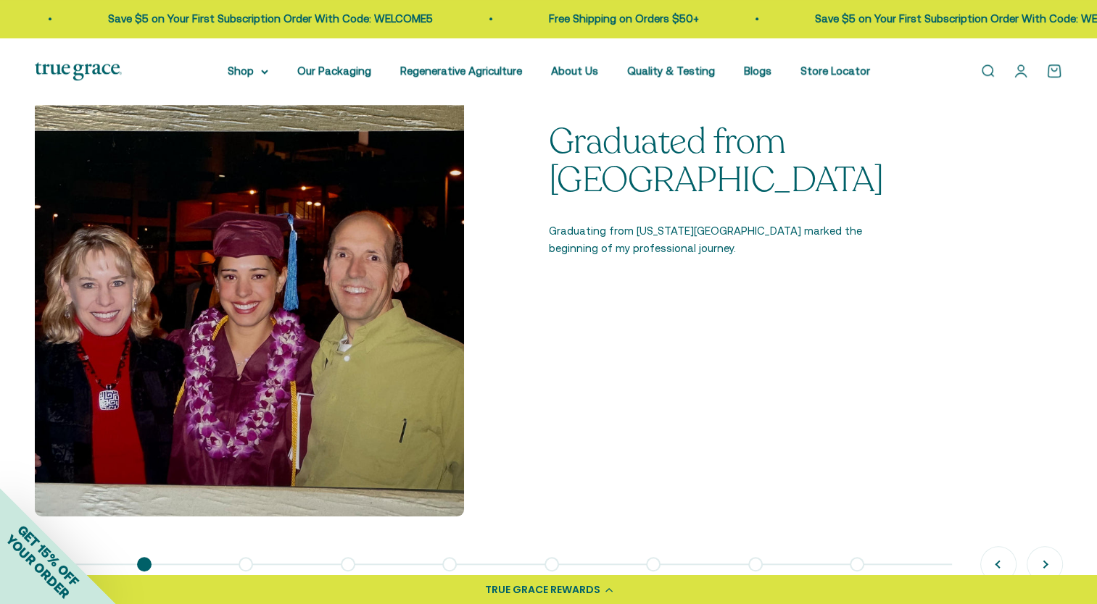
scroll to position [1087, 0]
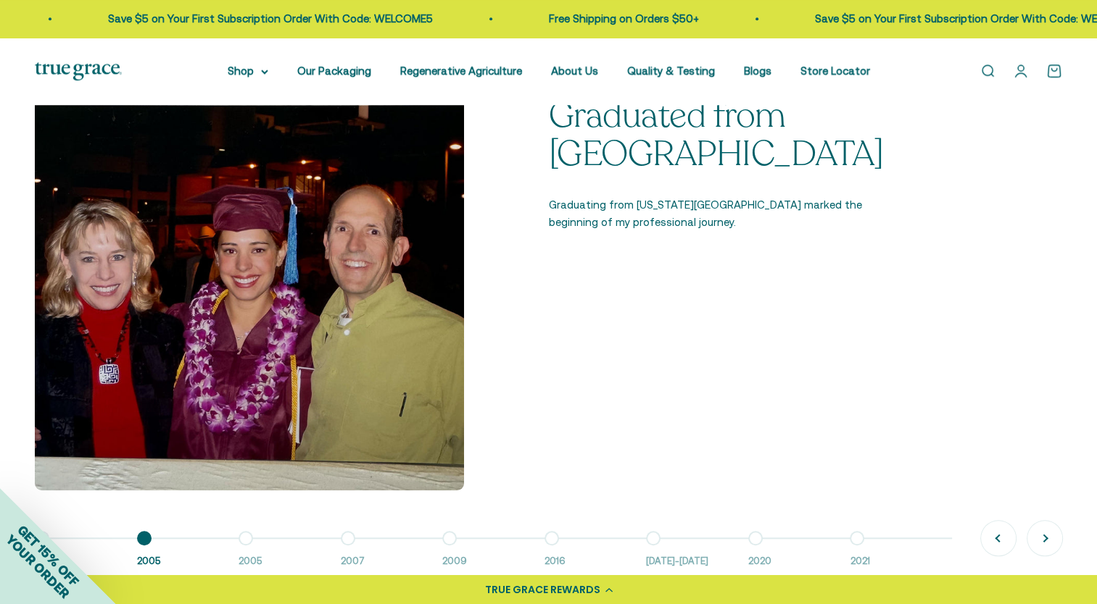
click at [252, 558] on span "2005" at bounding box center [282, 561] width 88 height 15
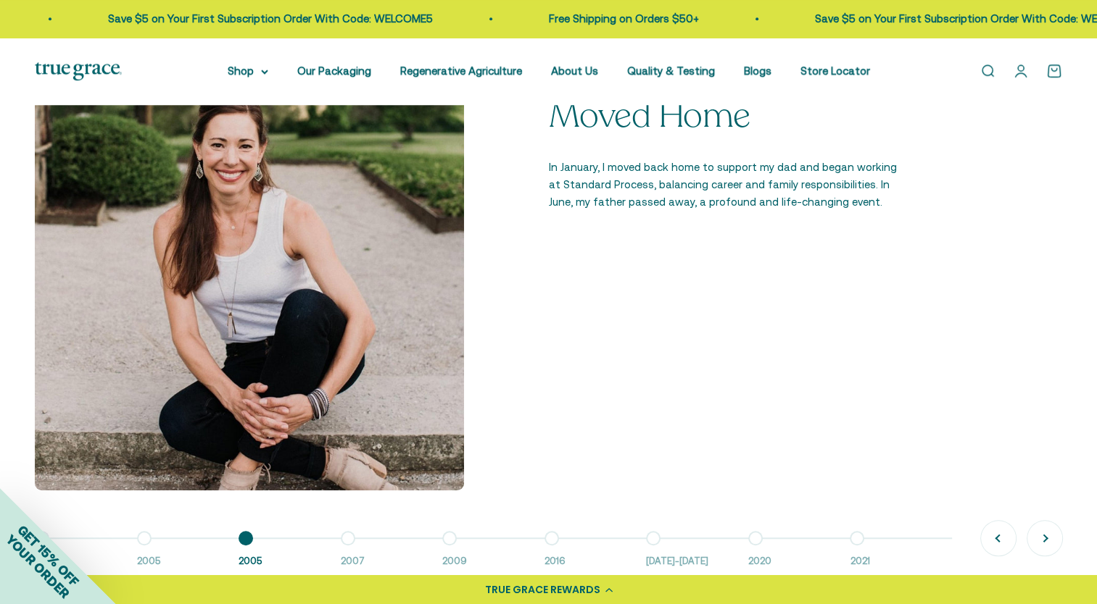
click at [144, 561] on span "2005" at bounding box center [181, 561] width 88 height 15
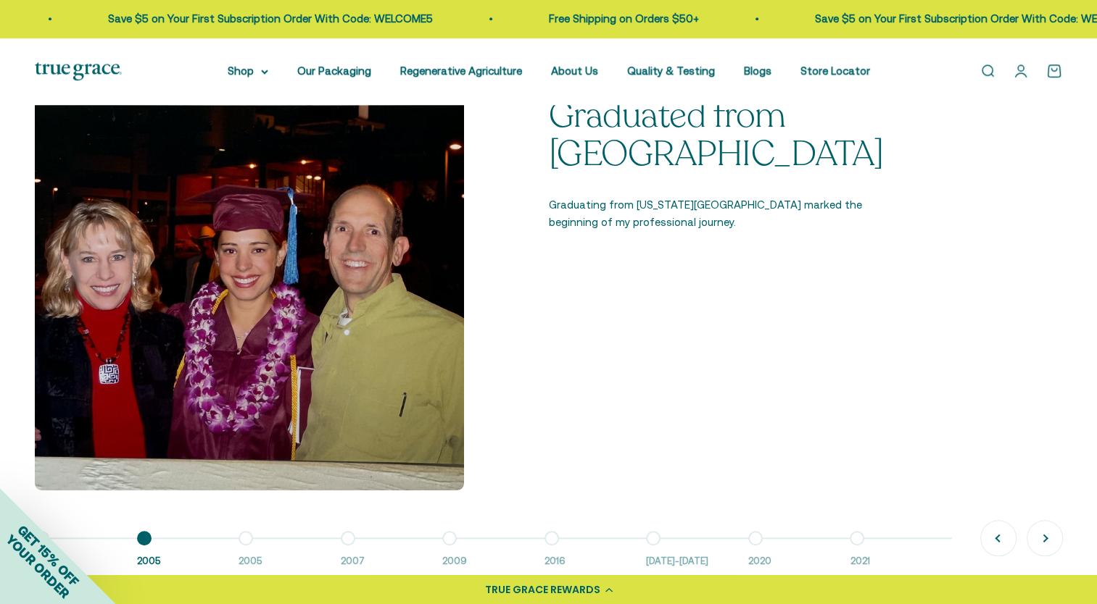
click at [252, 559] on span "2005" at bounding box center [282, 561] width 88 height 15
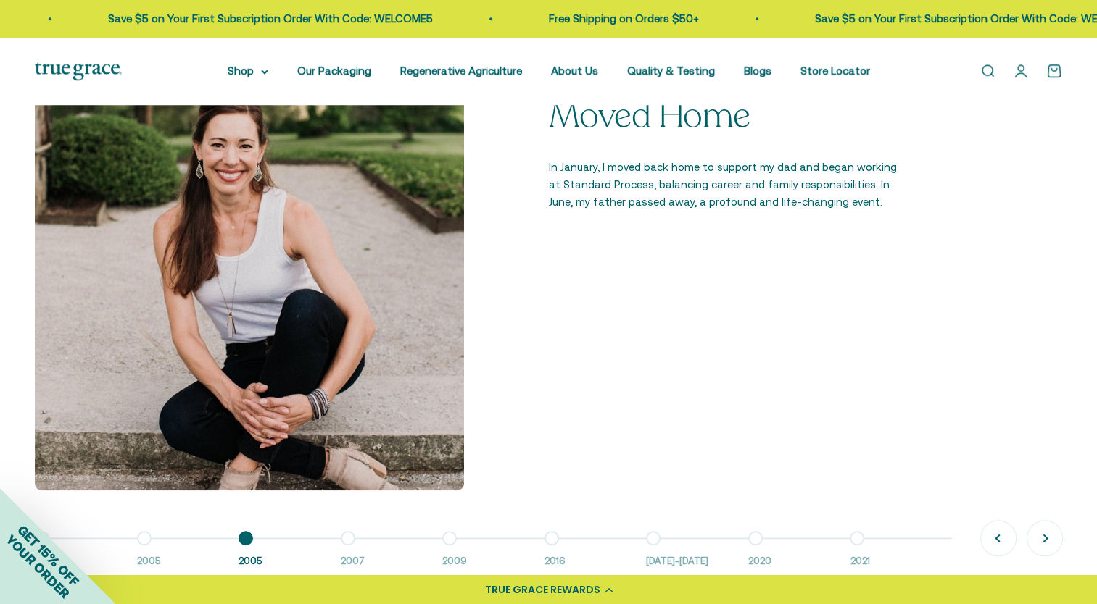
click at [147, 548] on button "Go to item 2 2005" at bounding box center [188, 553] width 102 height 31
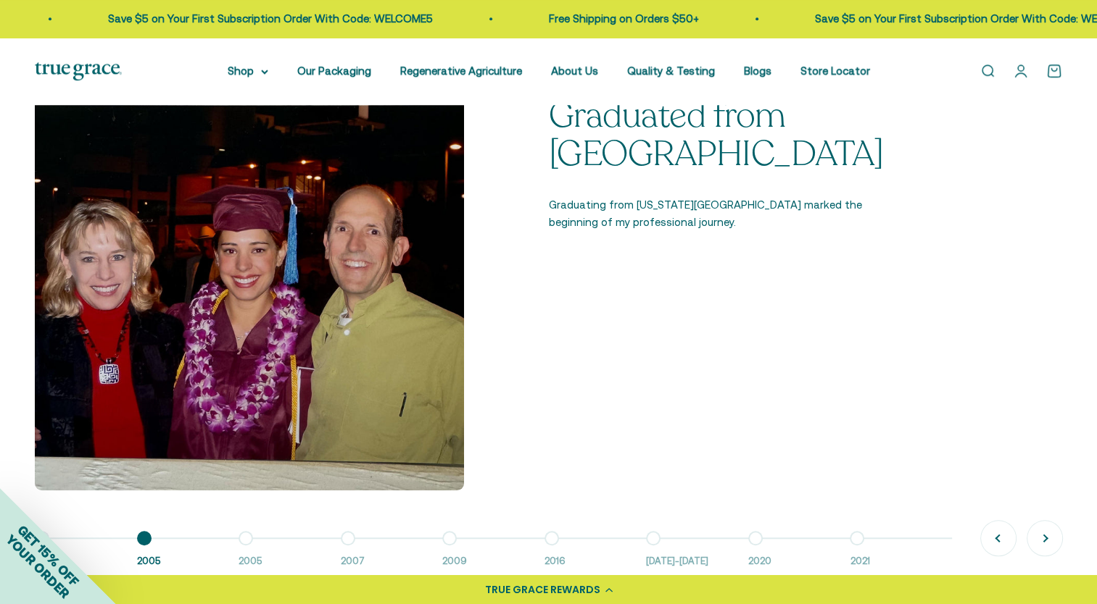
scroll to position [1160, 0]
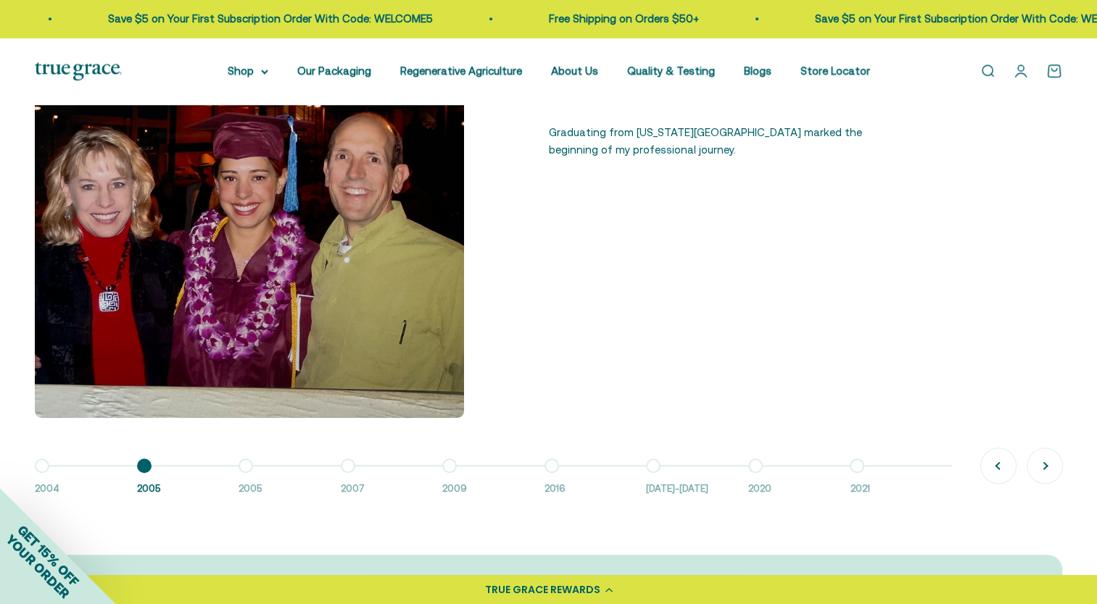
click at [48, 491] on div "GET 15% OFF YOUR ORDER" at bounding box center [58, 546] width 116 height 116
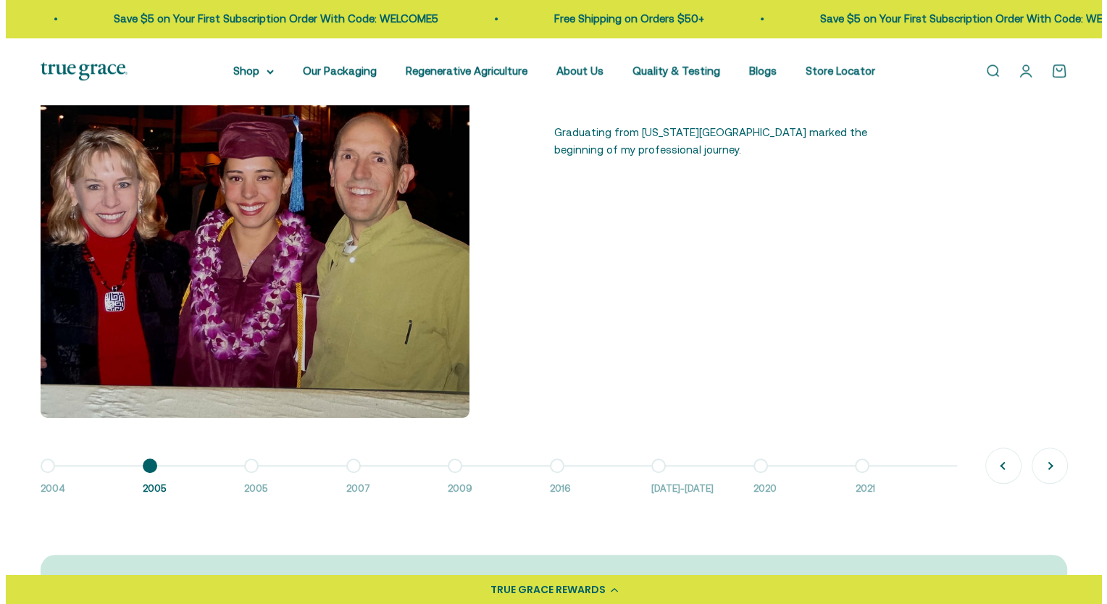
scroll to position [1165, 0]
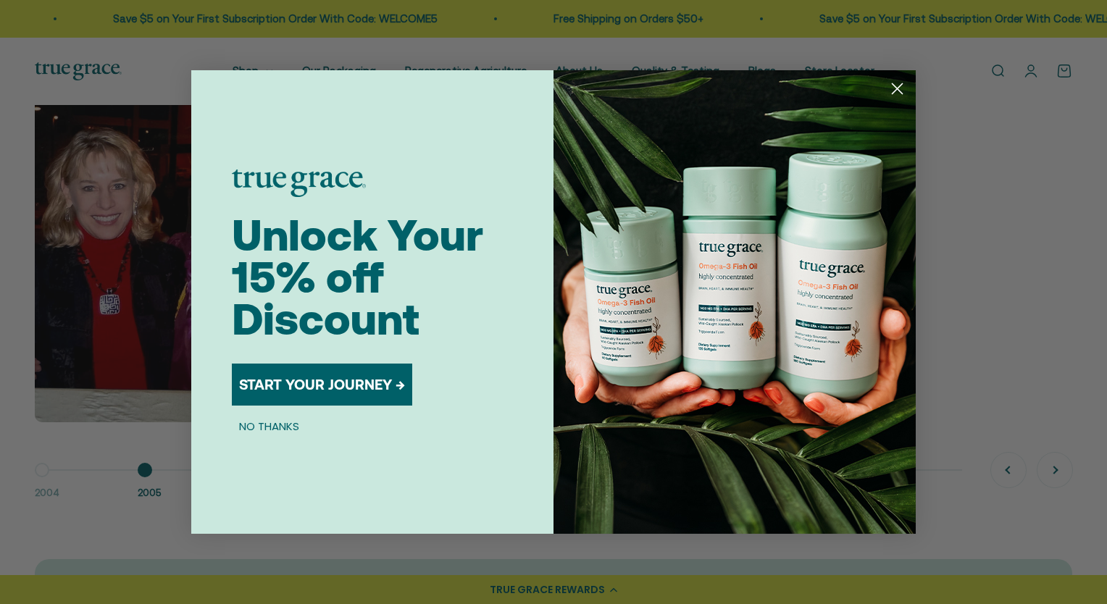
click at [899, 91] on circle "Close dialog" at bounding box center [898, 89] width 24 height 24
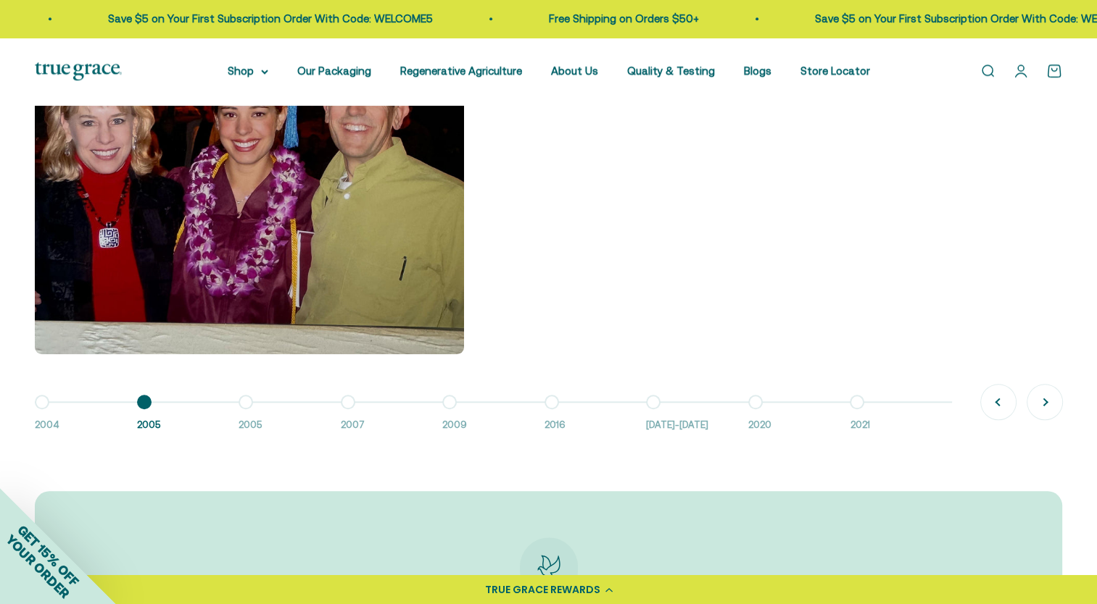
scroll to position [1232, 0]
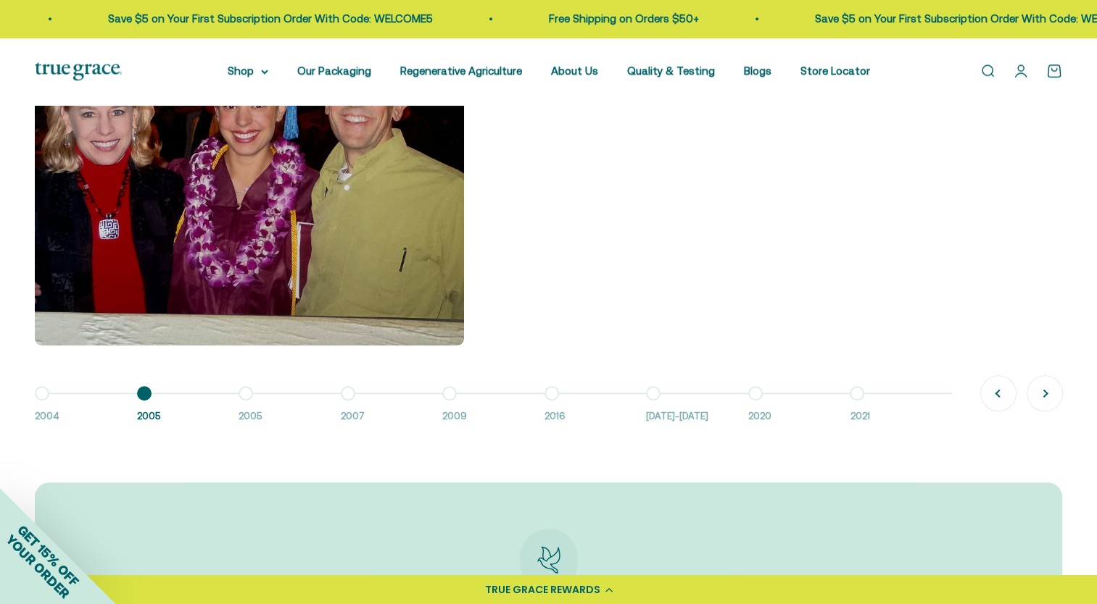
click at [46, 399] on button "Go to item 1 2004" at bounding box center [86, 409] width 102 height 31
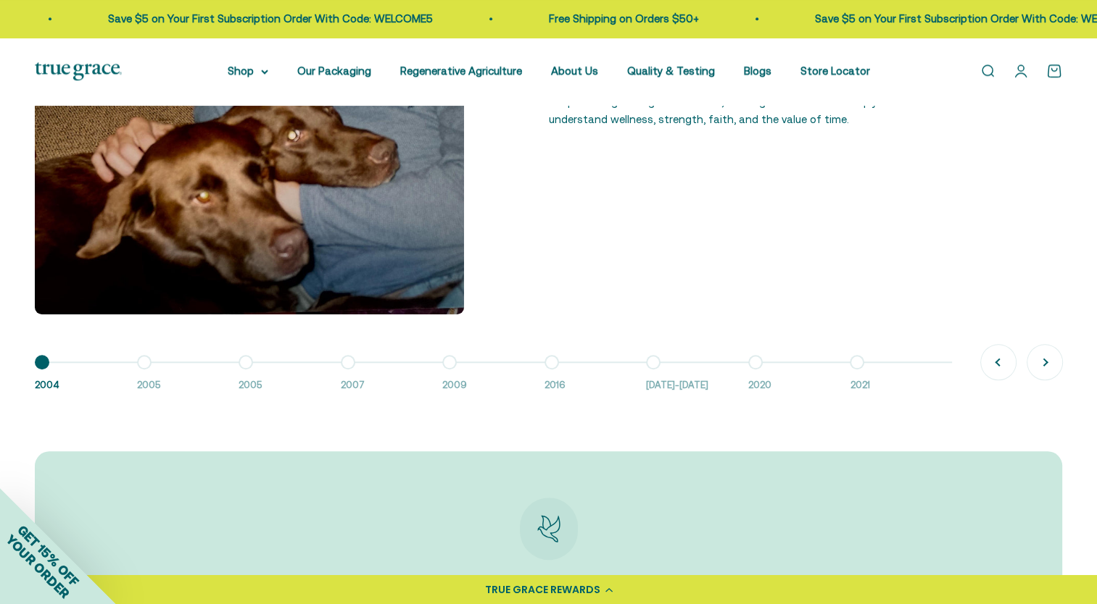
scroll to position [1305, 0]
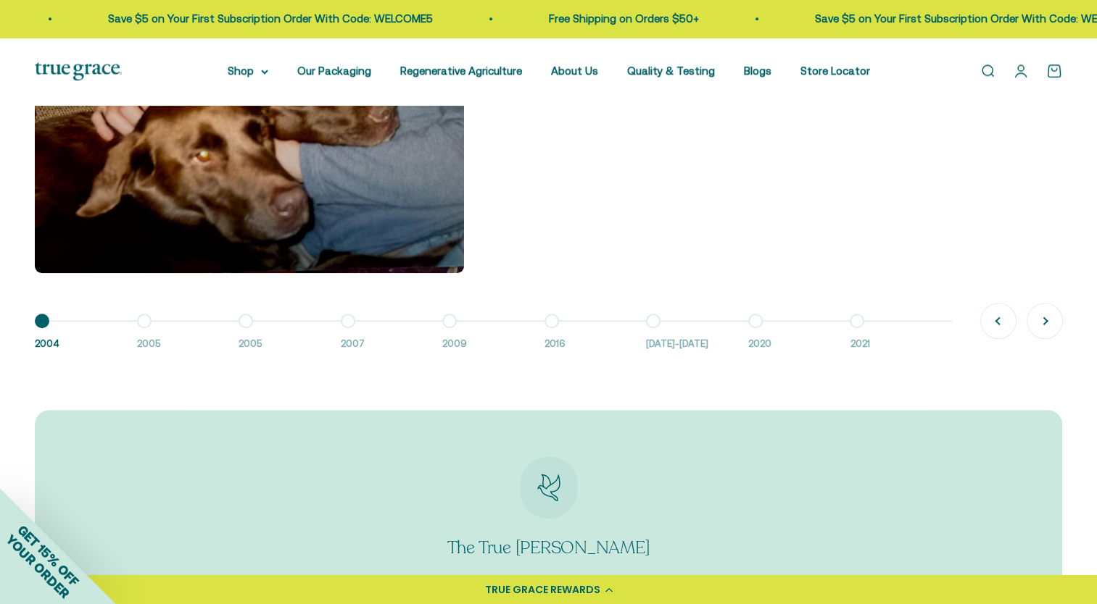
click at [246, 323] on button "Go to item 3 2005" at bounding box center [289, 336] width 102 height 31
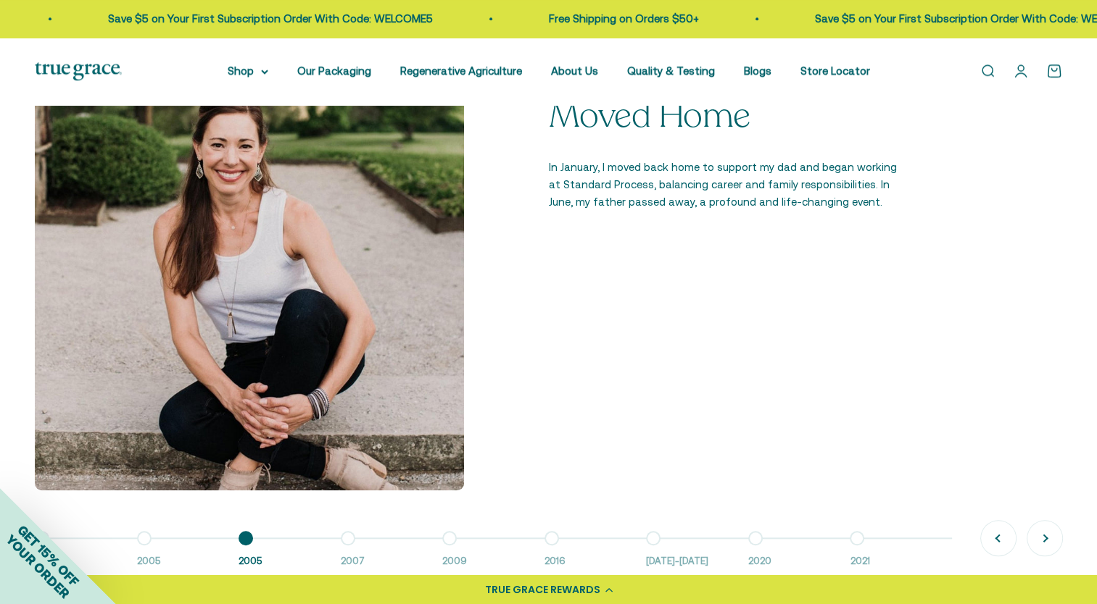
scroll to position [1160, 0]
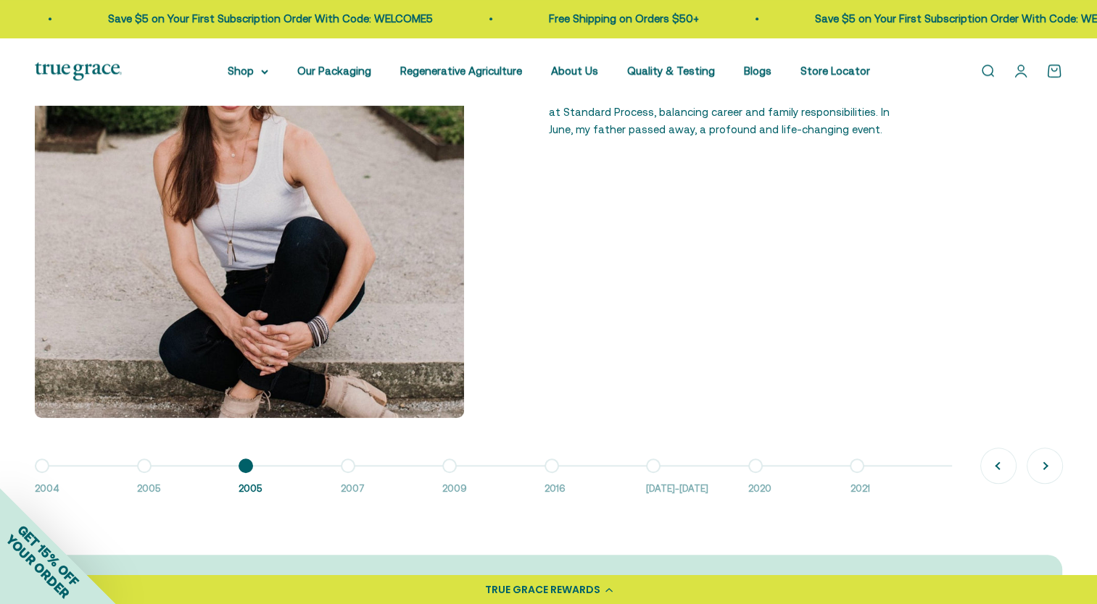
click at [348, 466] on button "Go to item 4 2007" at bounding box center [392, 481] width 102 height 31
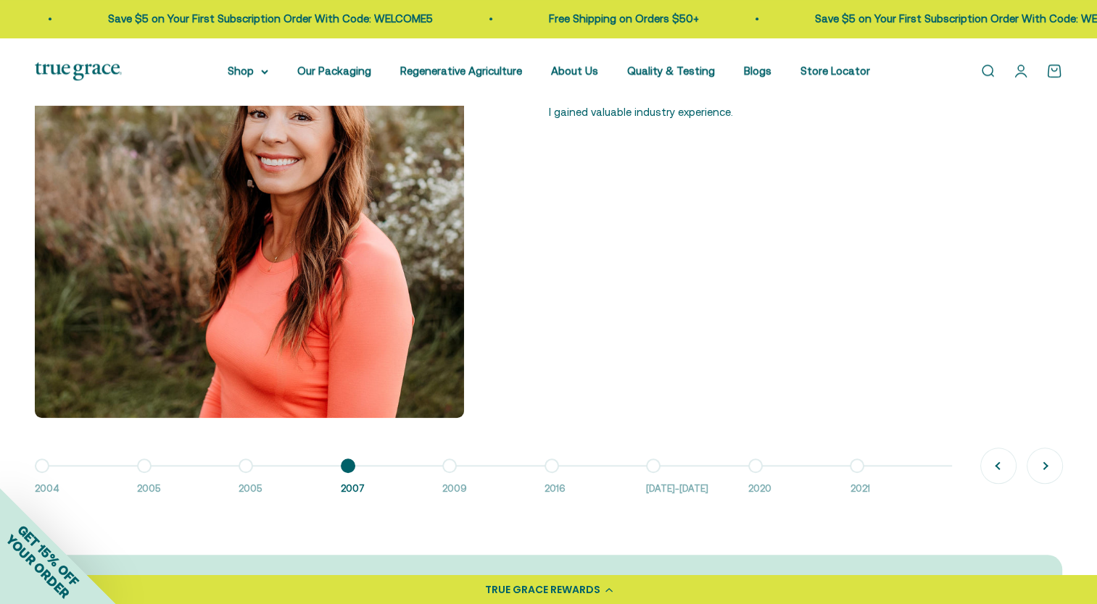
click at [454, 466] on button "Go to item 5 2009" at bounding box center [493, 481] width 102 height 31
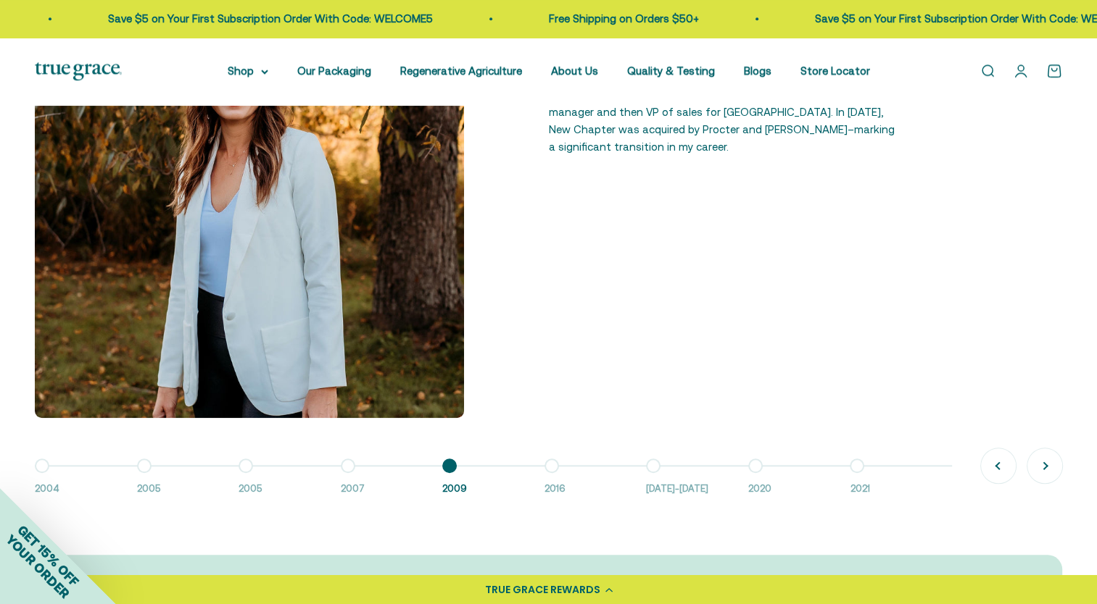
click at [46, 466] on button "Go to item 1 2004" at bounding box center [86, 481] width 102 height 31
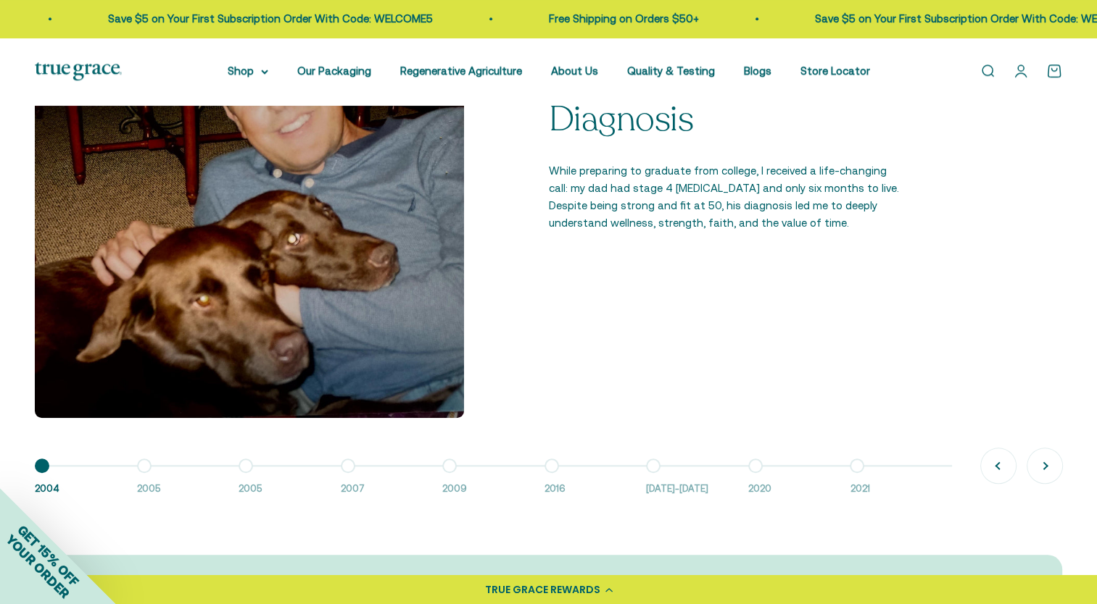
click at [146, 467] on button "Go to item 2 2005" at bounding box center [188, 481] width 102 height 31
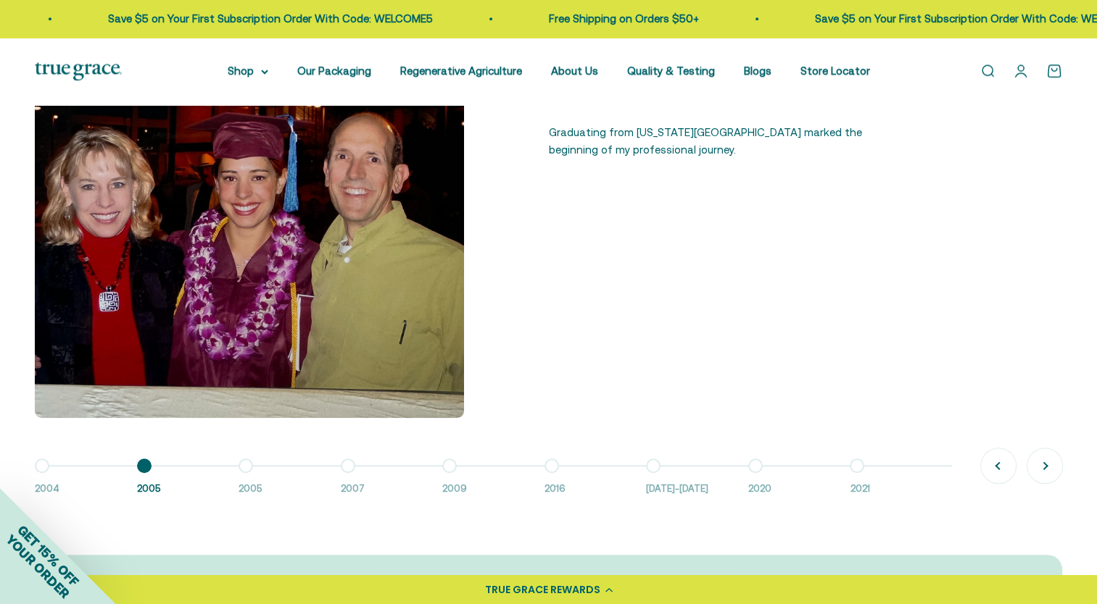
click at [452, 467] on button "Go to item 5 2009" at bounding box center [493, 481] width 102 height 31
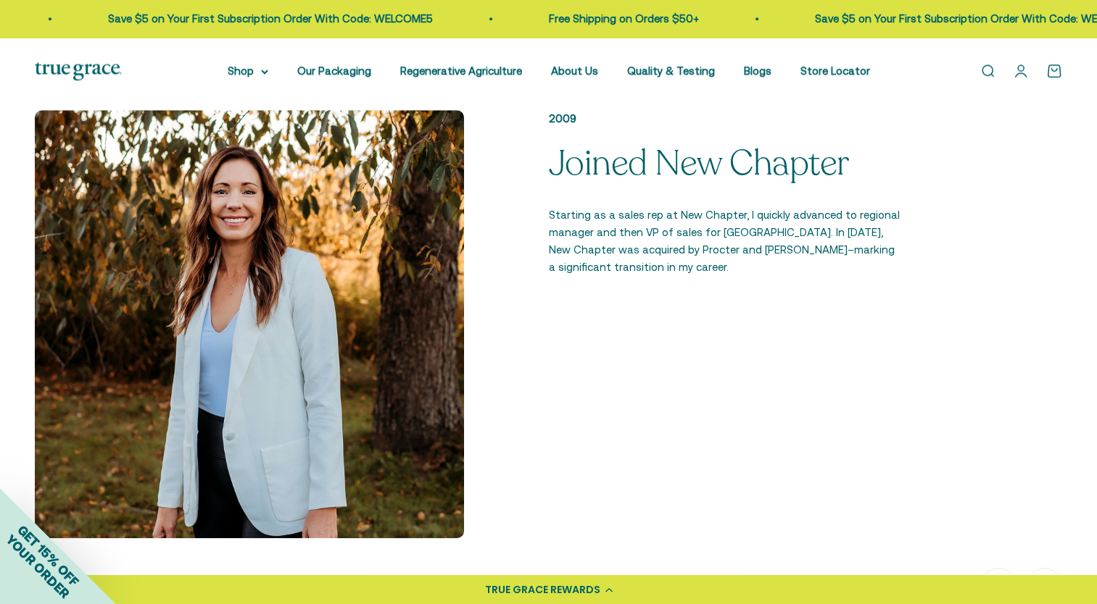
scroll to position [1015, 0]
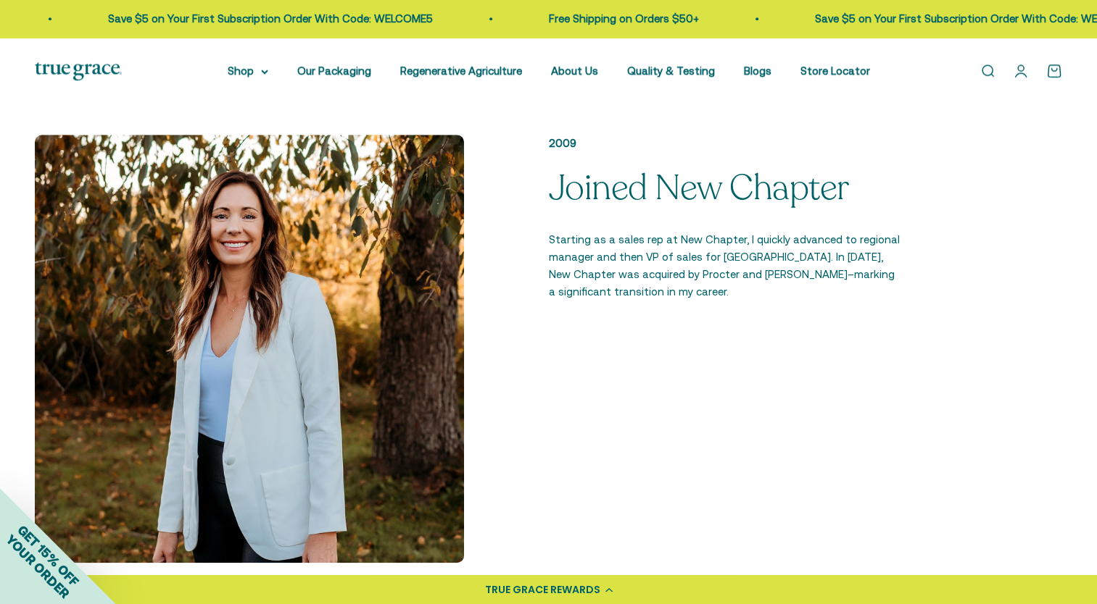
click at [668, 299] on p "Starting as a sales rep at New Chapter, I quickly advanced to regional manager …" at bounding box center [724, 266] width 351 height 70
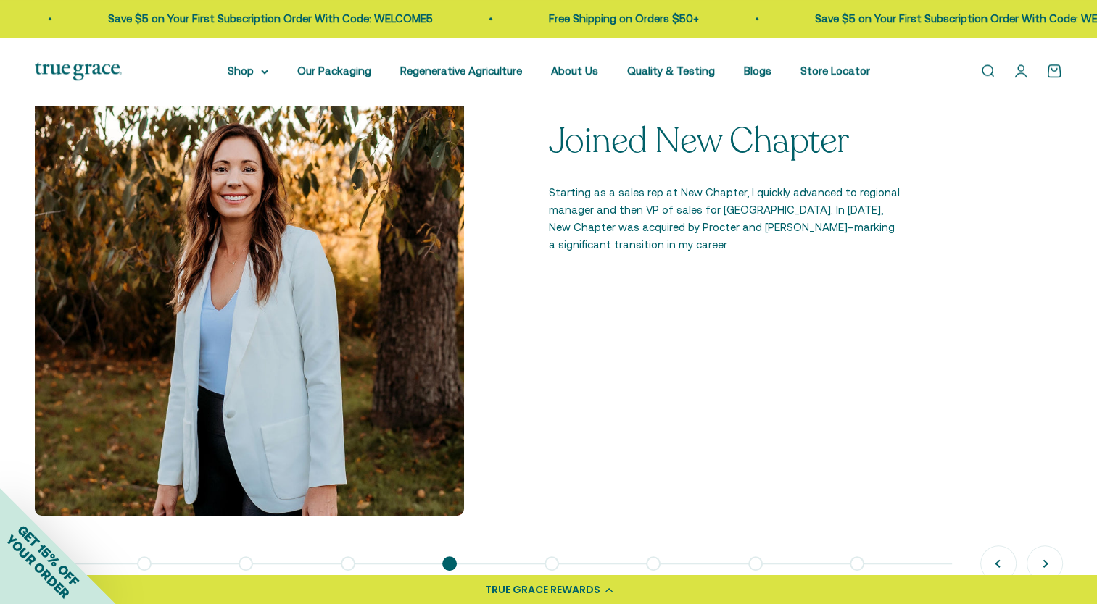
scroll to position [1087, 0]
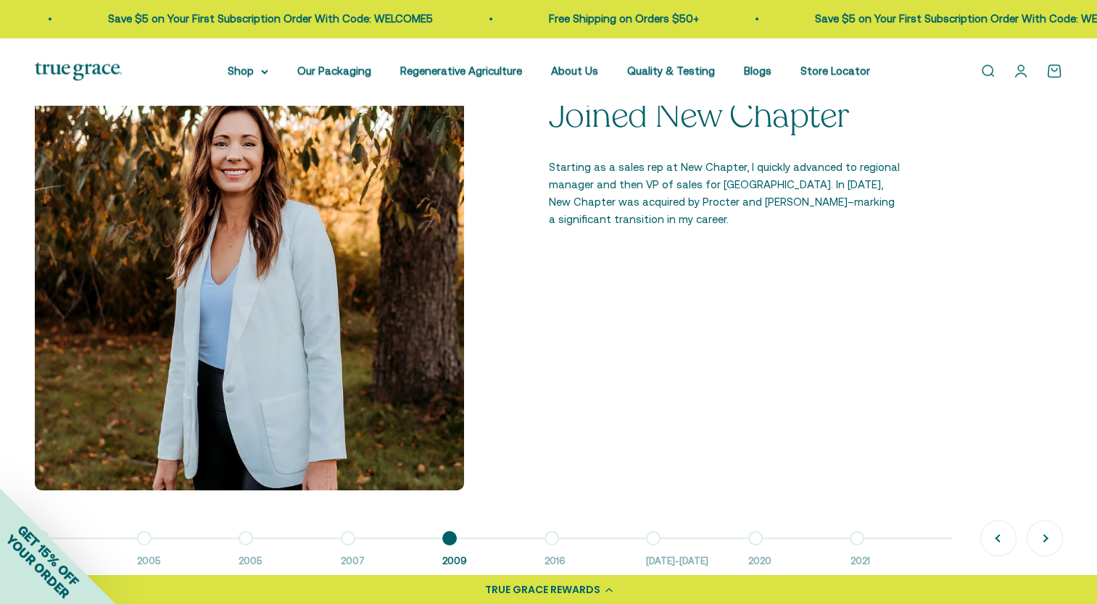
click at [554, 538] on button "Go to item 6 2016" at bounding box center [595, 553] width 102 height 31
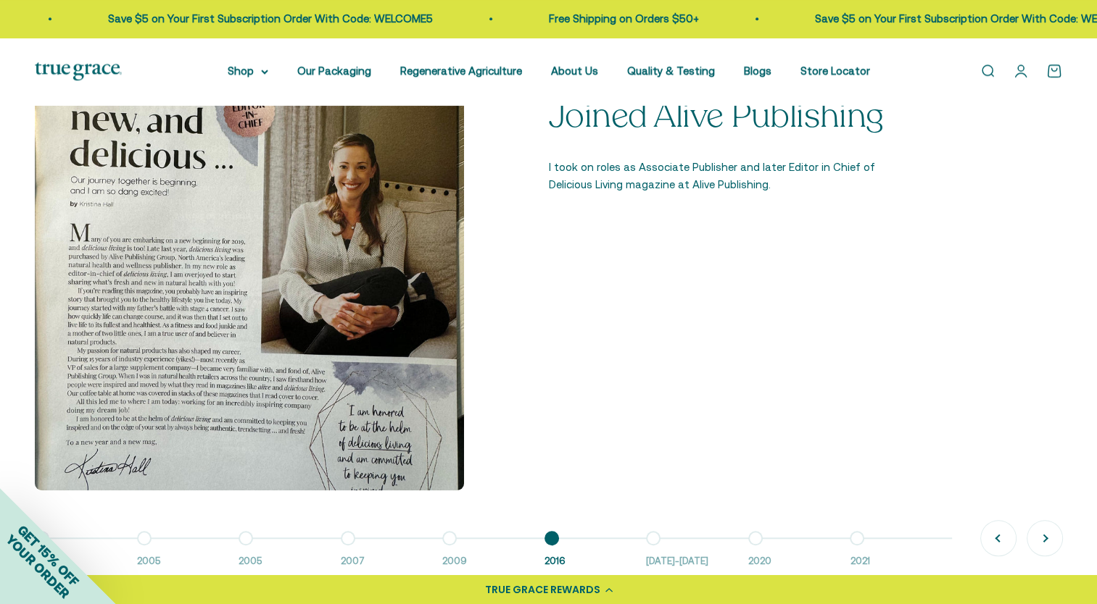
scroll to position [1160, 0]
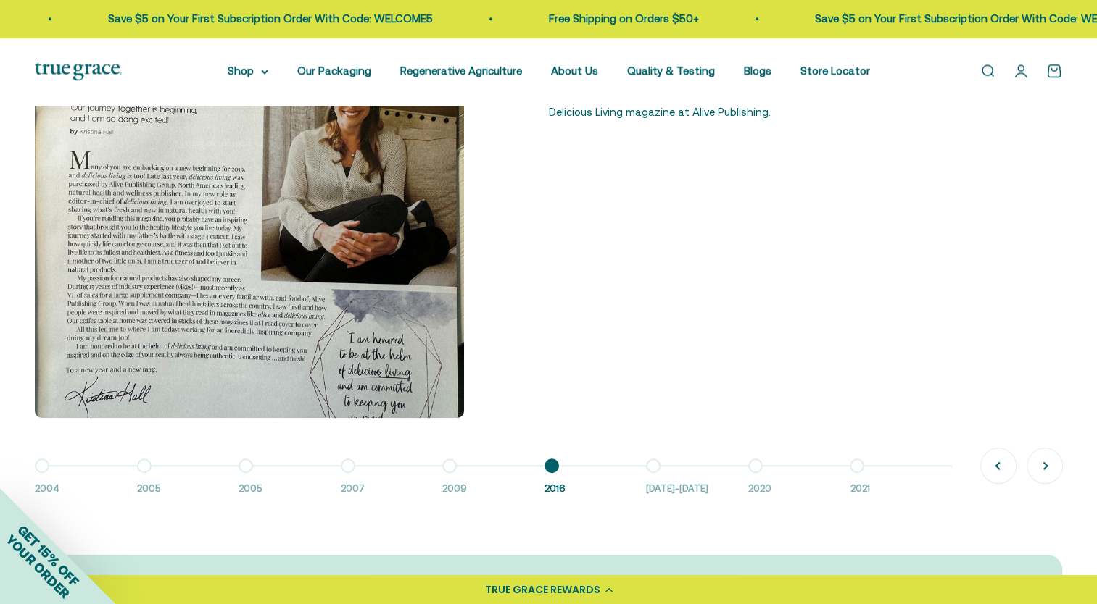
click at [658, 466] on button "Go to item 7 2016-2018" at bounding box center [697, 481] width 102 height 31
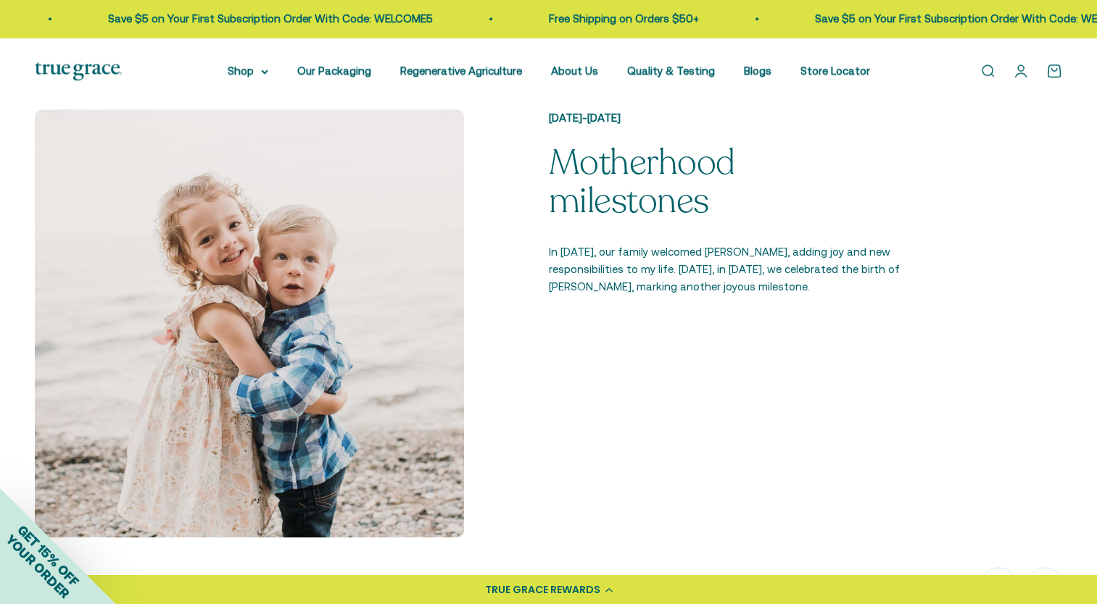
scroll to position [1015, 0]
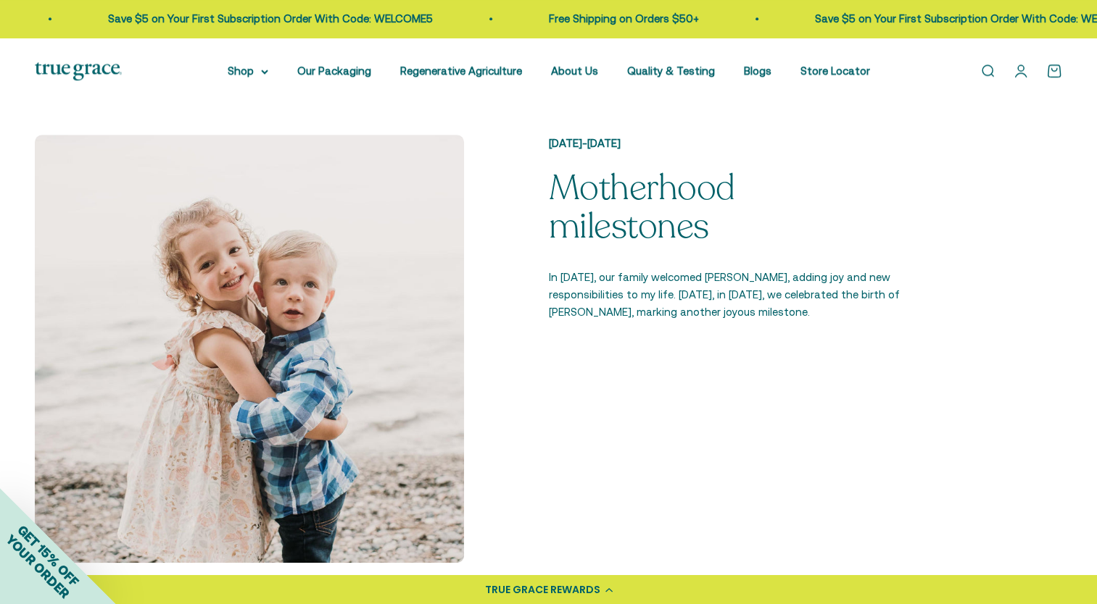
click at [823, 335] on div "2016-2018 Motherhood milestones In August 2016, our family welcomed Gracie Kay,…" at bounding box center [548, 349] width 1027 height 429
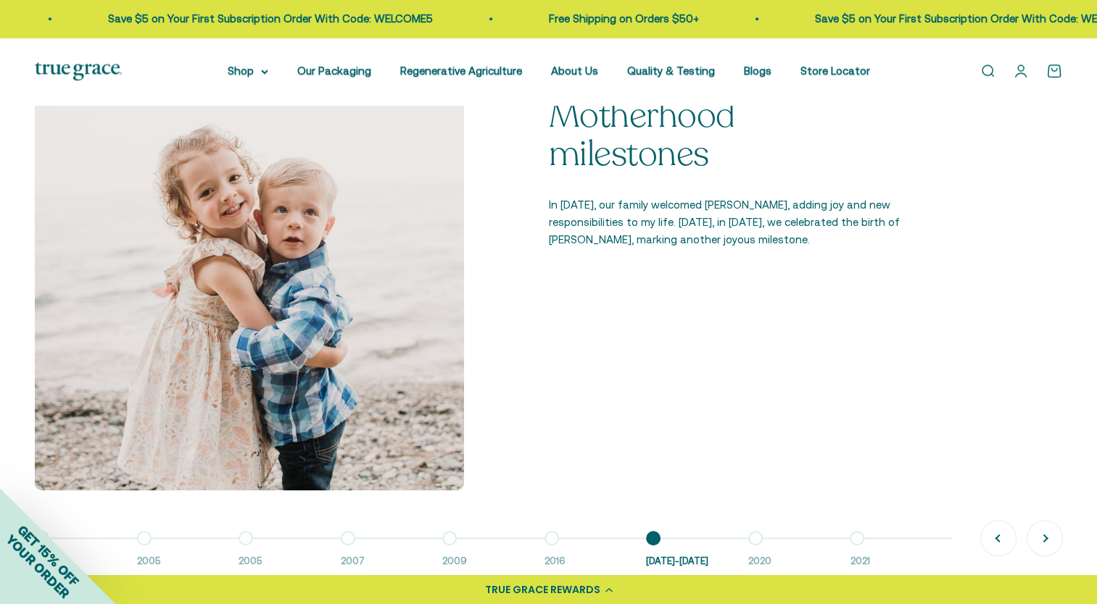
scroll to position [1160, 0]
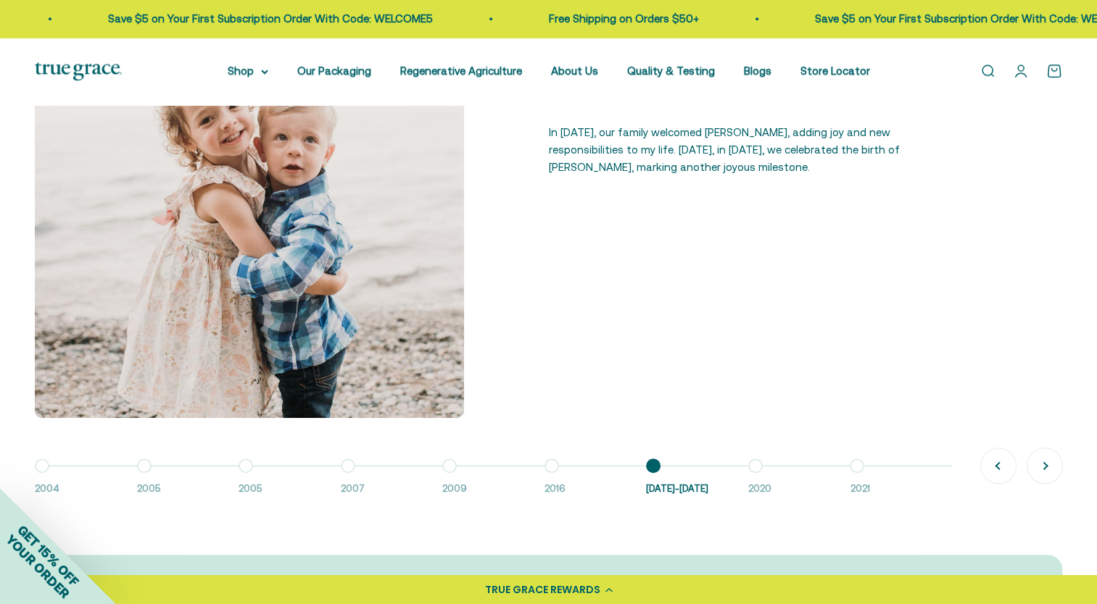
click at [761, 466] on button "Go to item 8 2020" at bounding box center [799, 481] width 102 height 31
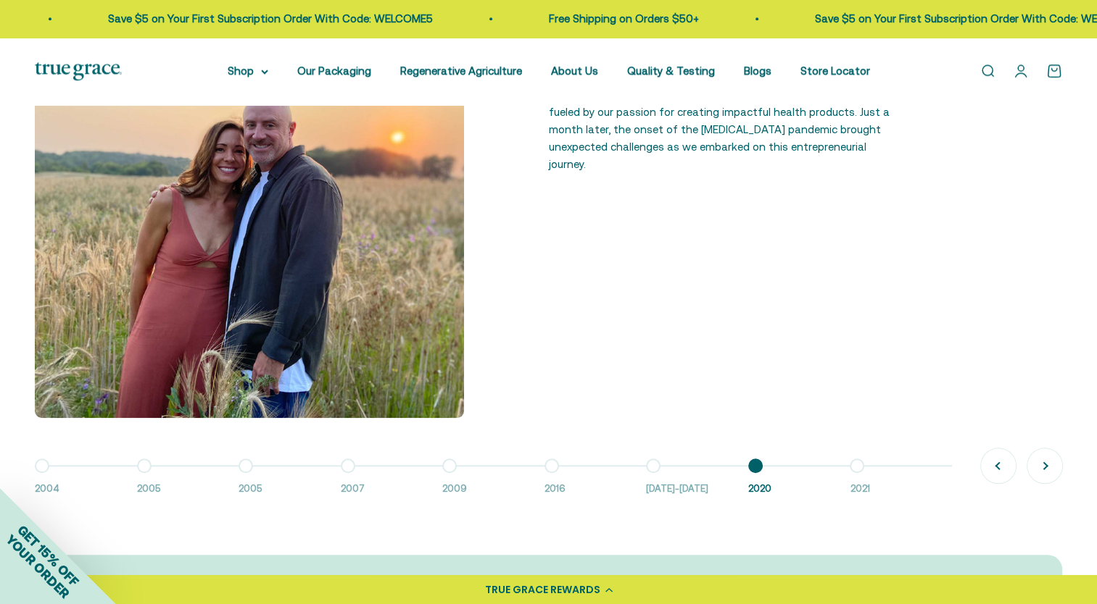
click at [859, 467] on button "Go to item 9 2021" at bounding box center [900, 481] width 102 height 31
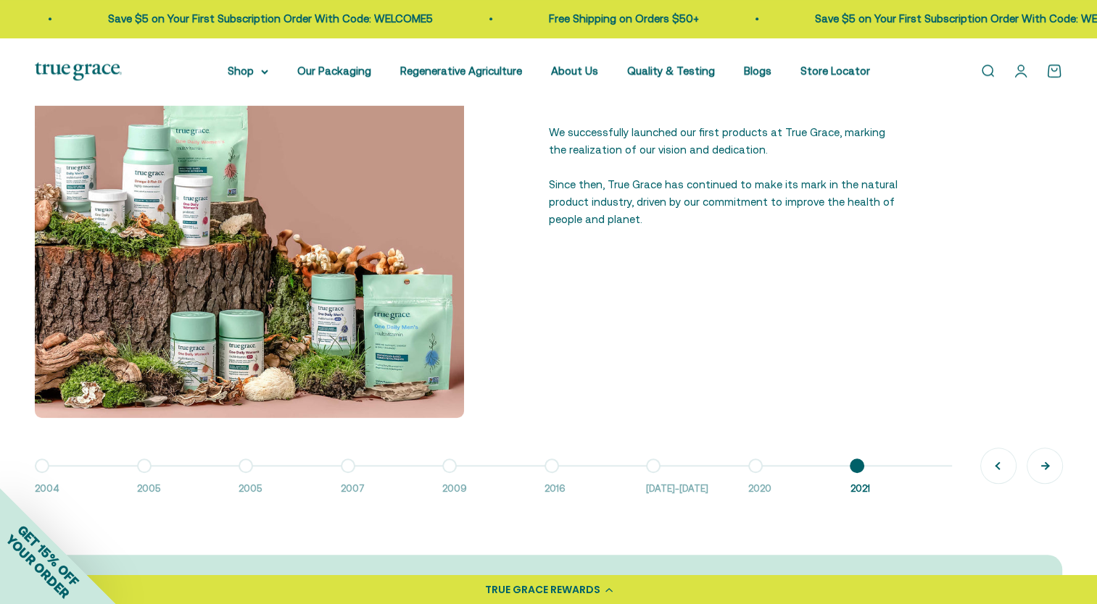
click at [1041, 464] on button "Next" at bounding box center [1044, 466] width 35 height 35
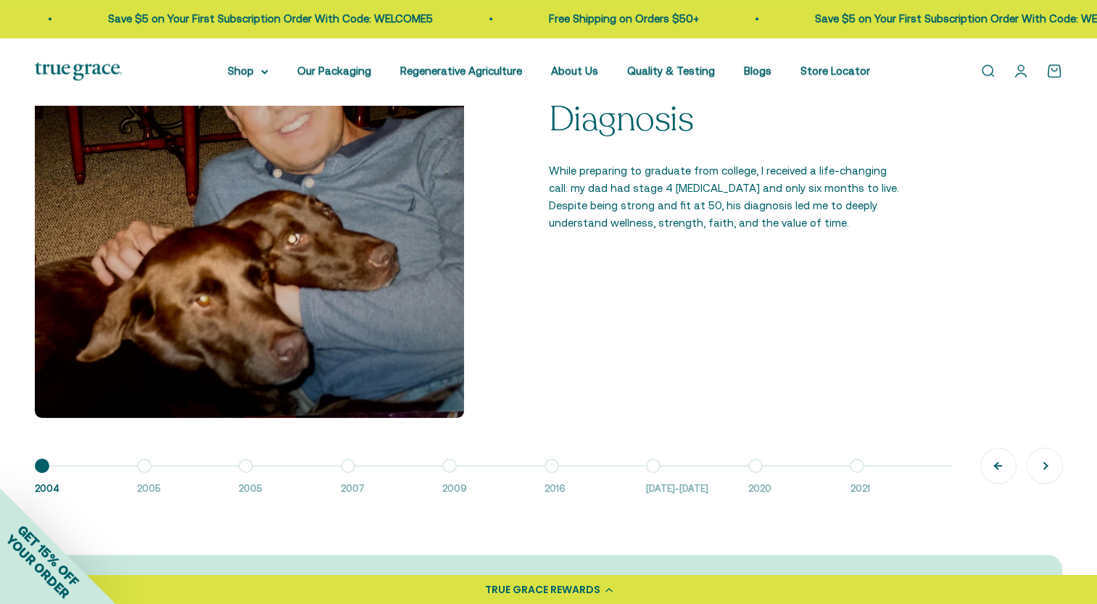
click at [989, 467] on button "Previous" at bounding box center [998, 466] width 35 height 35
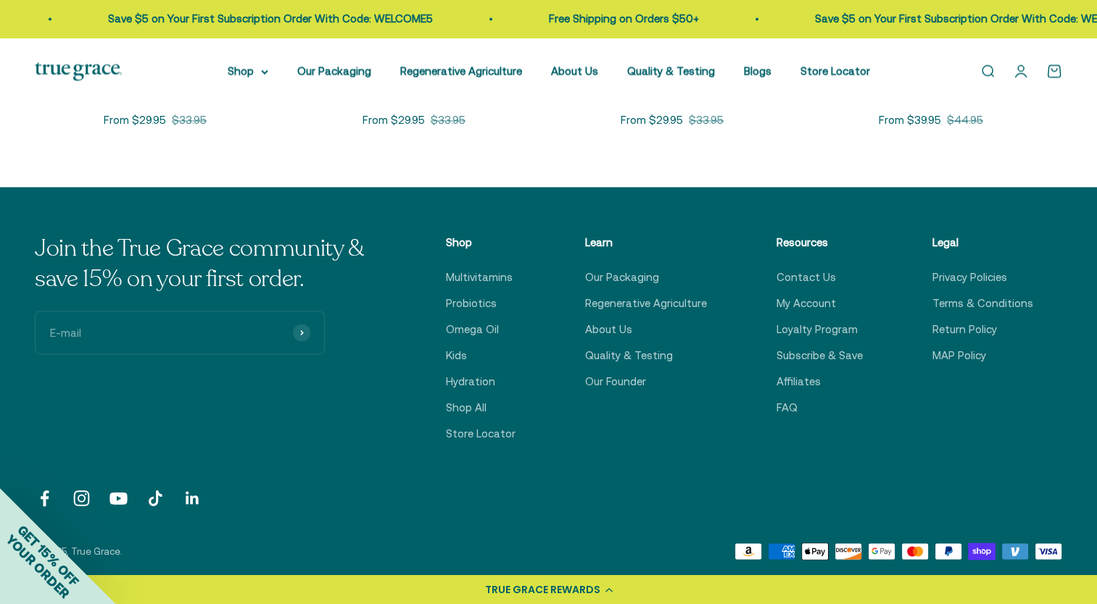
scroll to position [2609, 0]
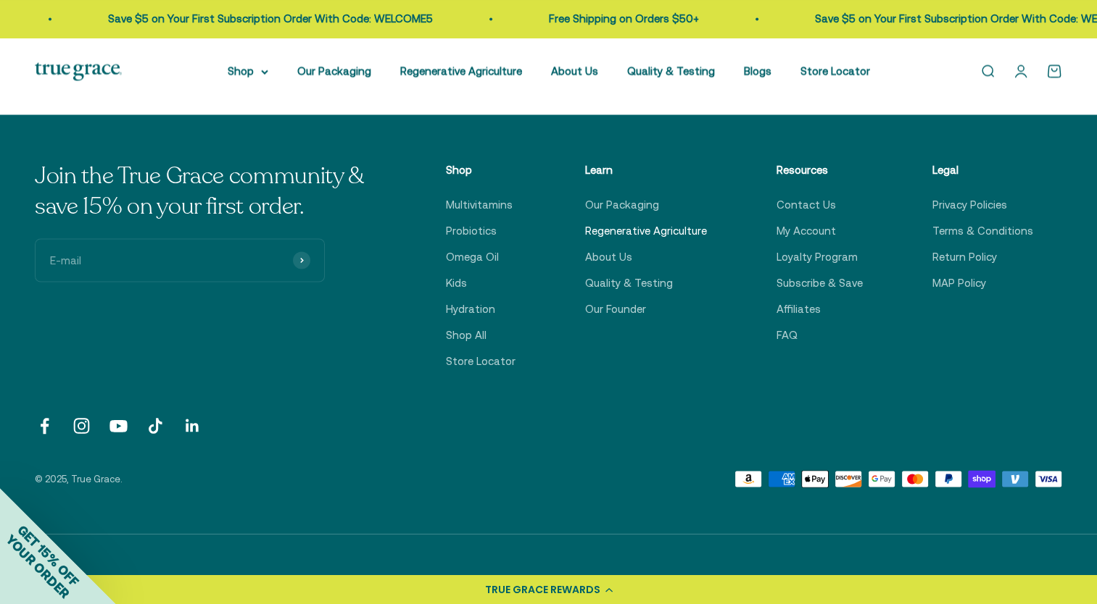
click at [658, 222] on link "Regenerative Agriculture" at bounding box center [646, 230] width 122 height 17
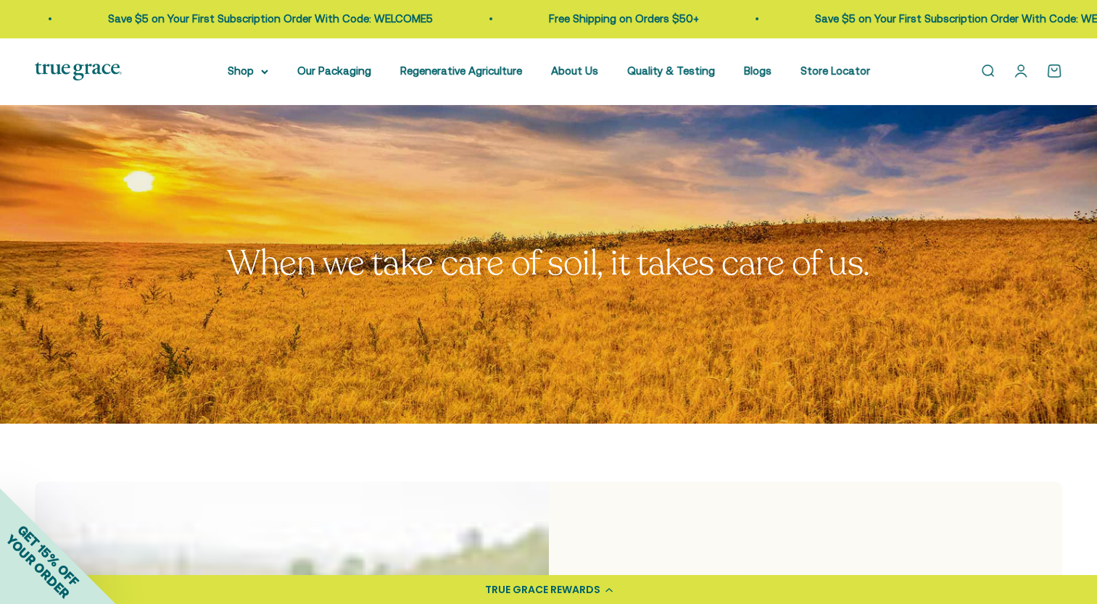
click at [93, 73] on img at bounding box center [78, 71] width 87 height 18
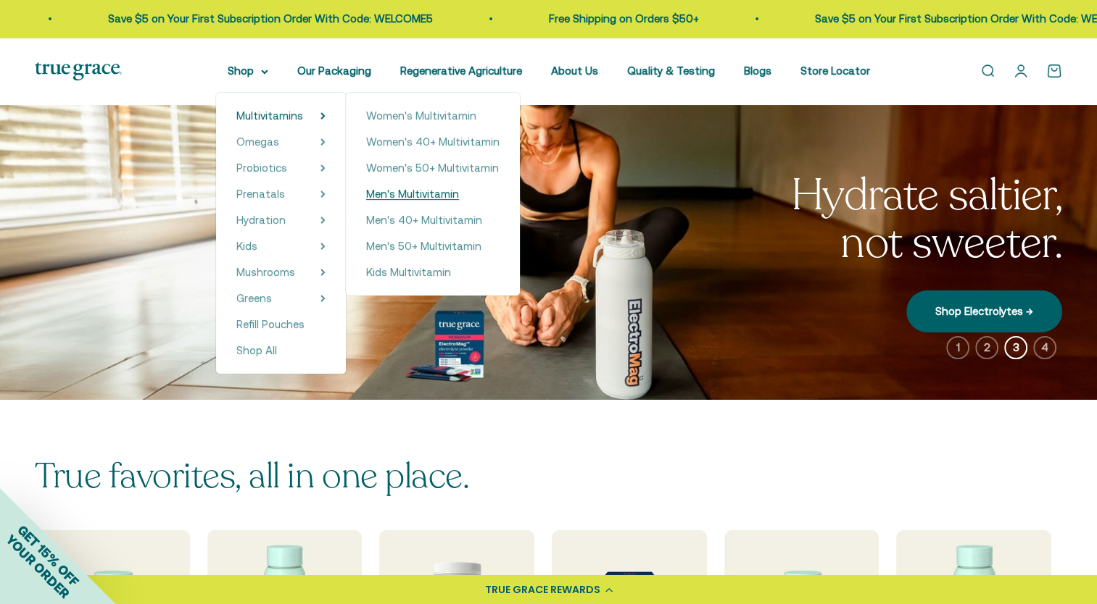
click at [410, 194] on span "Men's Multivitamin" at bounding box center [412, 194] width 93 height 12
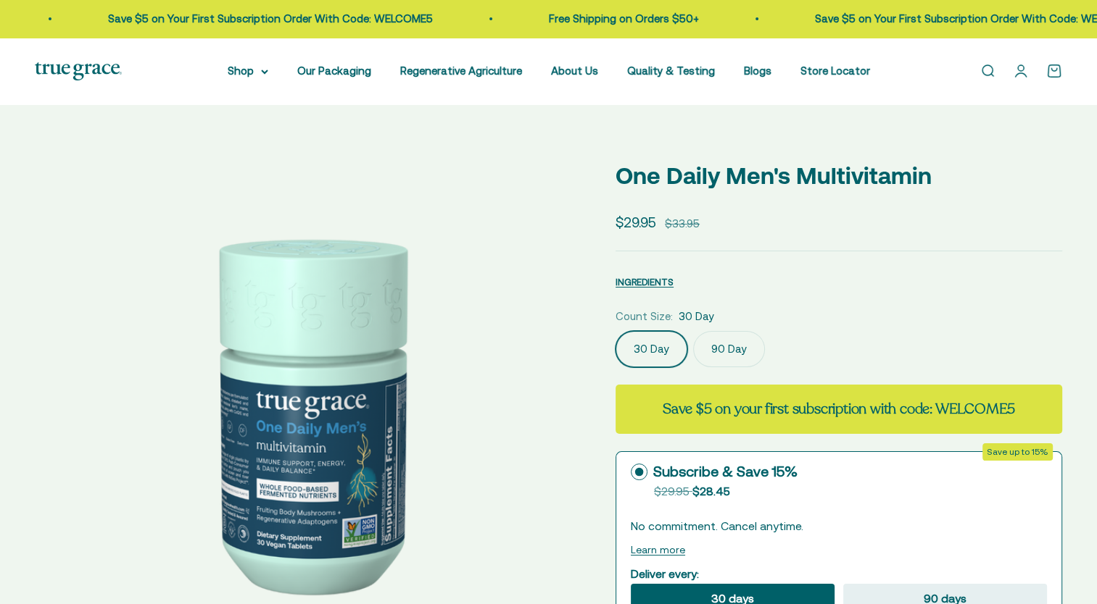
select select "3"
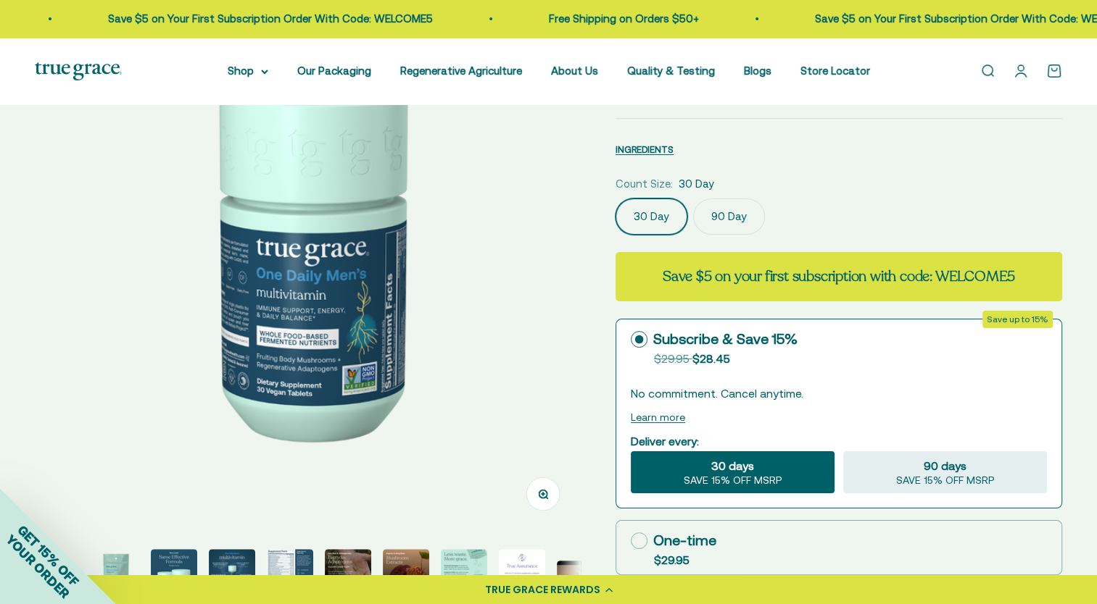
scroll to position [217, 0]
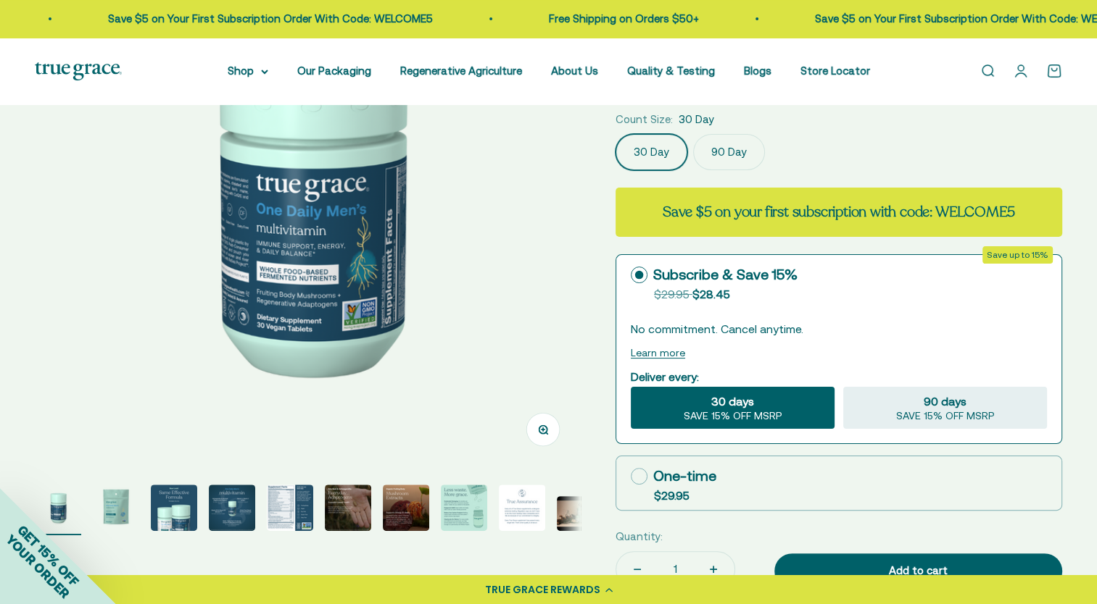
click at [719, 146] on label "90 Day" at bounding box center [729, 152] width 72 height 36
click at [615, 134] on input "90 Day" at bounding box center [615, 133] width 1 height 1
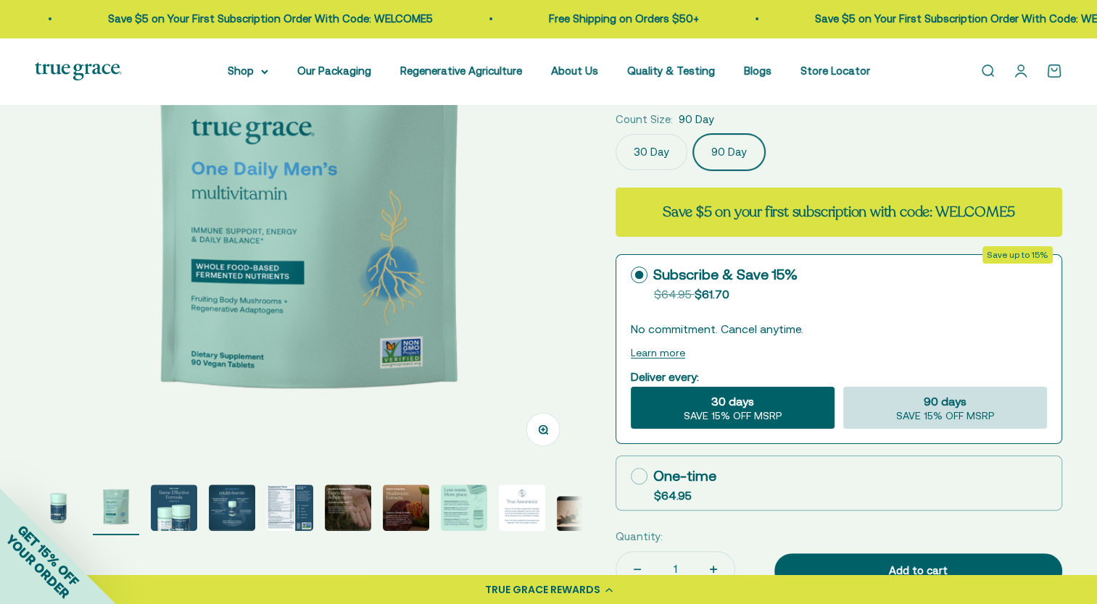
click at [878, 406] on div "90 days SAVE 15% OFF MSRP" at bounding box center [945, 408] width 204 height 42
click at [843, 387] on input "90 days SAVE 15% OFF MSRP" at bounding box center [842, 386] width 1 height 1
radio input "true"
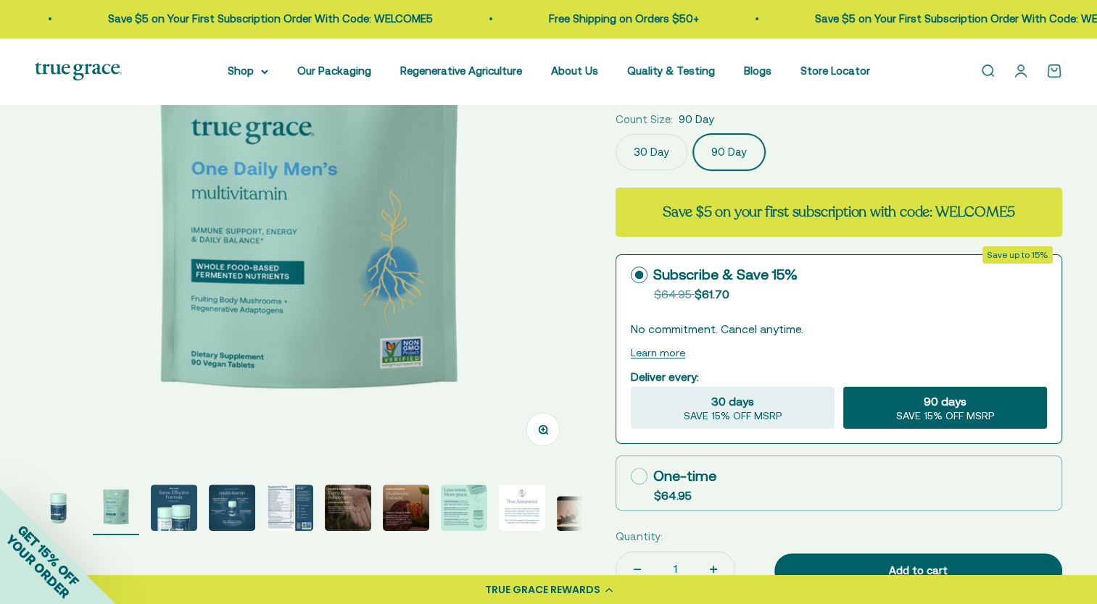
click at [601, 315] on div "Zoom Go to item 1 Go to item 2 Go to item 3 Go to item 4 Go to item 5 Go to ite…" at bounding box center [548, 428] width 1027 height 1012
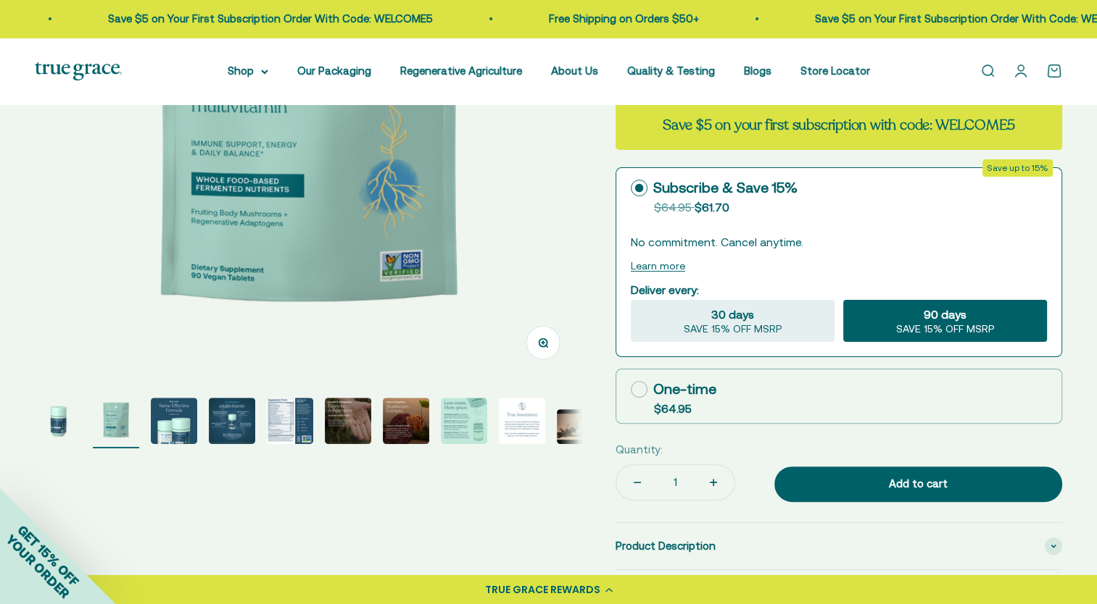
scroll to position [217, 0]
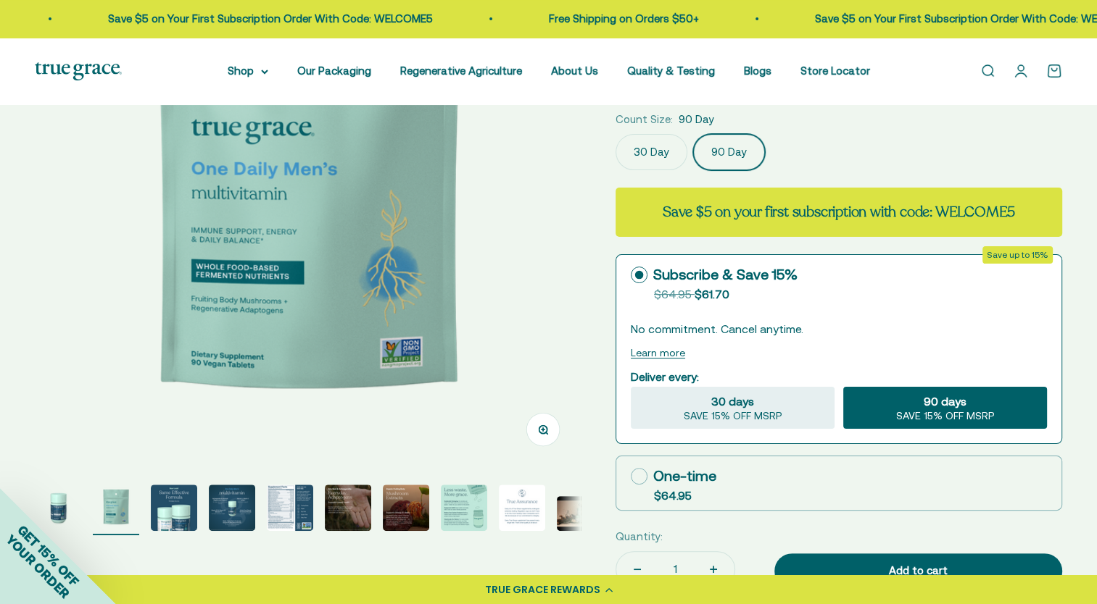
click at [287, 510] on img "Go to item 5" at bounding box center [290, 508] width 46 height 46
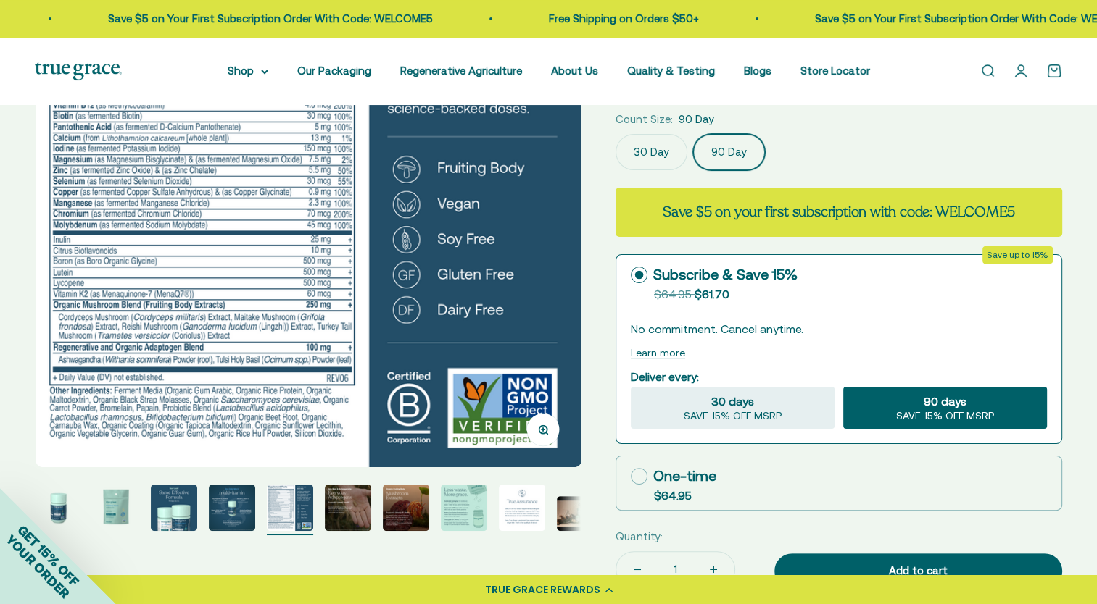
click at [652, 159] on label "30 Day" at bounding box center [651, 152] width 72 height 36
click at [615, 134] on input "30 Day" at bounding box center [615, 133] width 1 height 1
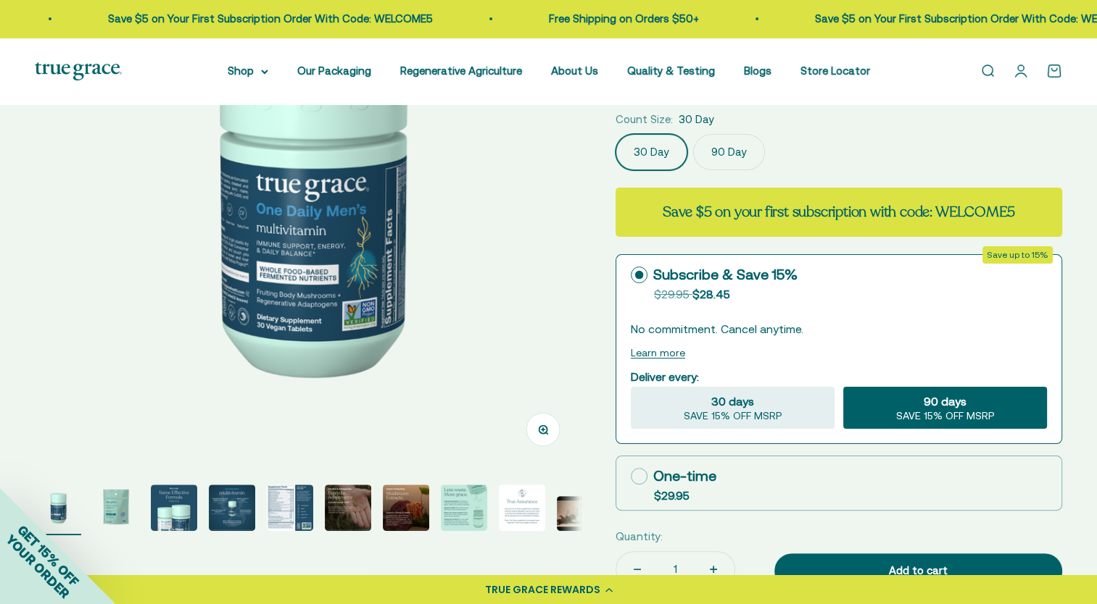
click at [713, 159] on label "90 Day" at bounding box center [729, 152] width 72 height 36
click at [615, 134] on input "90 Day" at bounding box center [615, 133] width 1 height 1
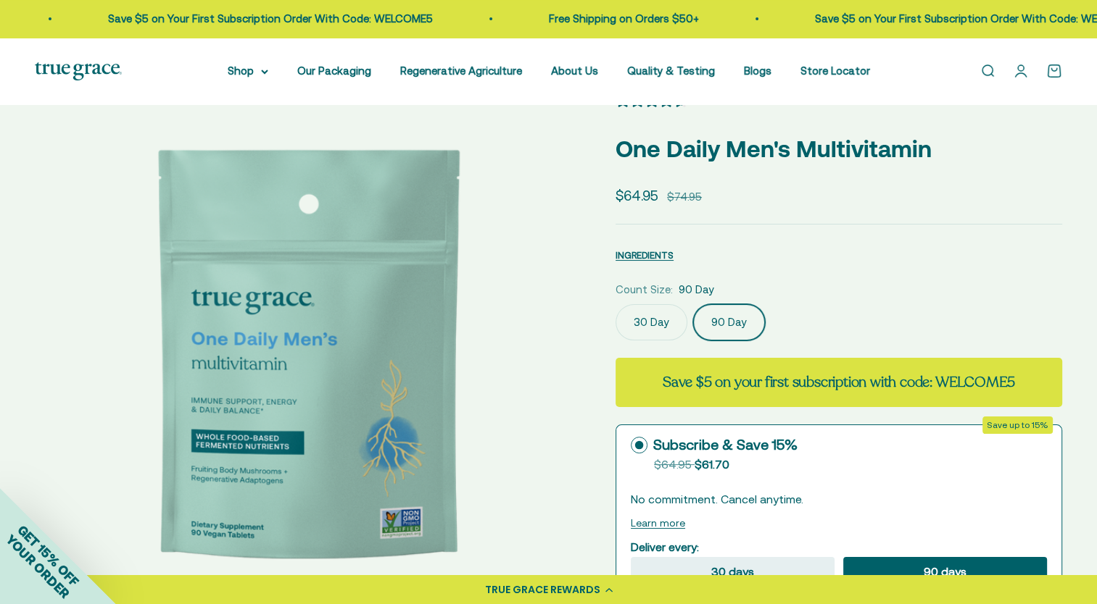
scroll to position [72, 0]
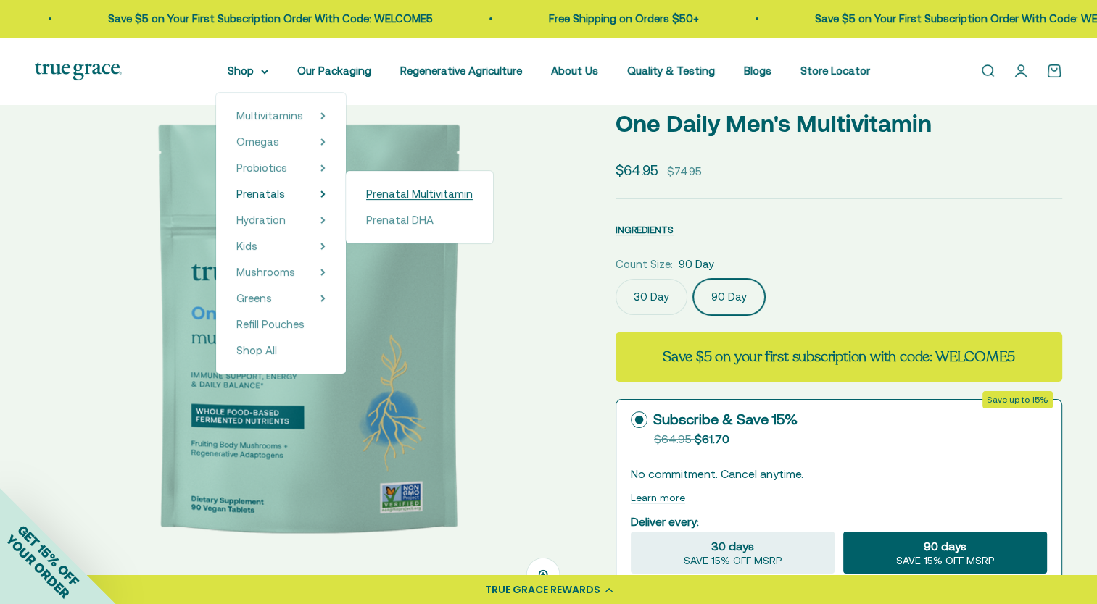
click at [402, 196] on span "Prenatal Multivitamin" at bounding box center [419, 194] width 107 height 12
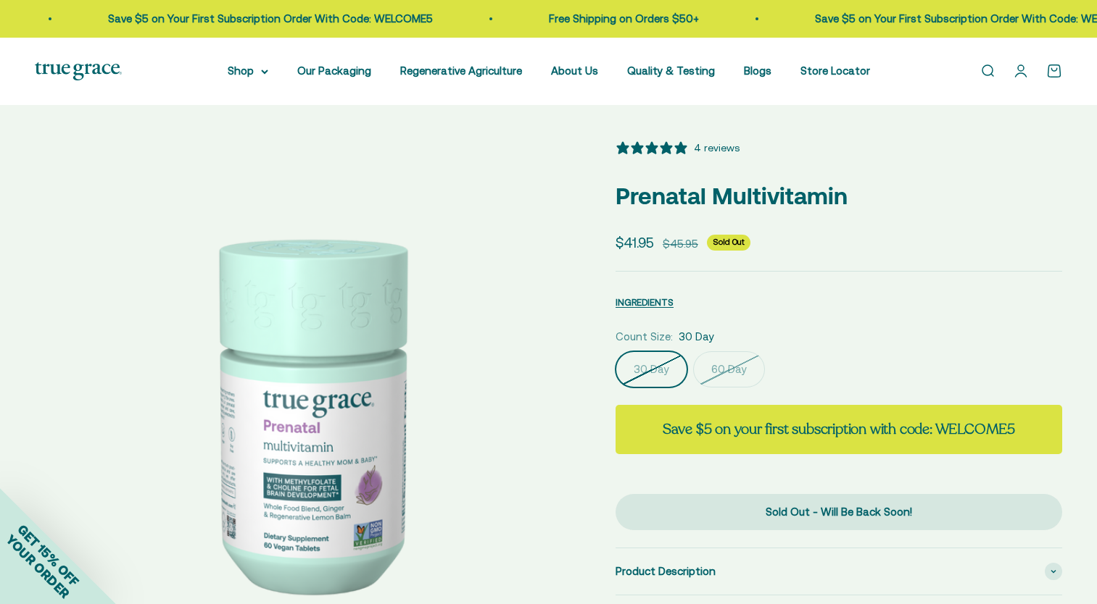
select select "3"
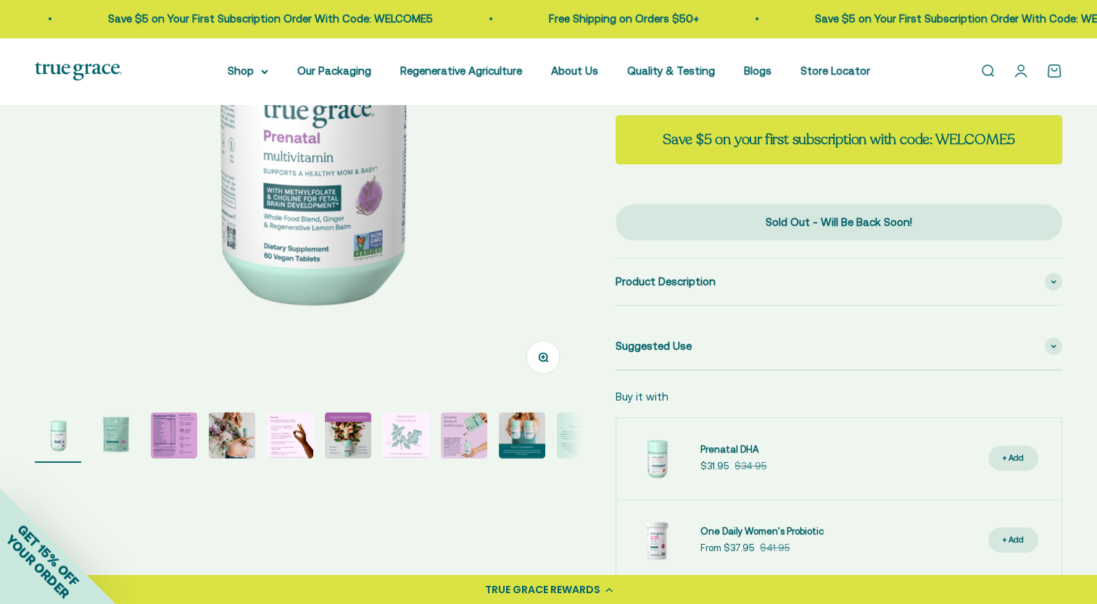
click at [160, 437] on img "Go to item 3" at bounding box center [174, 435] width 46 height 46
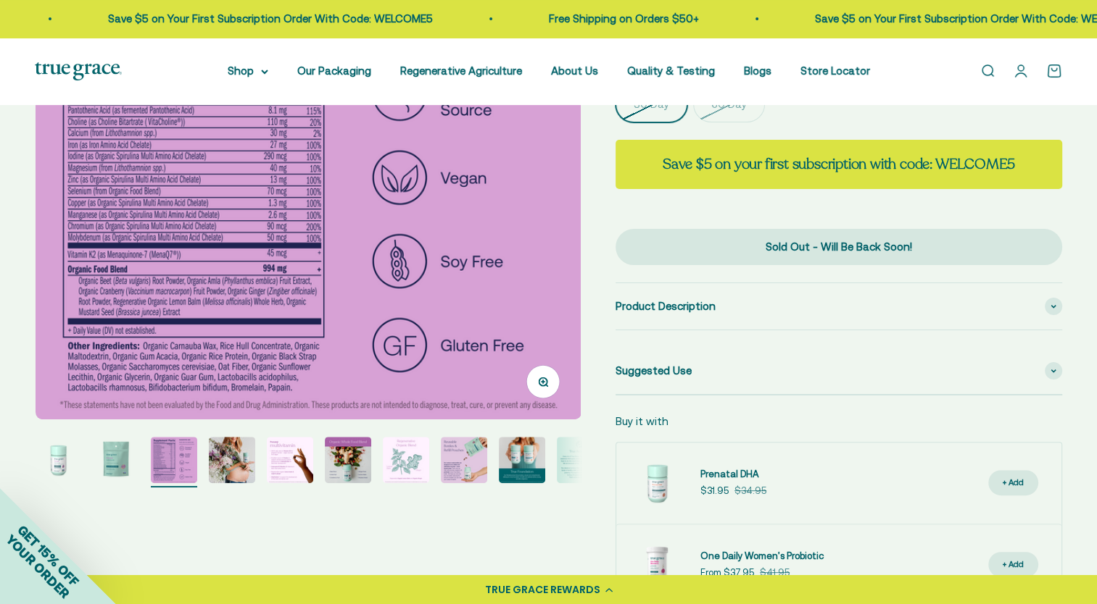
scroll to position [290, 0]
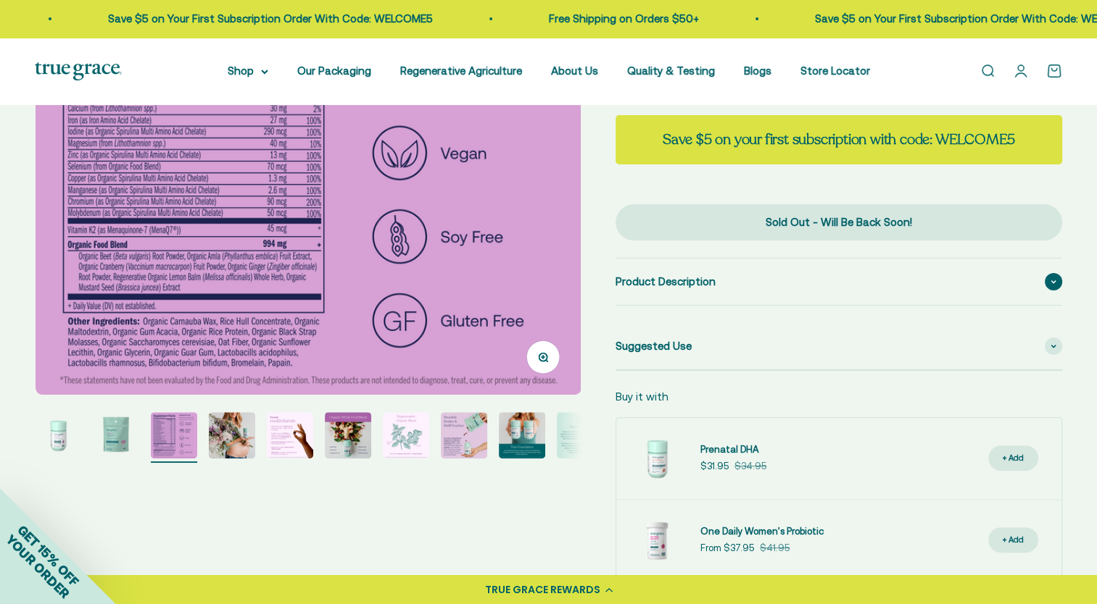
click at [631, 274] on span "Product Description" at bounding box center [665, 281] width 100 height 17
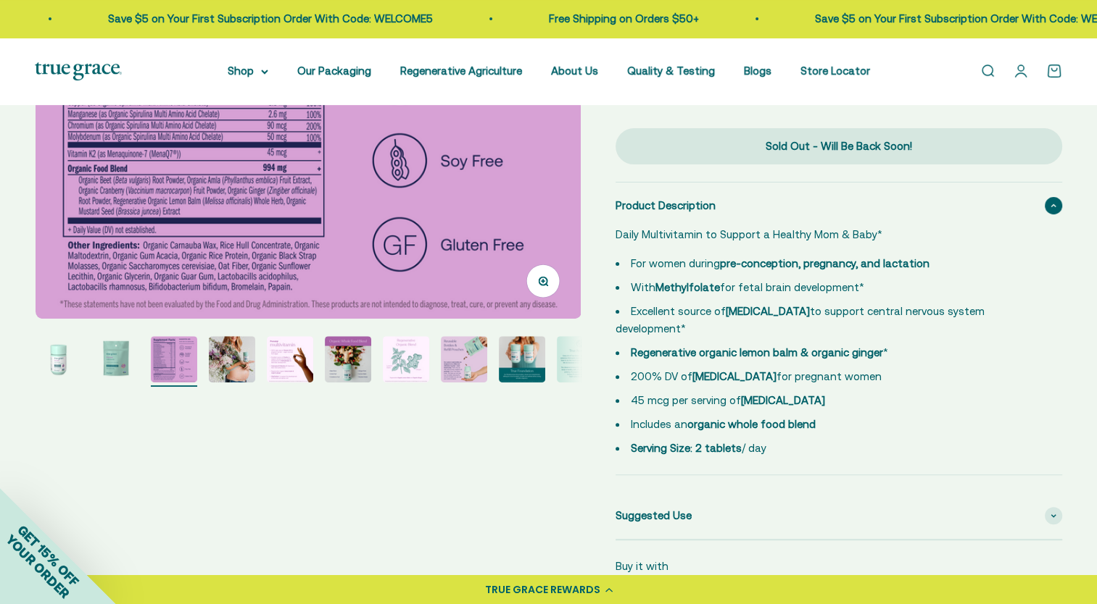
scroll to position [435, 0]
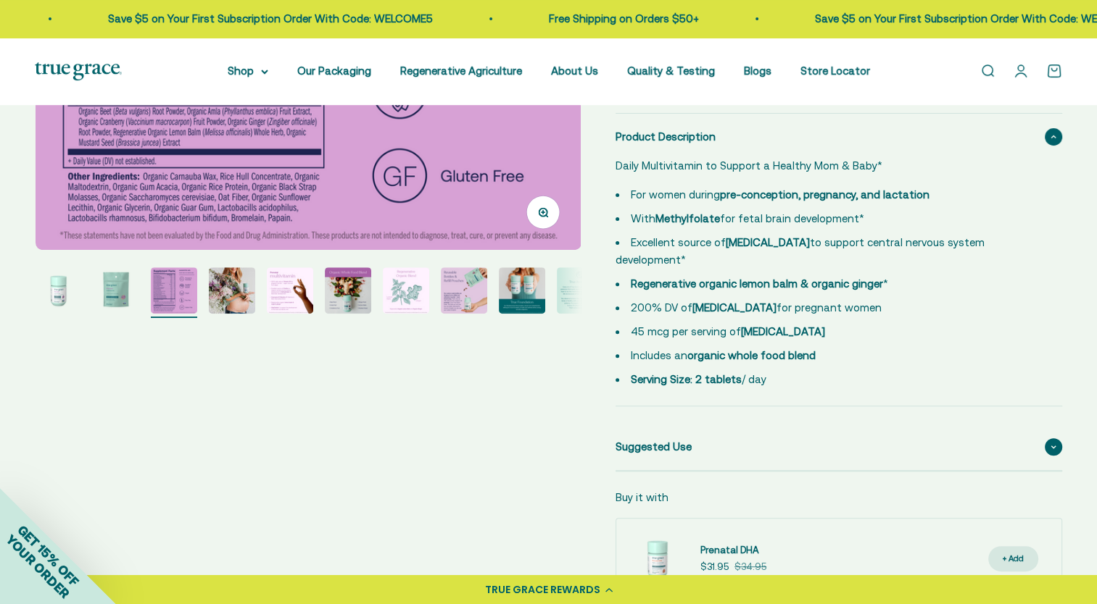
click at [648, 438] on span "Suggested Use" at bounding box center [653, 446] width 76 height 17
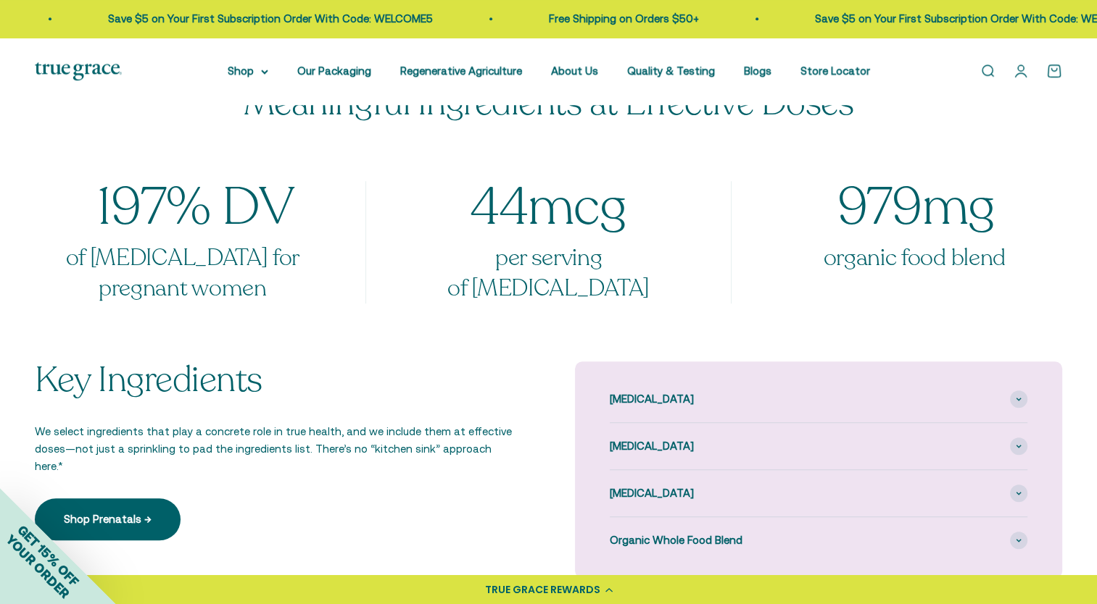
scroll to position [1160, 0]
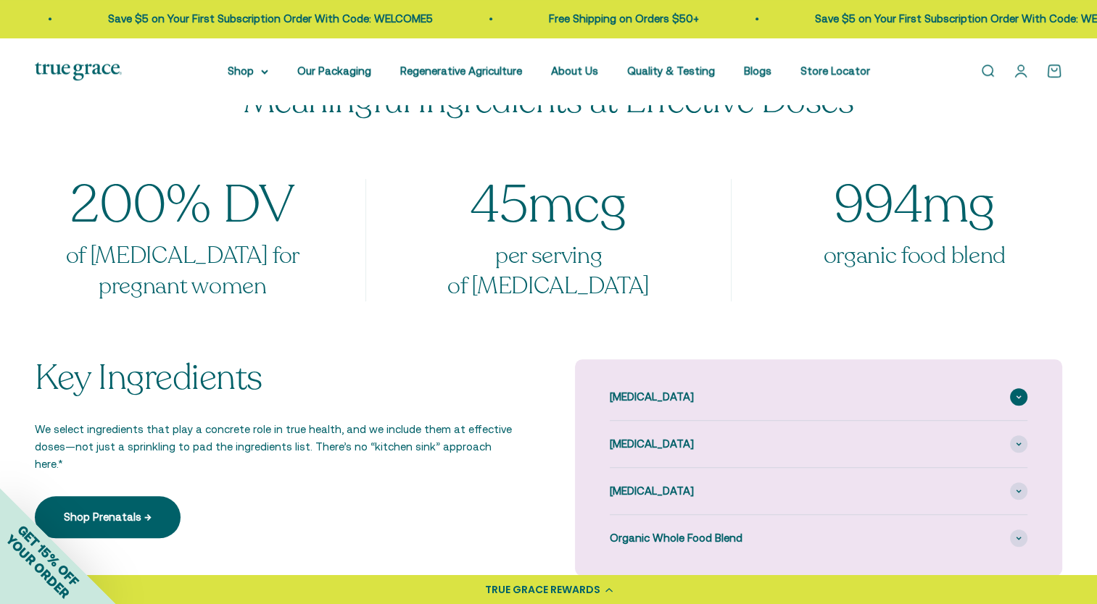
click at [620, 388] on span "Choline" at bounding box center [651, 396] width 84 height 17
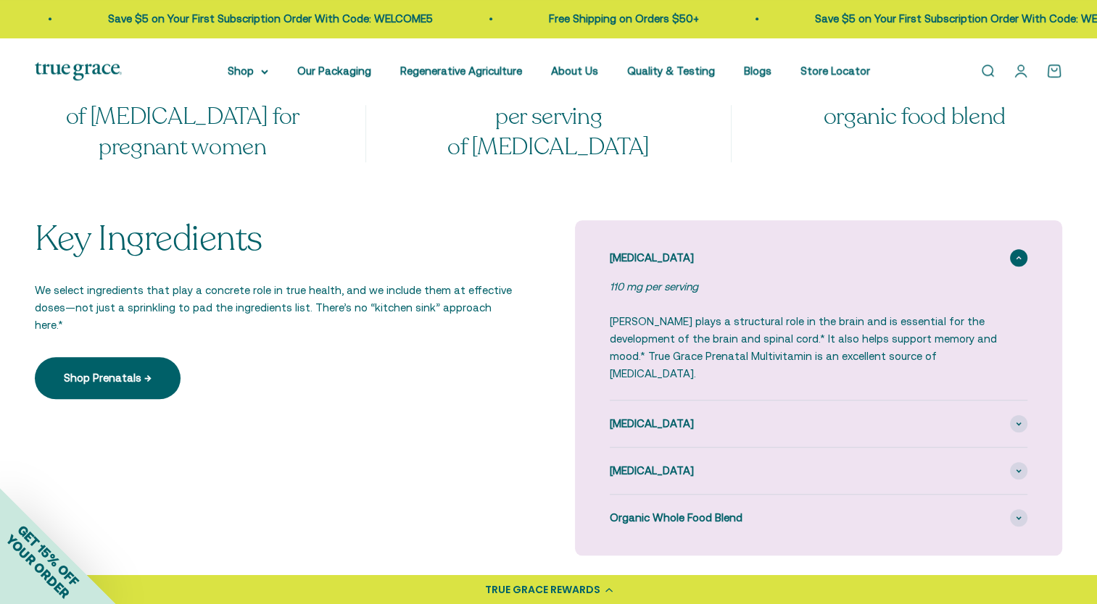
scroll to position [1305, 0]
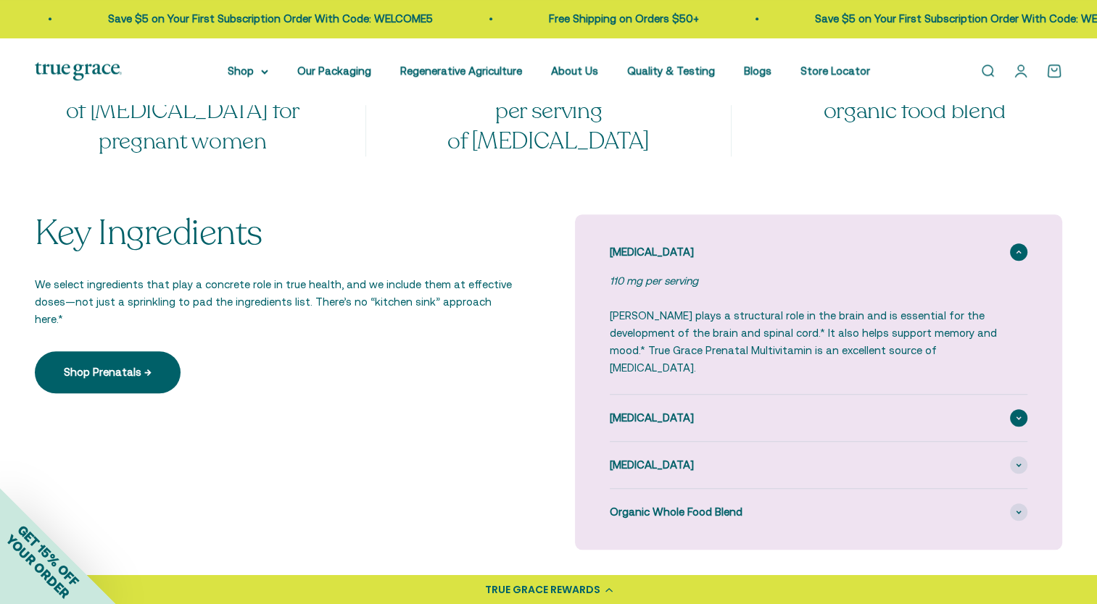
click at [631, 409] on span "[MEDICAL_DATA]" at bounding box center [651, 417] width 84 height 17
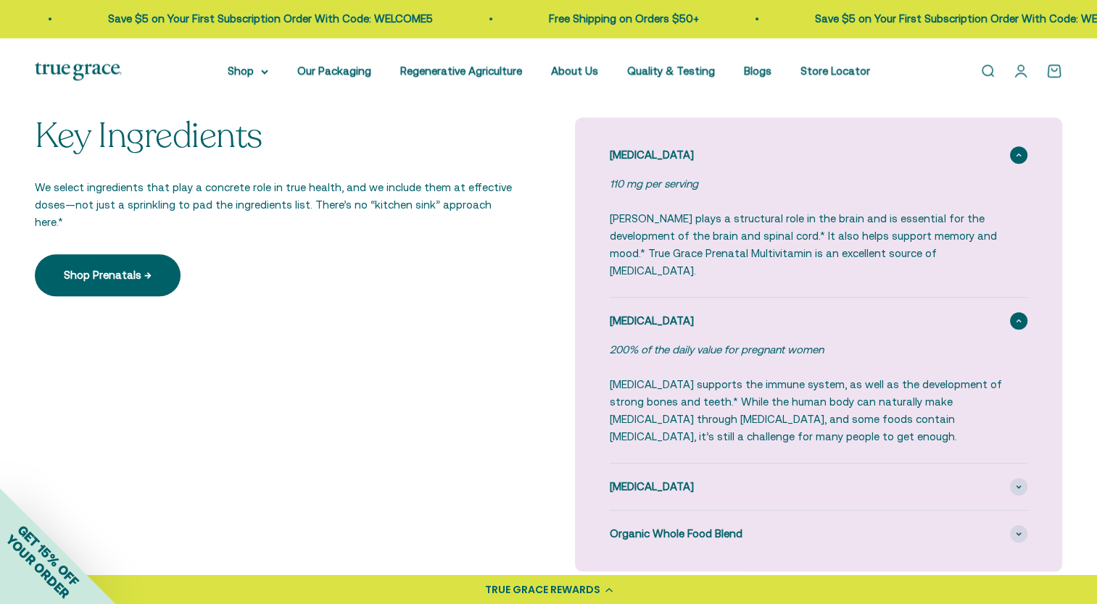
scroll to position [1377, 0]
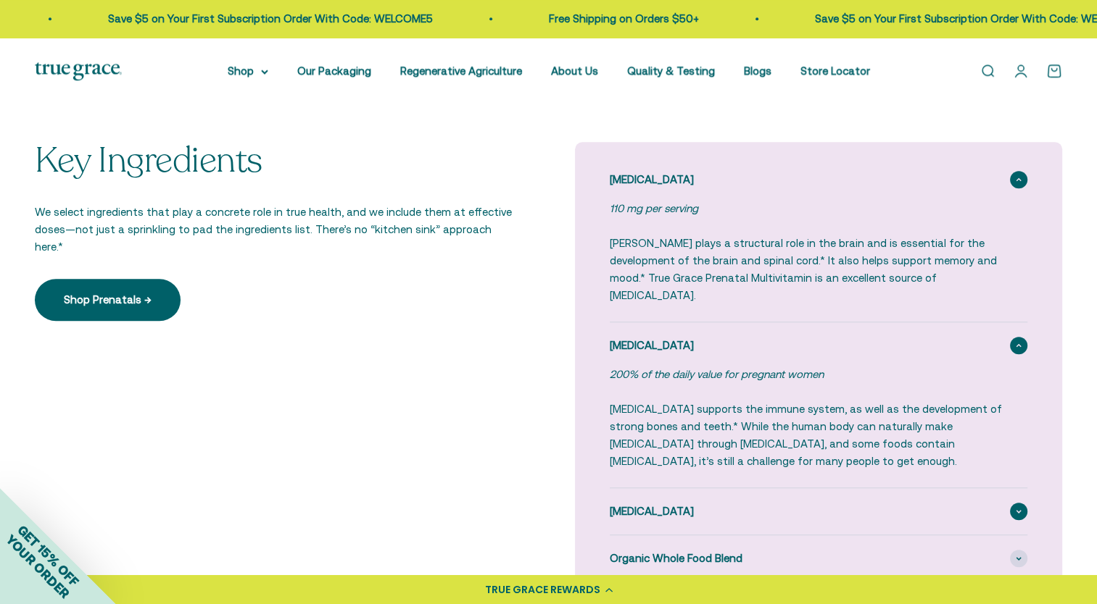
click at [647, 503] on span "[MEDICAL_DATA]" at bounding box center [651, 511] width 84 height 17
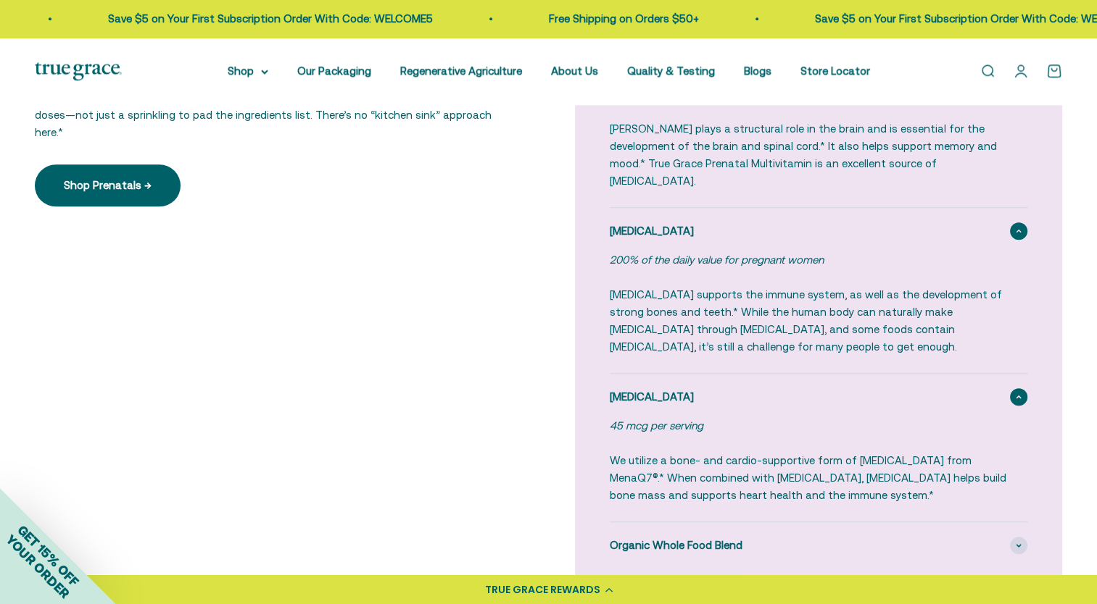
scroll to position [1522, 0]
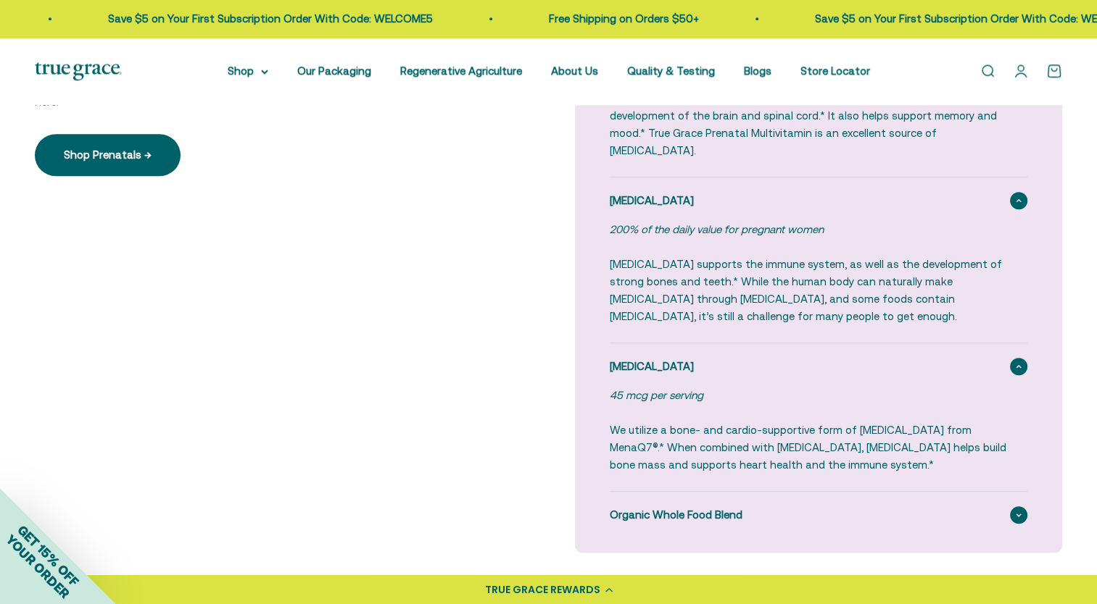
click at [673, 507] on span "Organic Whole Food Blend" at bounding box center [675, 515] width 133 height 17
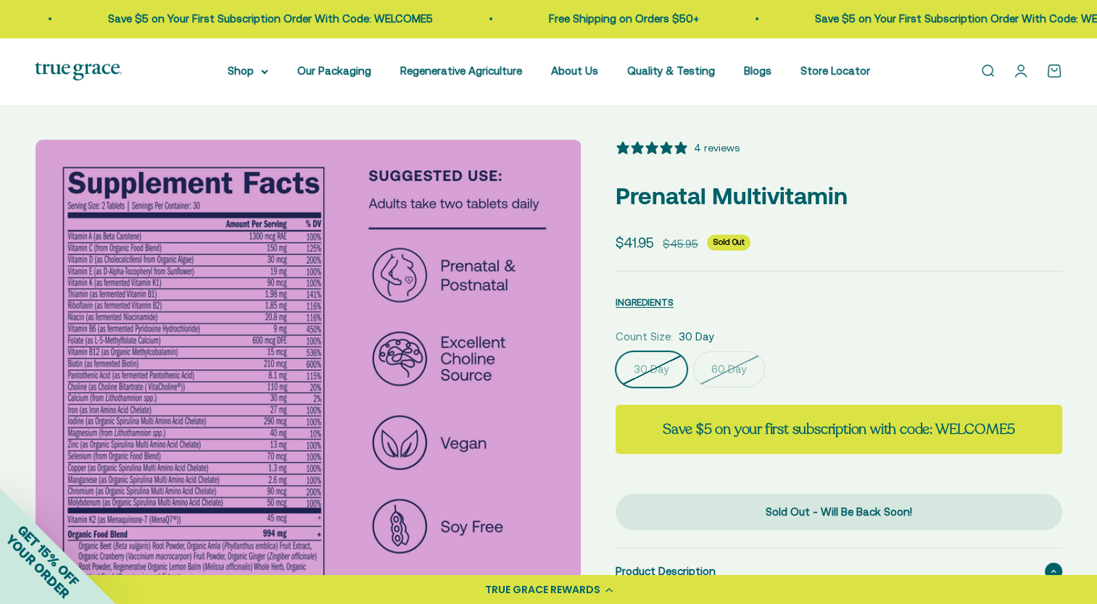
scroll to position [0, 0]
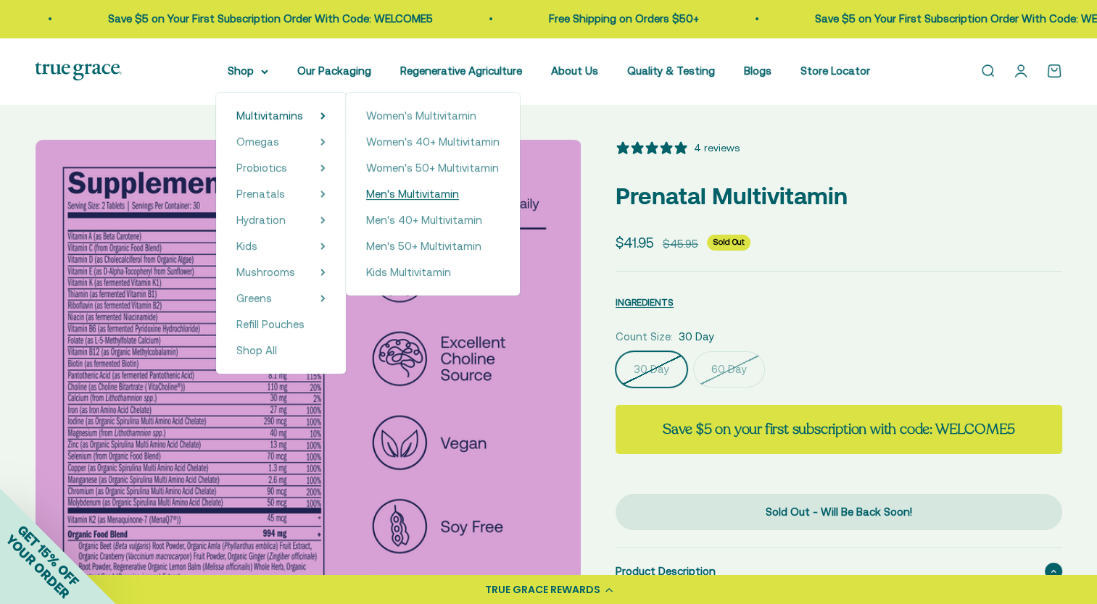
click at [416, 194] on span "Men's Multivitamin" at bounding box center [412, 194] width 93 height 12
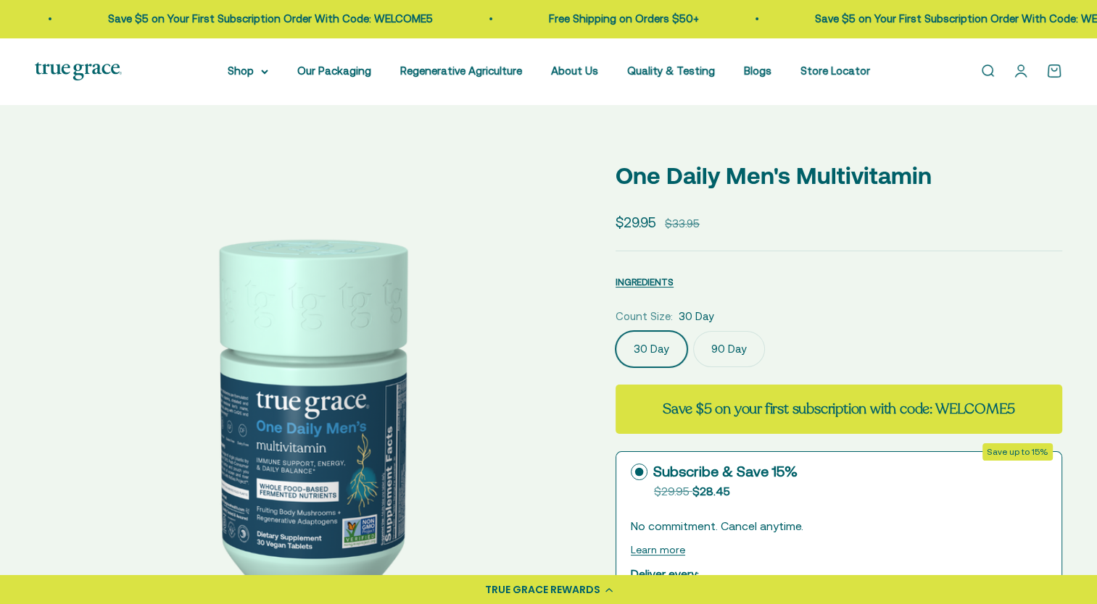
select select "3"
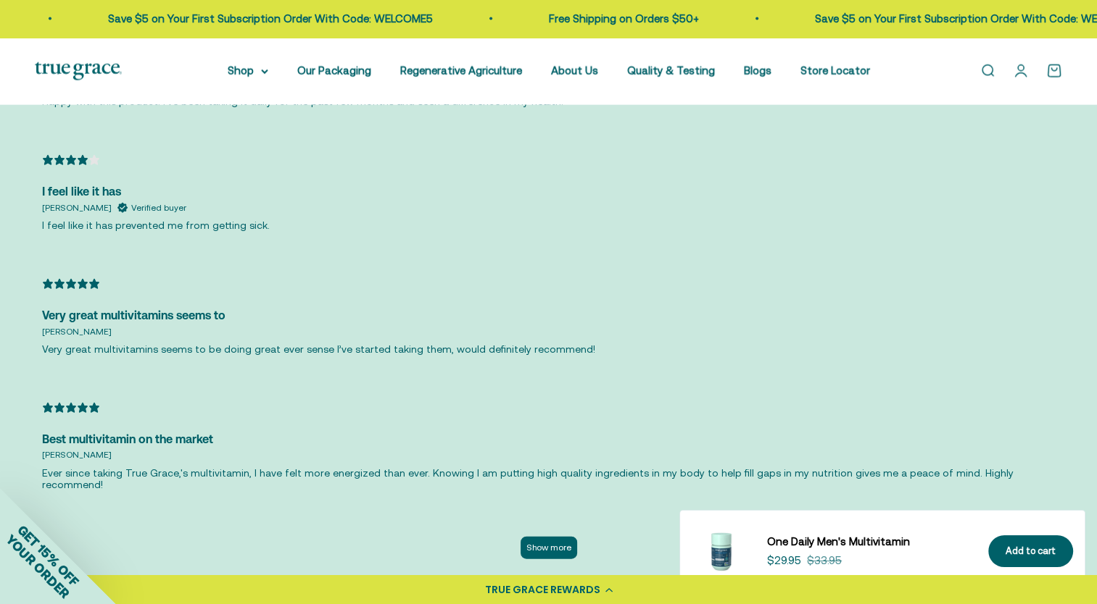
scroll to position [3406, 0]
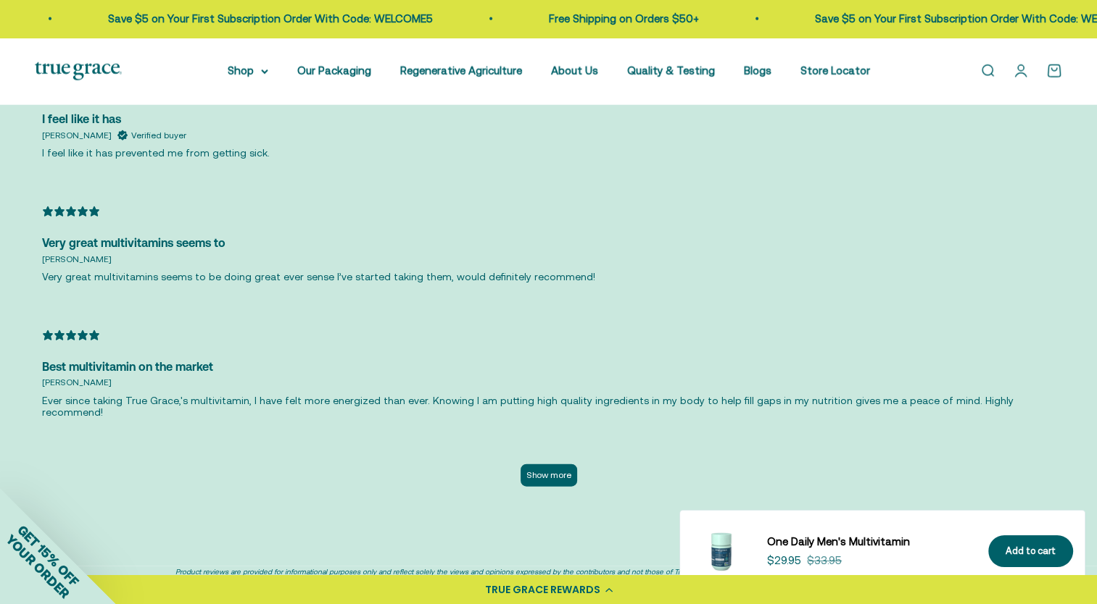
click at [557, 465] on button "Show more" at bounding box center [548, 476] width 57 height 22
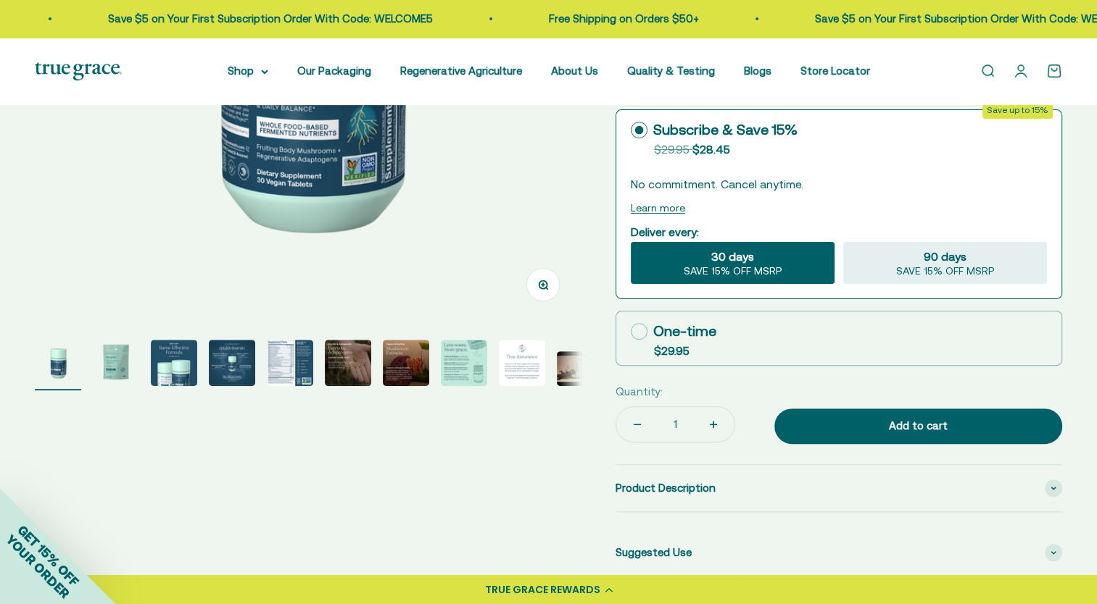
scroll to position [580, 0]
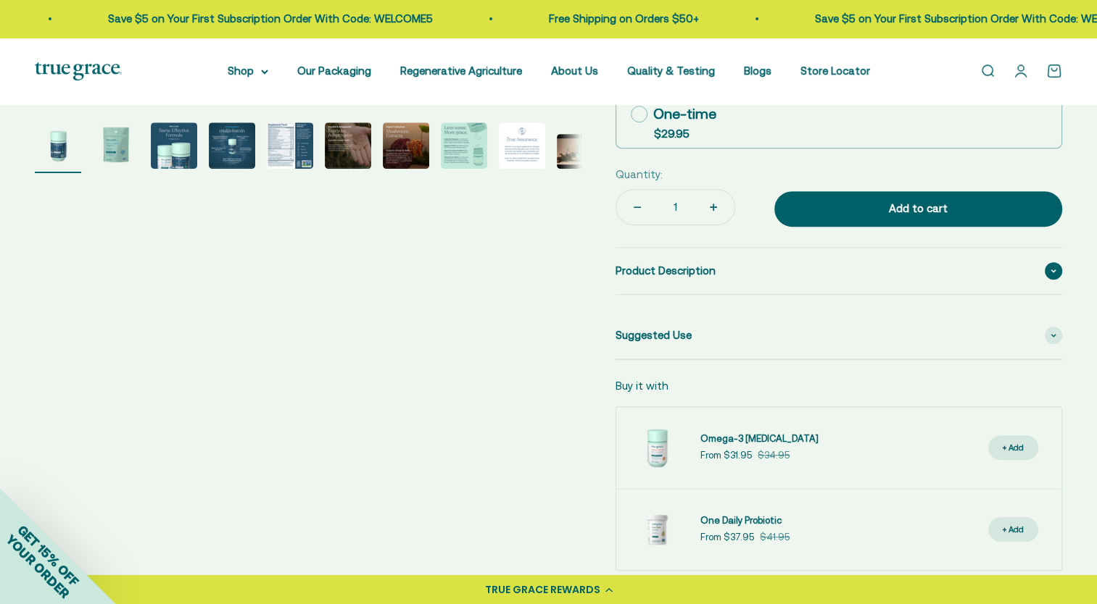
click at [658, 276] on span "Product Description" at bounding box center [665, 270] width 100 height 17
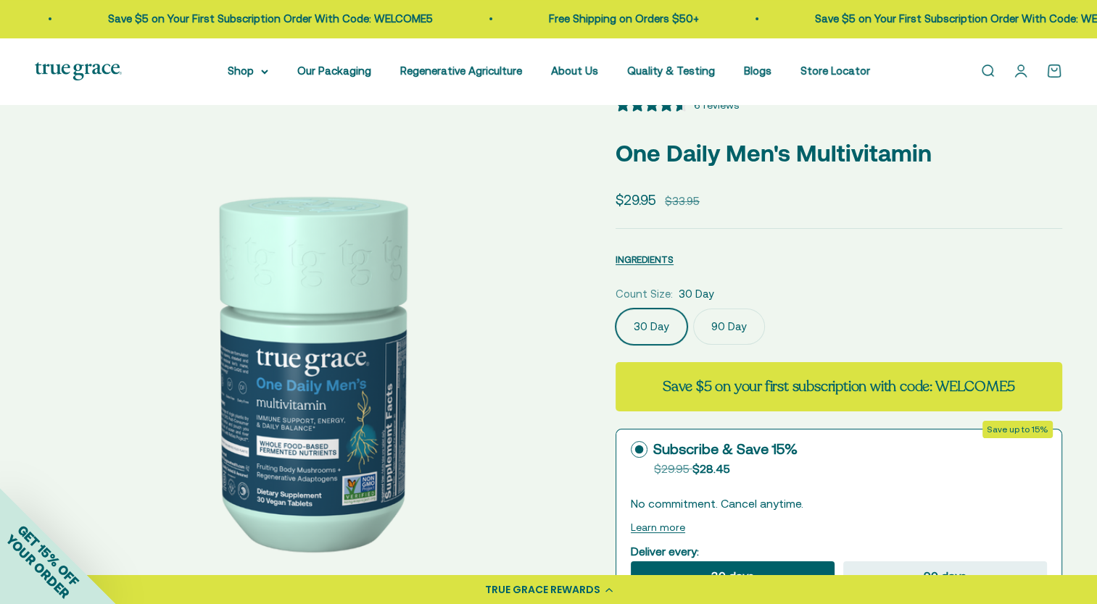
scroll to position [0, 0]
